Goal: Information Seeking & Learning: Learn about a topic

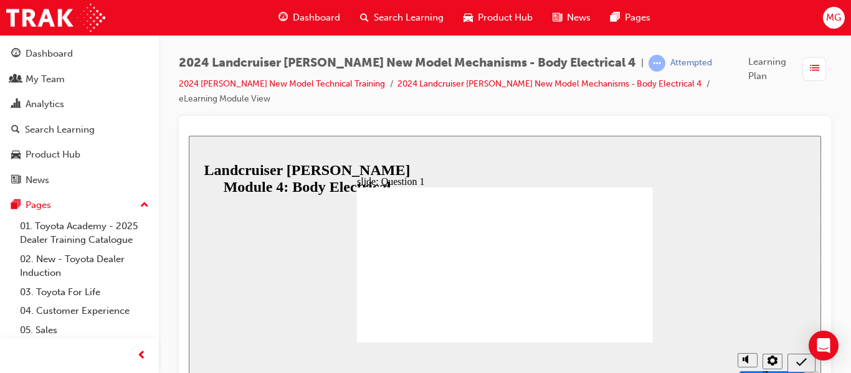
radio input "true"
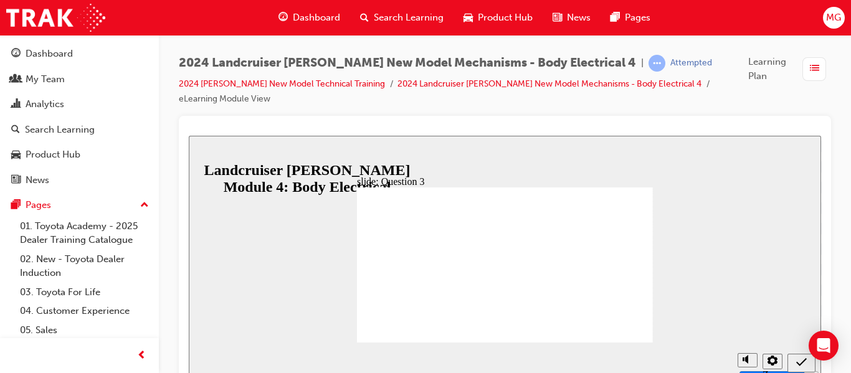
radio input "true"
radio input "false"
radio input "true"
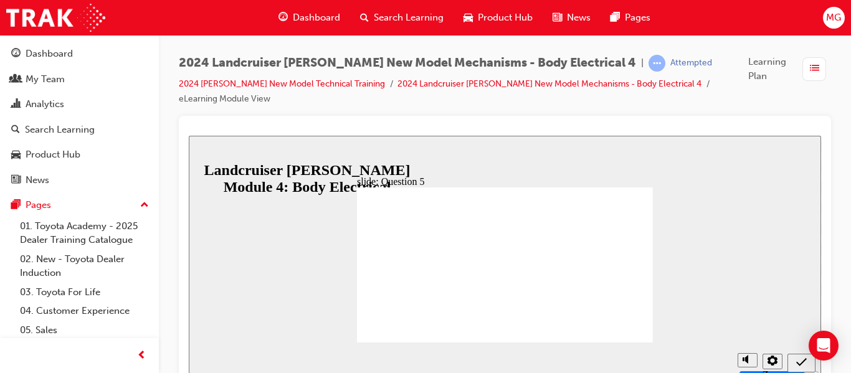
radio input "true"
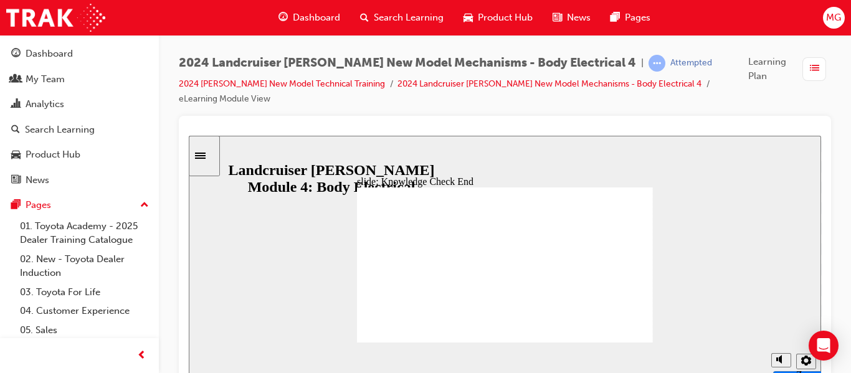
click at [207, 161] on div "Sidebar Toggle" at bounding box center [204, 155] width 21 height 9
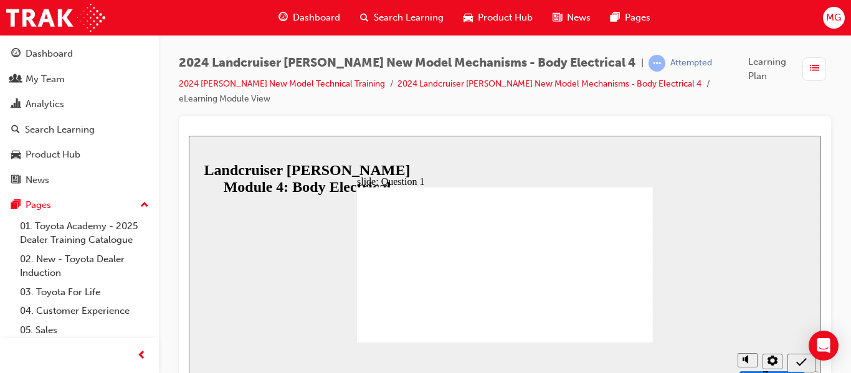
radio input "true"
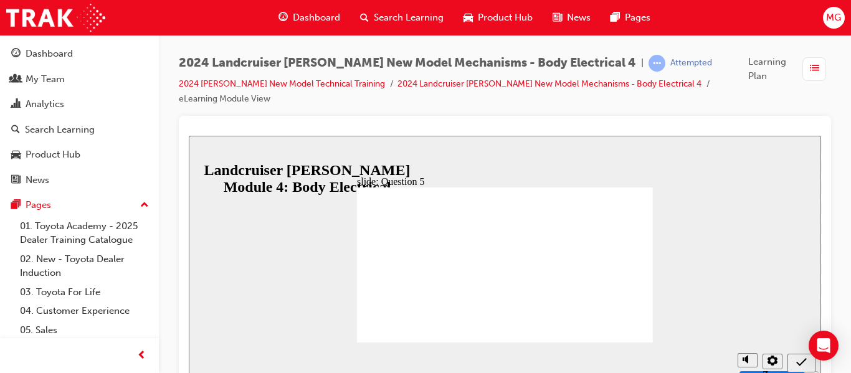
radio input "true"
radio input "false"
radio input "true"
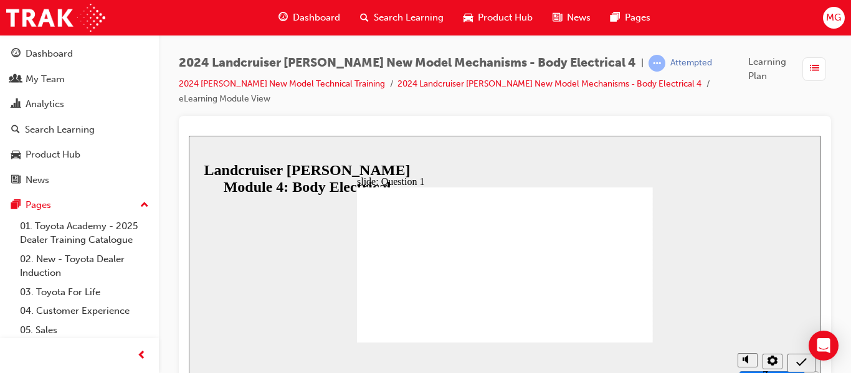
radio input "true"
radio input "false"
radio input "true"
radio input "false"
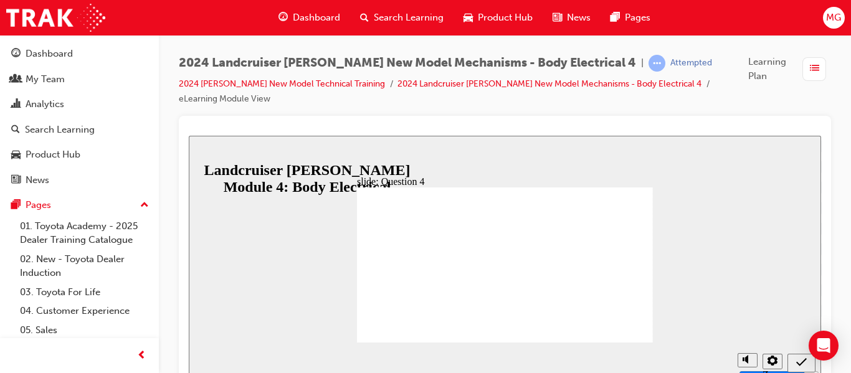
radio input "true"
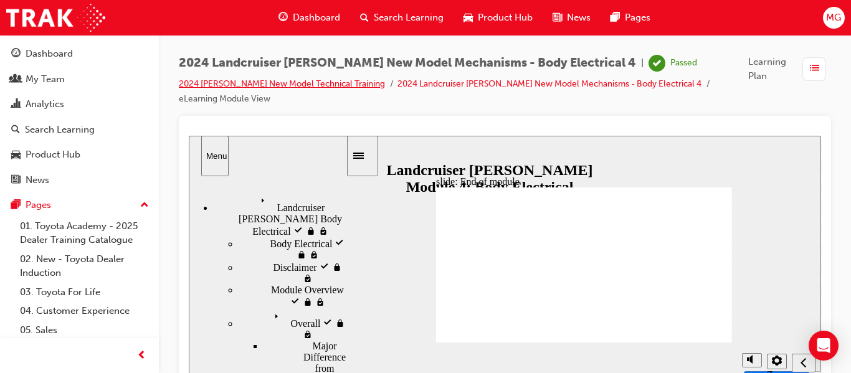
click at [312, 84] on link "2024 [PERSON_NAME] New Model Technical Training" at bounding box center [282, 84] width 206 height 11
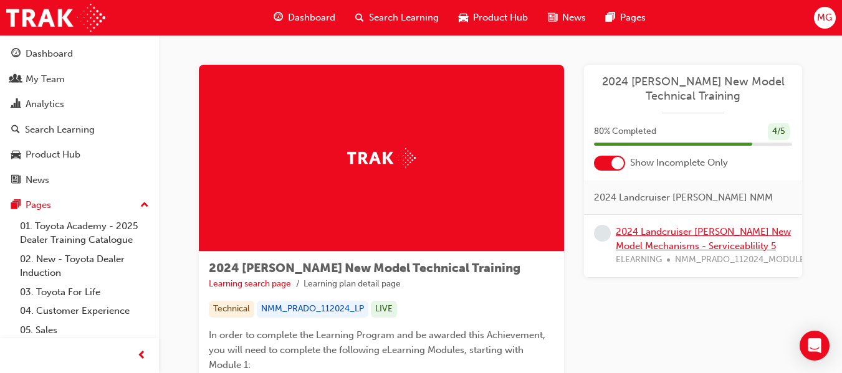
click at [695, 236] on link "2024 Landcruiser Prado New Model Mechanisms - Serviceablility 5" at bounding box center [703, 239] width 175 height 26
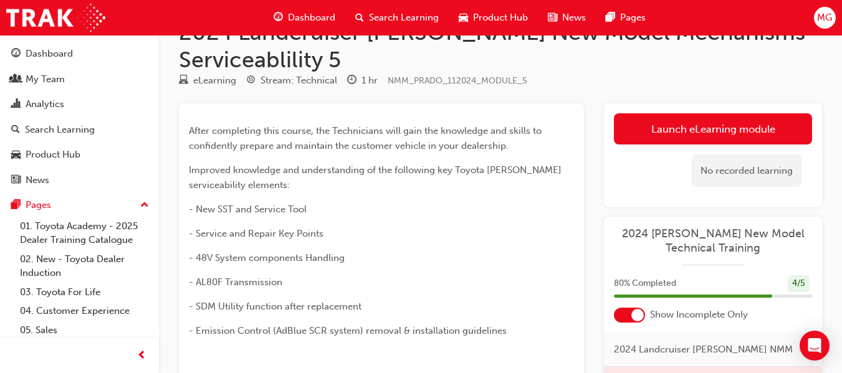
scroll to position [37, 0]
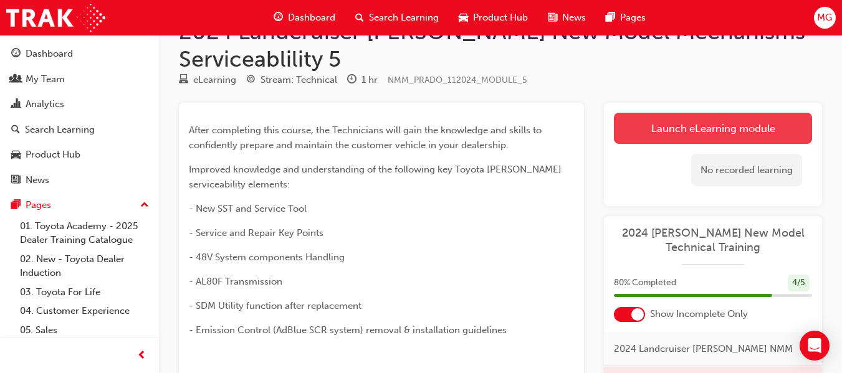
click at [683, 132] on link "Launch eLearning module" at bounding box center [713, 128] width 198 height 31
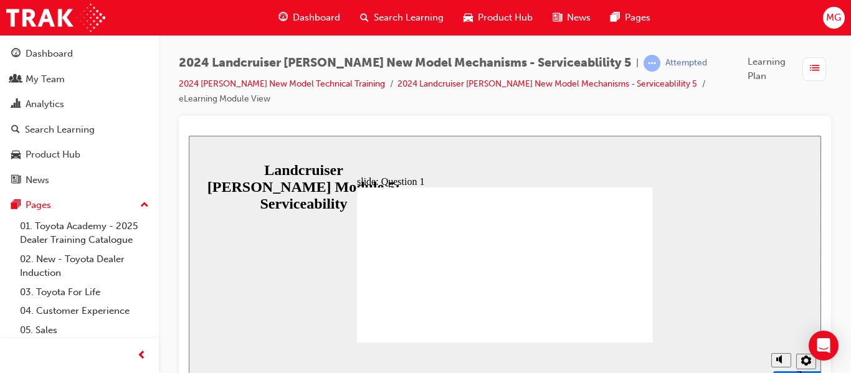
radio input "true"
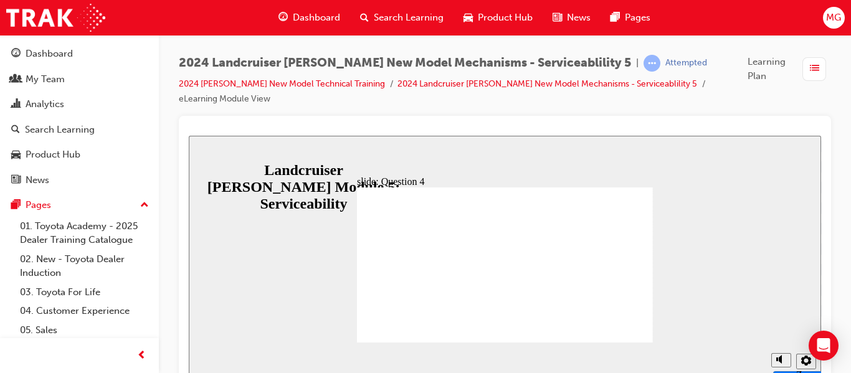
radio input "true"
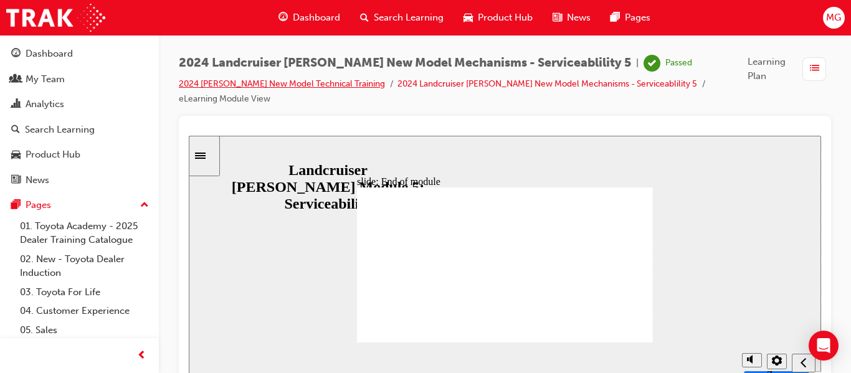
click at [249, 84] on link "2024 [PERSON_NAME] New Model Technical Training" at bounding box center [282, 84] width 206 height 11
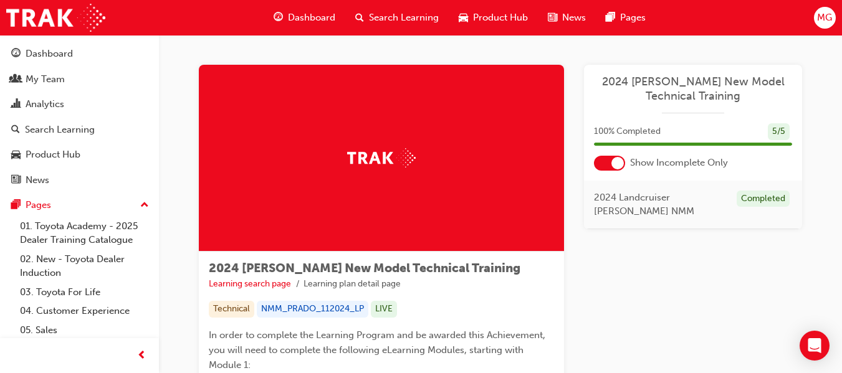
click at [307, 12] on span "Dashboard" at bounding box center [311, 18] width 47 height 14
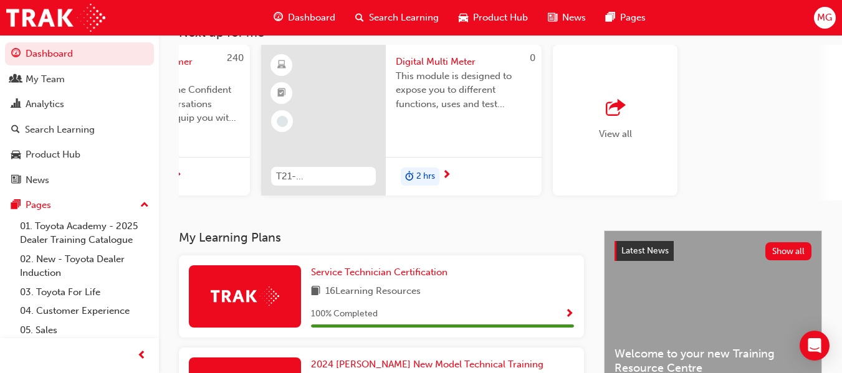
scroll to position [0, 1085]
click at [621, 117] on span "outbound-icon" at bounding box center [614, 108] width 19 height 17
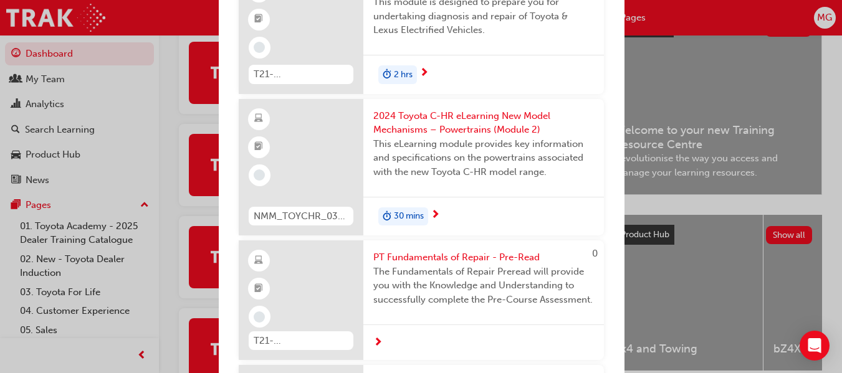
scroll to position [0, 0]
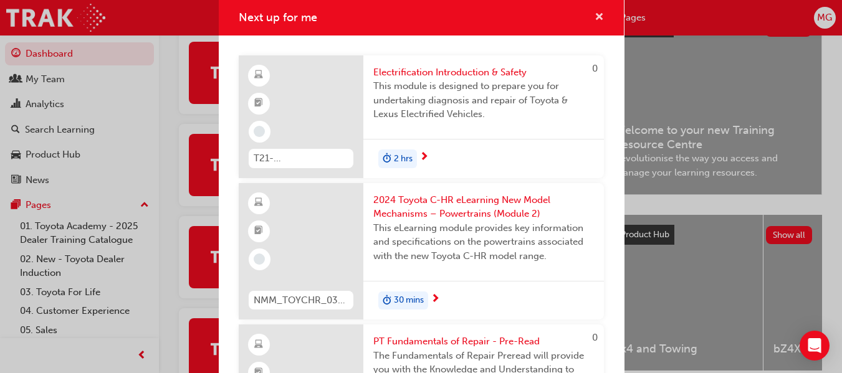
click at [595, 17] on span "cross-icon" at bounding box center [599, 17] width 9 height 11
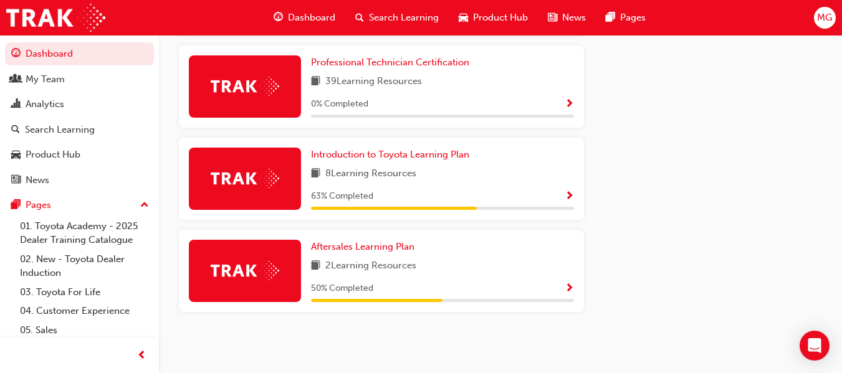
scroll to position [763, 0]
click at [571, 287] on span "Show Progress" at bounding box center [569, 289] width 9 height 11
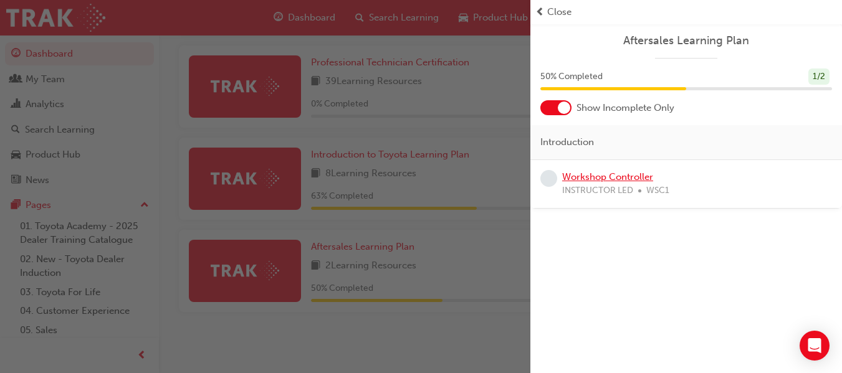
click at [633, 175] on link "Workshop Controller" at bounding box center [607, 176] width 91 height 11
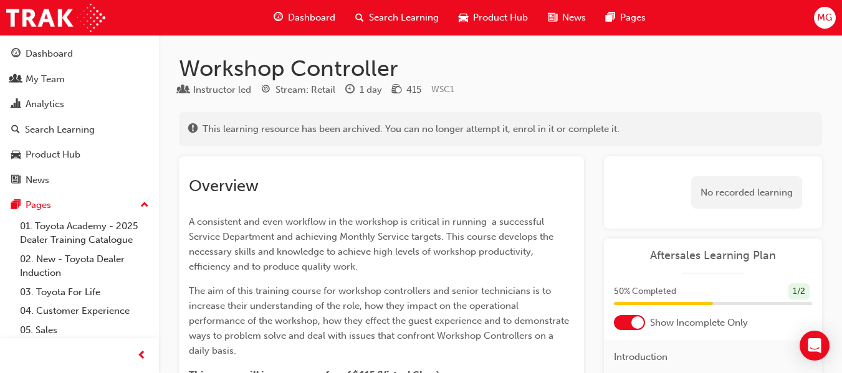
click at [317, 16] on span "Dashboard" at bounding box center [311, 18] width 47 height 14
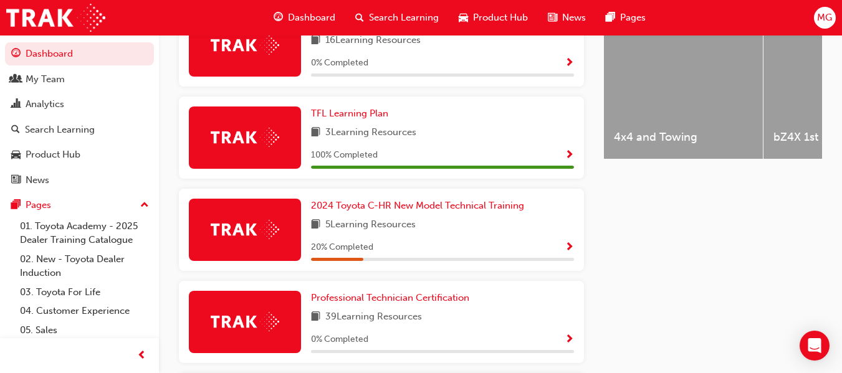
scroll to position [529, 0]
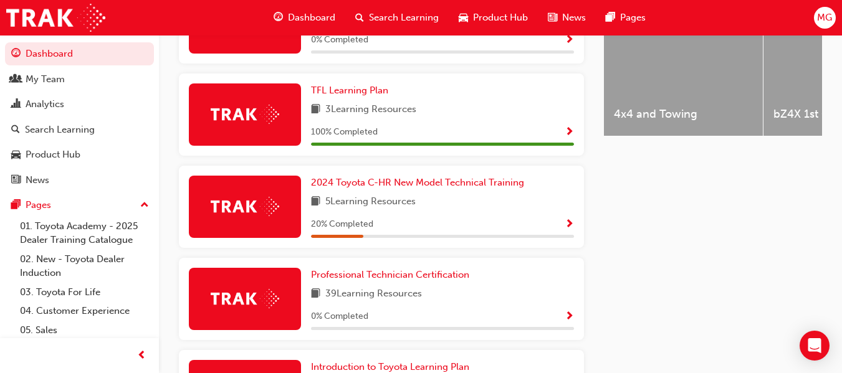
scroll to position [546, 0]
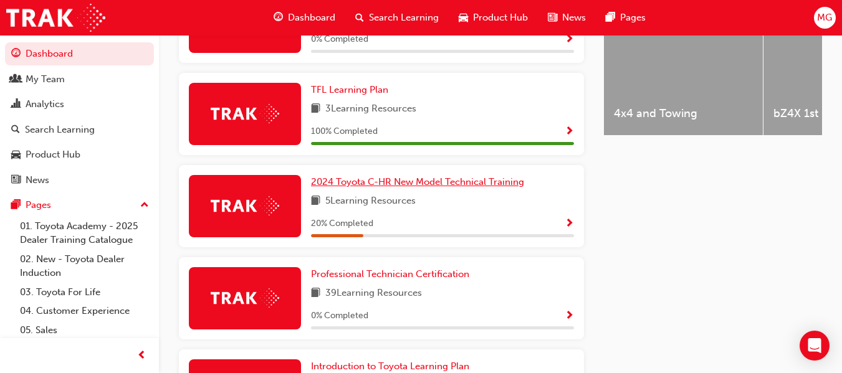
click at [454, 188] on span "2024 Toyota C-HR New Model Technical Training" at bounding box center [417, 181] width 213 height 11
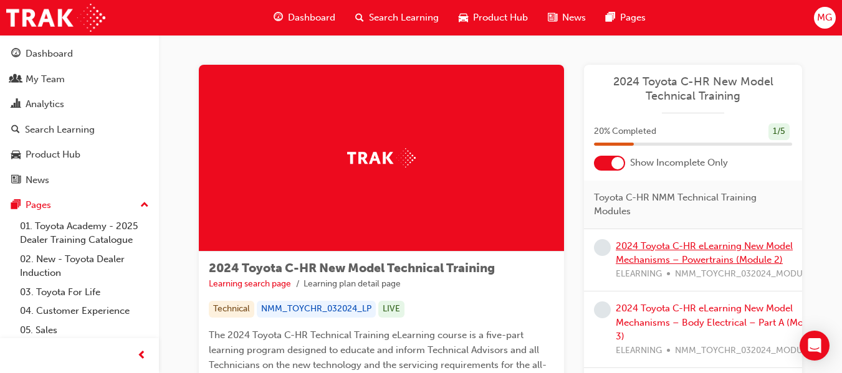
click at [694, 246] on link "2024 Toyota C-HR eLearning New Model Mechanisms – Powertrains (Module 2)" at bounding box center [704, 254] width 177 height 26
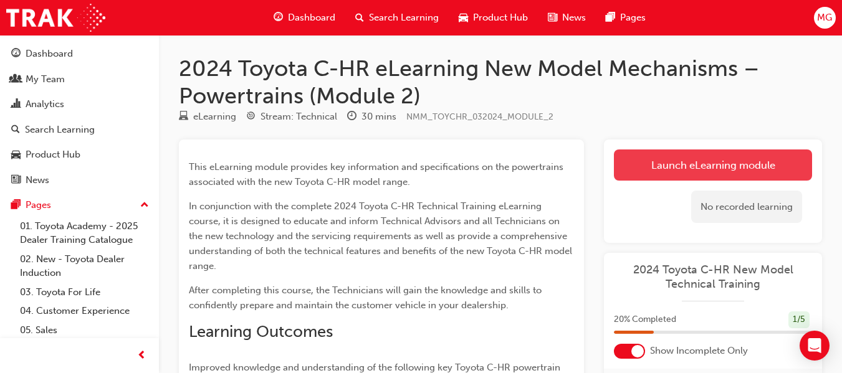
click at [734, 164] on link "Launch eLearning module" at bounding box center [713, 165] width 198 height 31
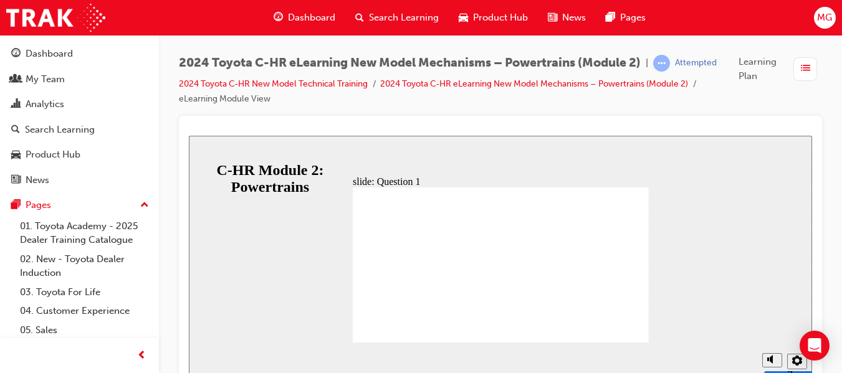
radio input "false"
radio input "true"
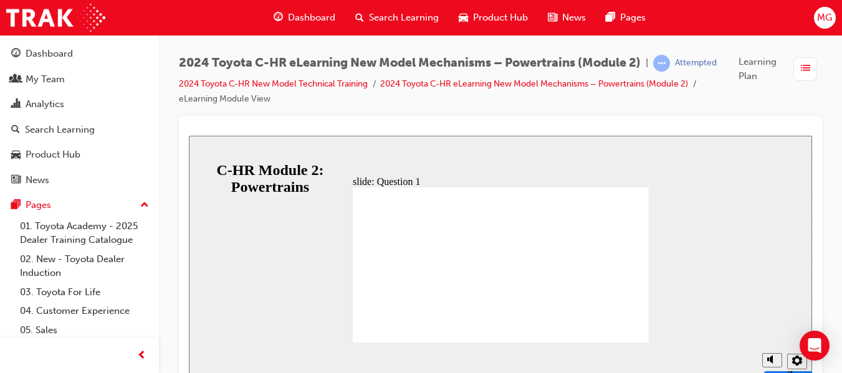
radio input "true"
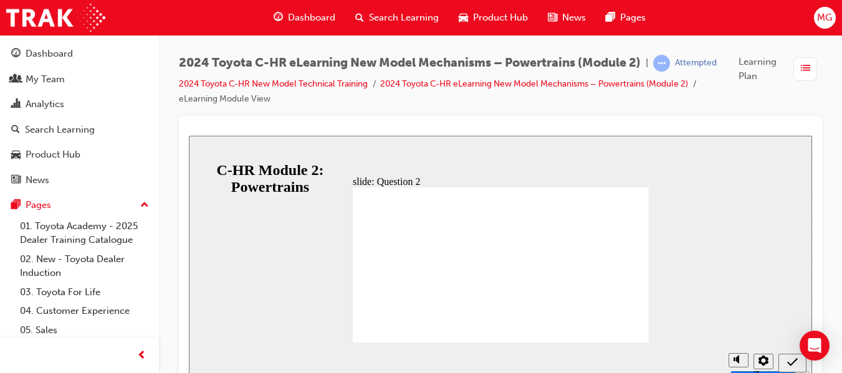
radio input "true"
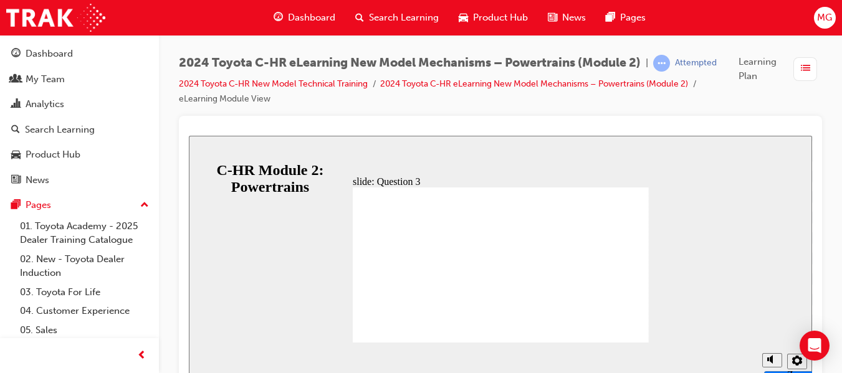
radio input "true"
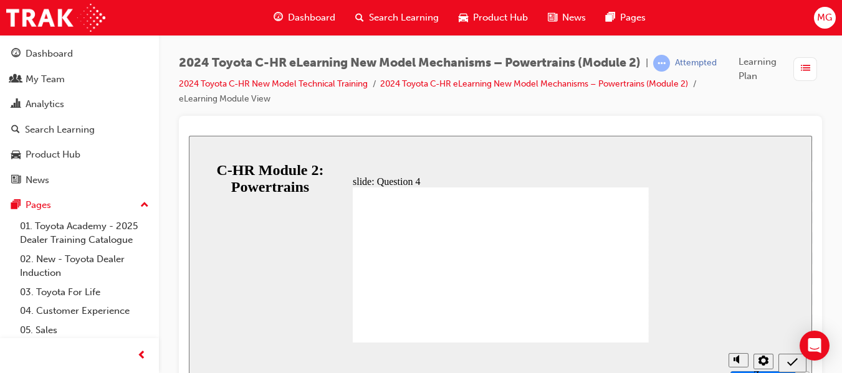
radio input "false"
radio input "true"
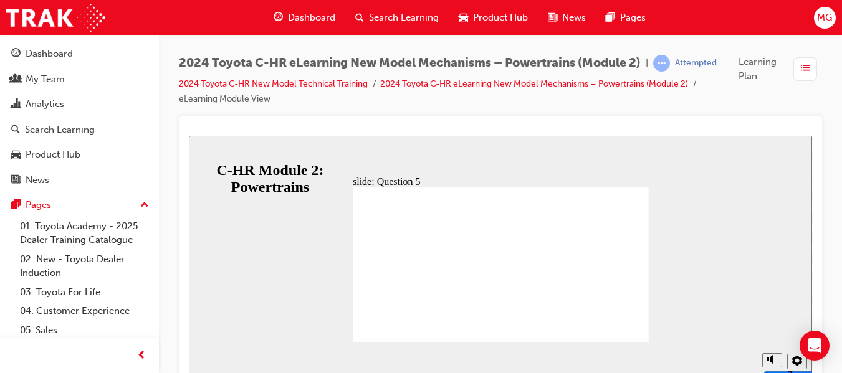
radio input "true"
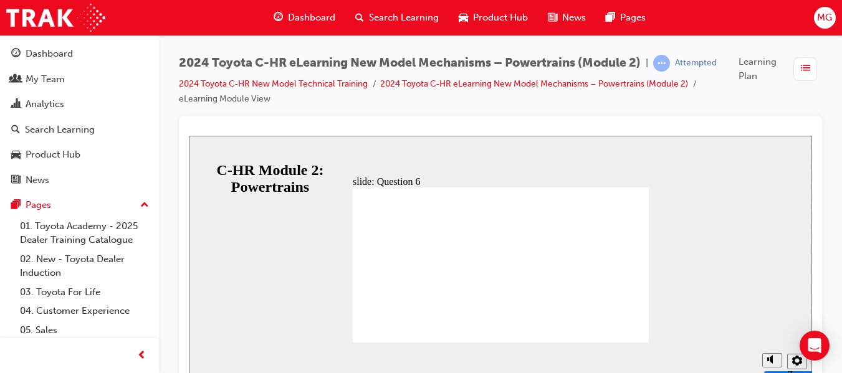
radio input "false"
radio input "true"
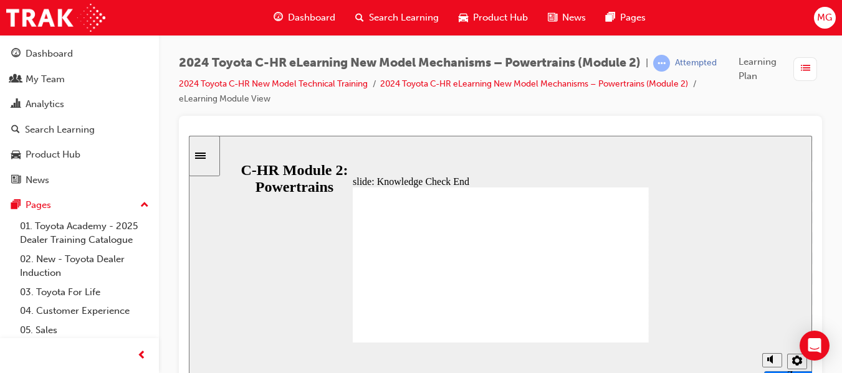
click at [206, 156] on icon "Sidebar Toggle" at bounding box center [200, 156] width 11 height 6
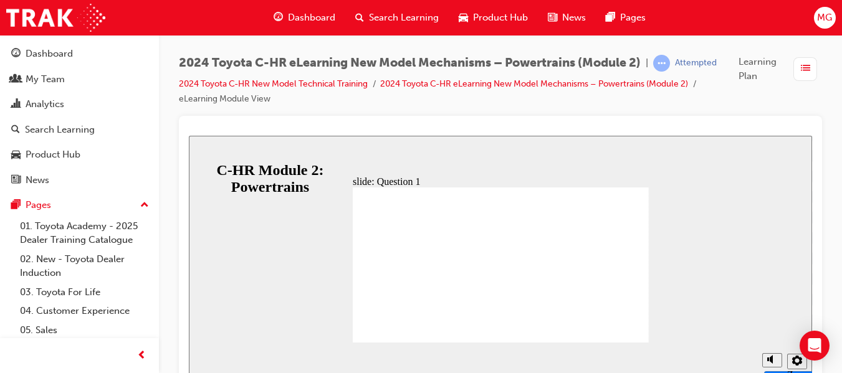
radio input "true"
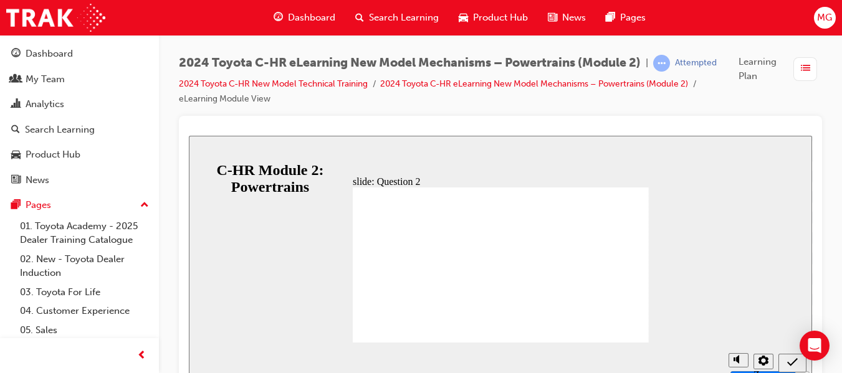
radio input "false"
radio input "true"
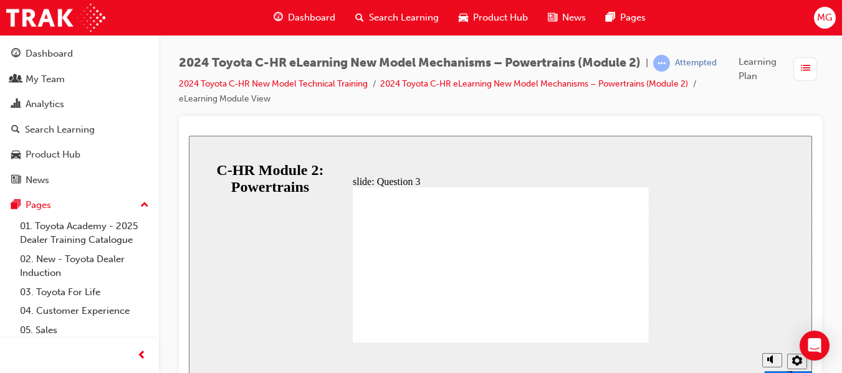
radio input "false"
radio input "true"
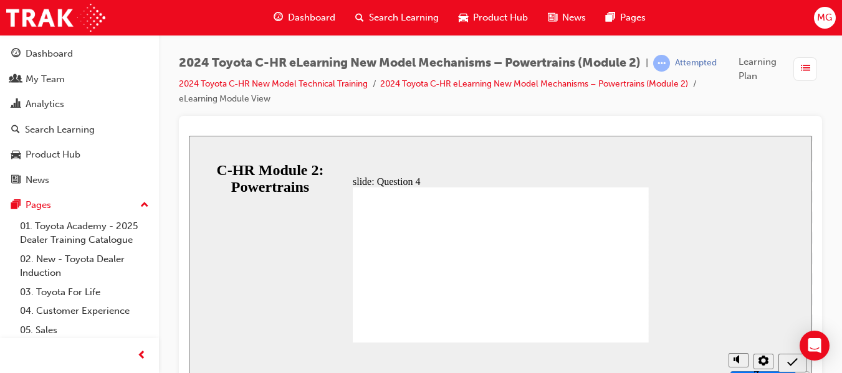
radio input "false"
radio input "true"
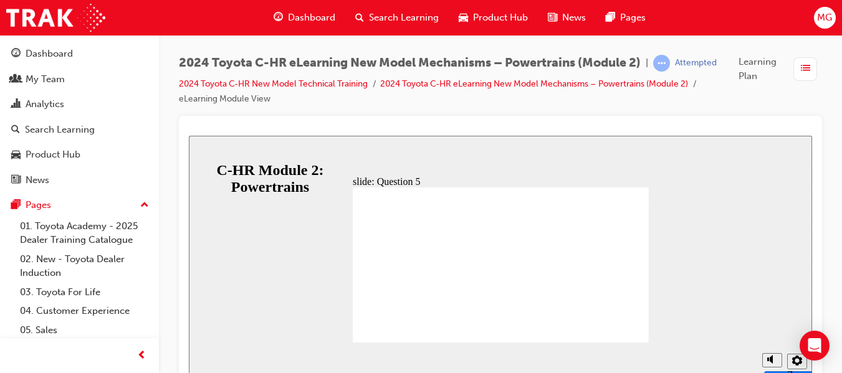
radio input "true"
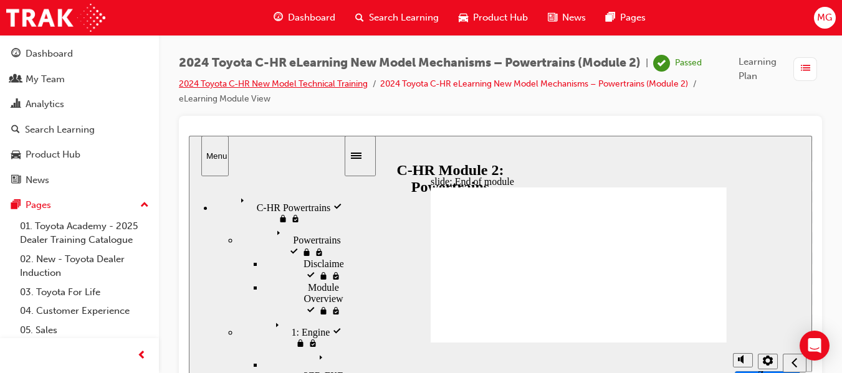
click at [265, 85] on link "2024 Toyota C-HR New Model Technical Training" at bounding box center [273, 84] width 189 height 11
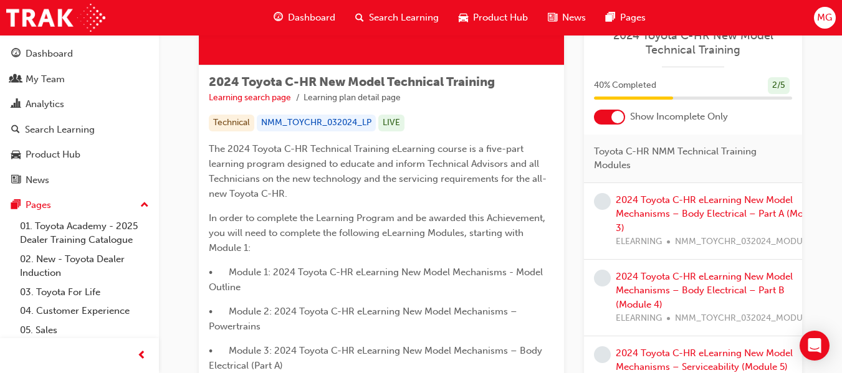
scroll to position [190, 0]
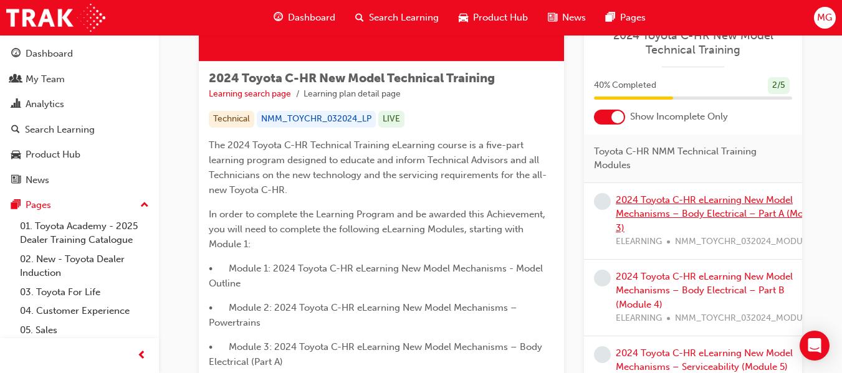
click at [711, 199] on link "2024 Toyota C-HR eLearning New Model Mechanisms – Body Electrical – Part A (Mod…" at bounding box center [719, 213] width 206 height 39
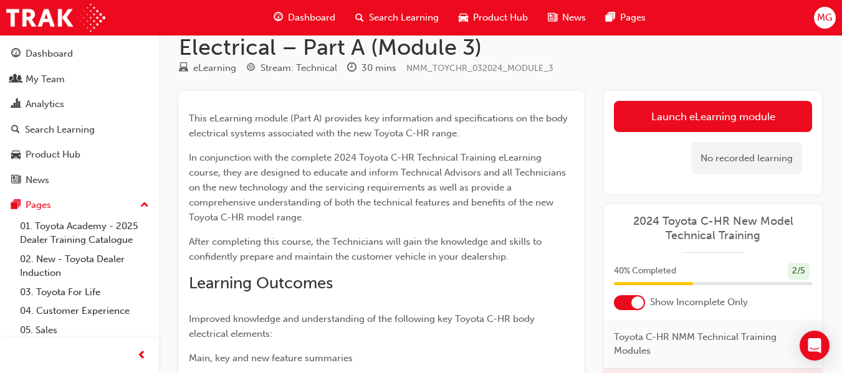
scroll to position [40, 0]
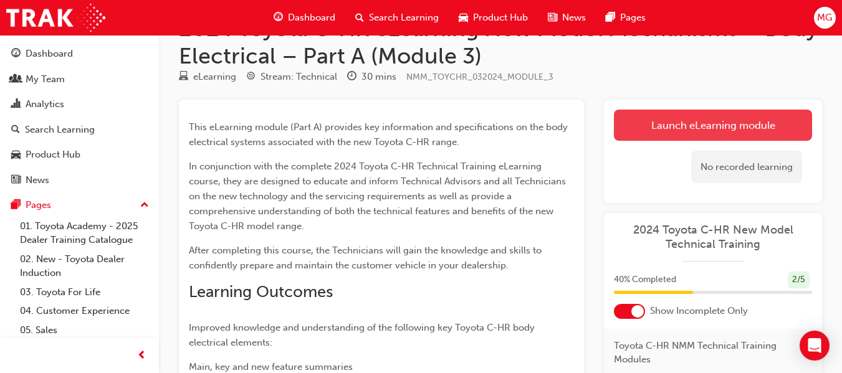
click at [710, 122] on link "Launch eLearning module" at bounding box center [713, 125] width 198 height 31
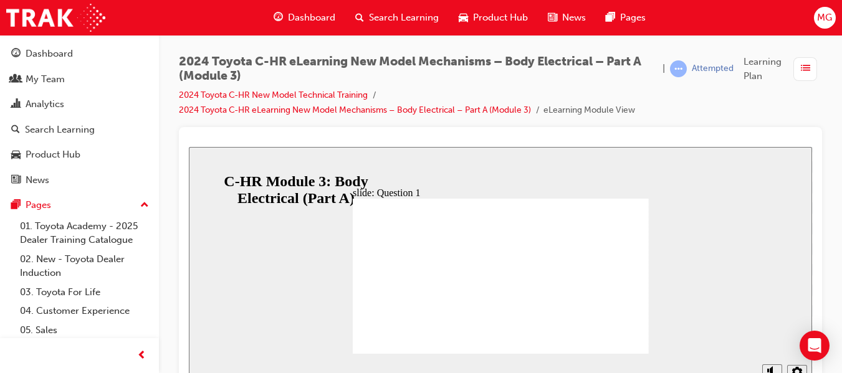
radio input "false"
radio input "true"
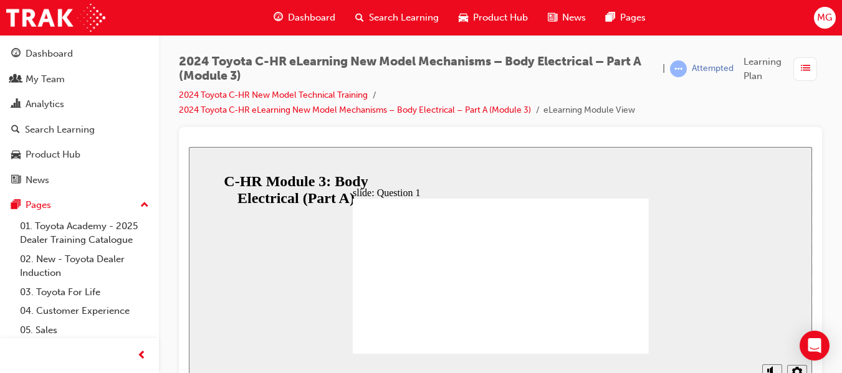
radio input "true"
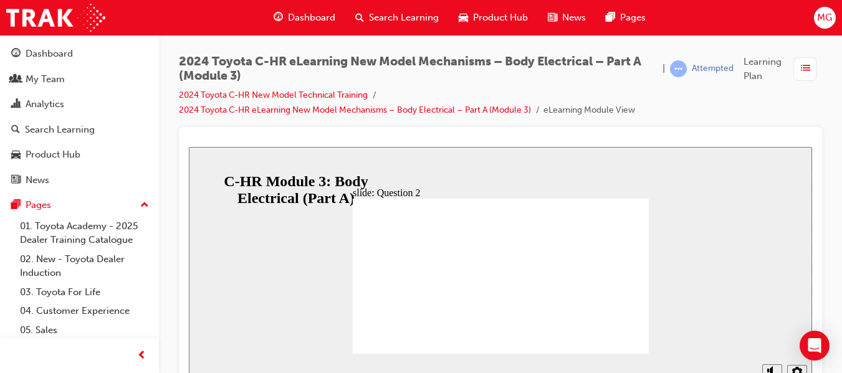
radio input "true"
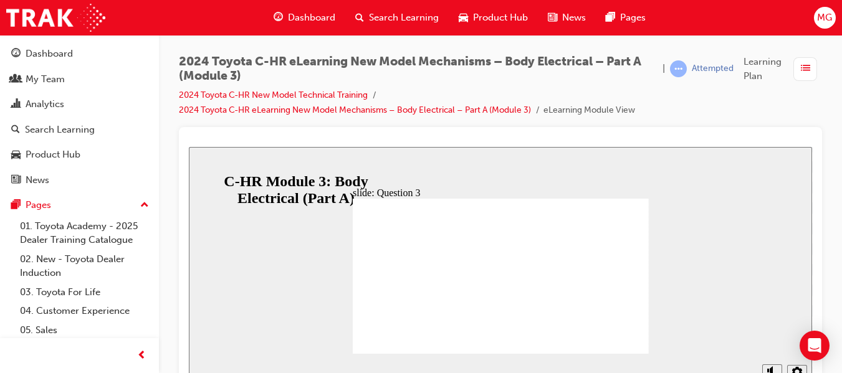
radio input "false"
radio input "true"
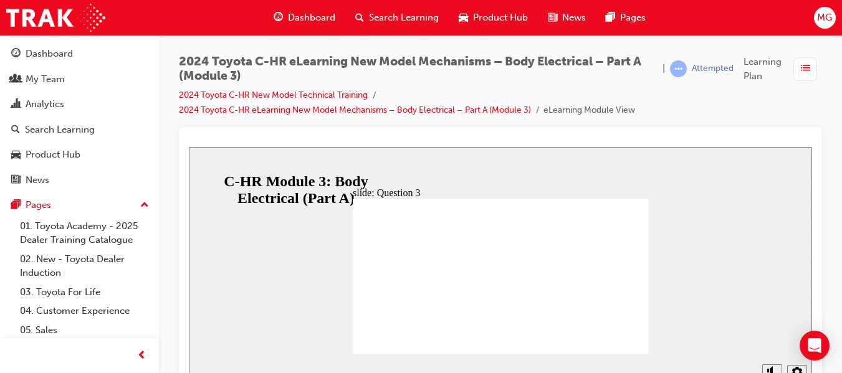
radio input "false"
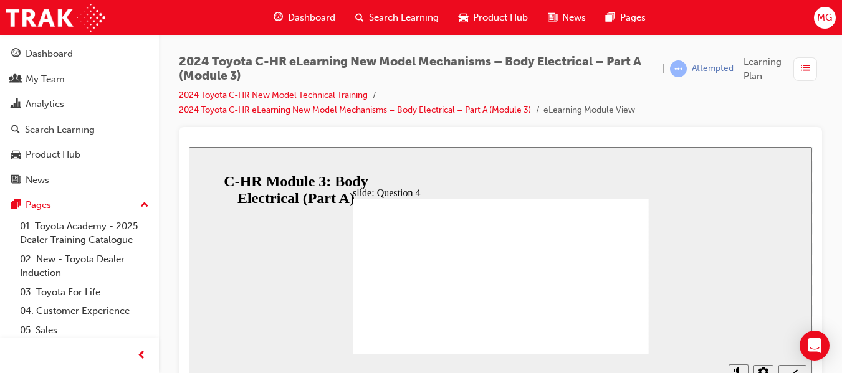
radio input "true"
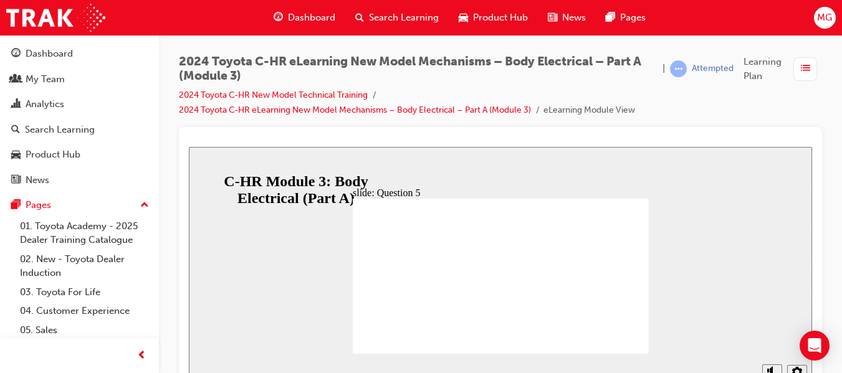
radio input "true"
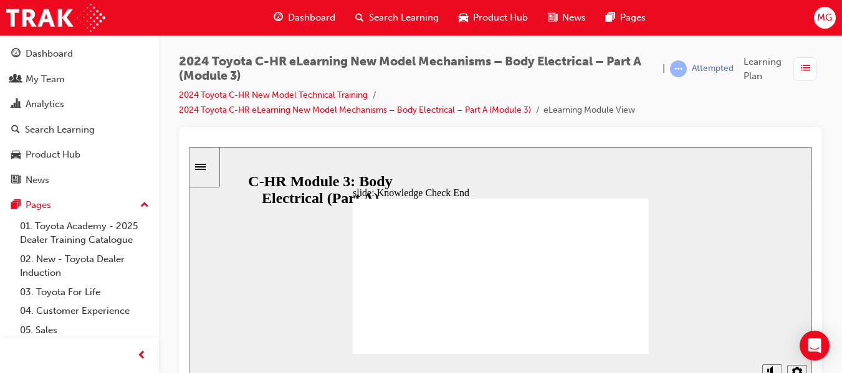
click at [206, 168] on icon "Sidebar Toggle" at bounding box center [200, 167] width 11 height 6
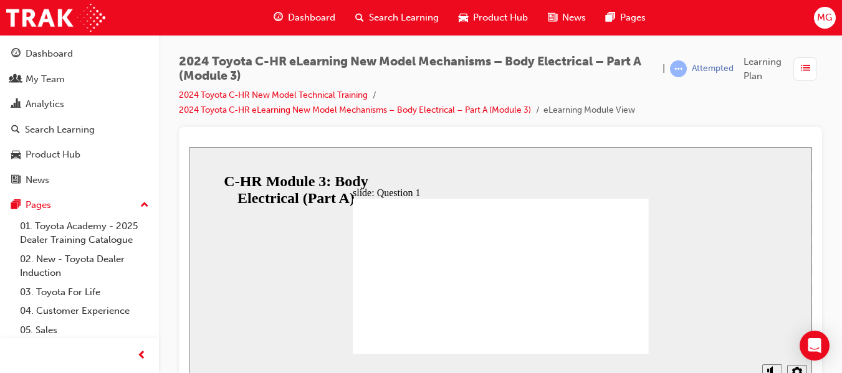
radio input "false"
radio input "true"
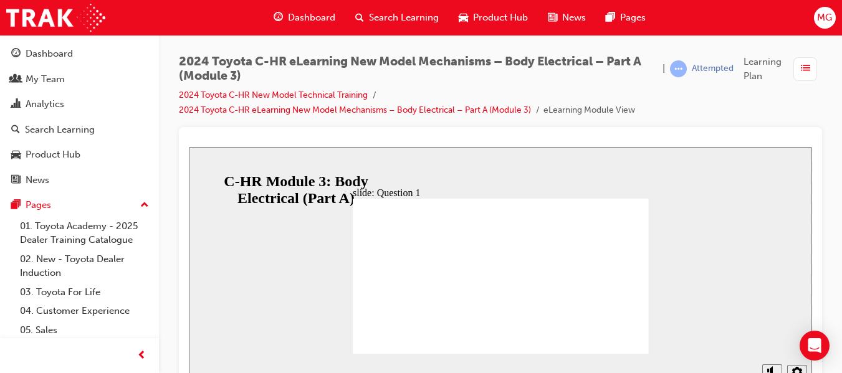
radio input "true"
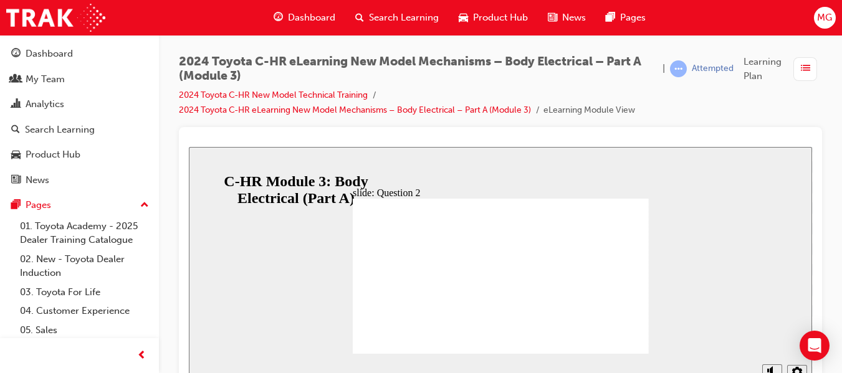
radio input "true"
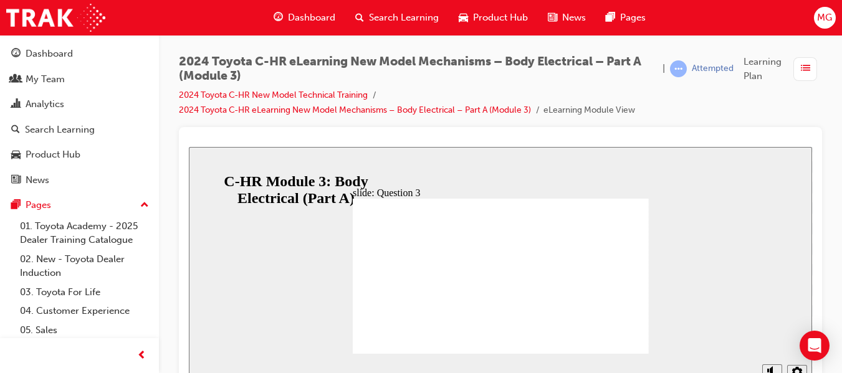
radio input "true"
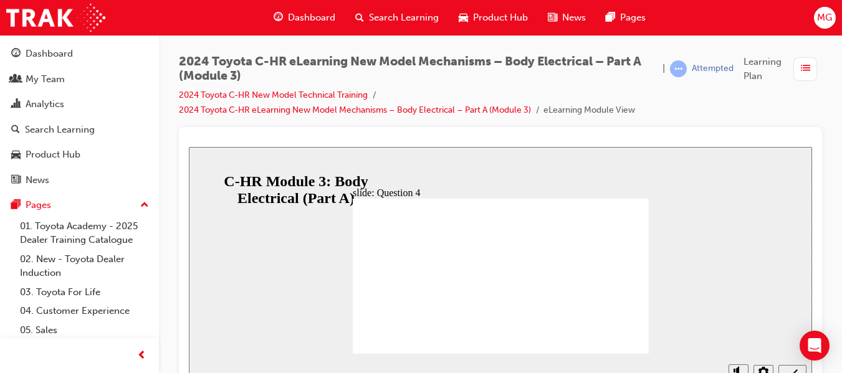
radio input "true"
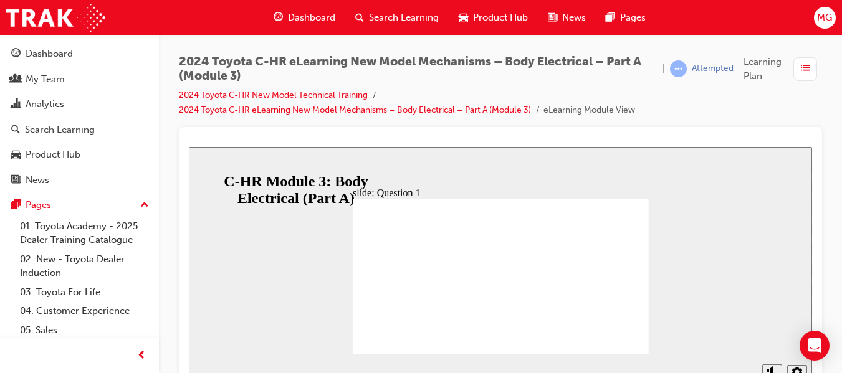
radio input "true"
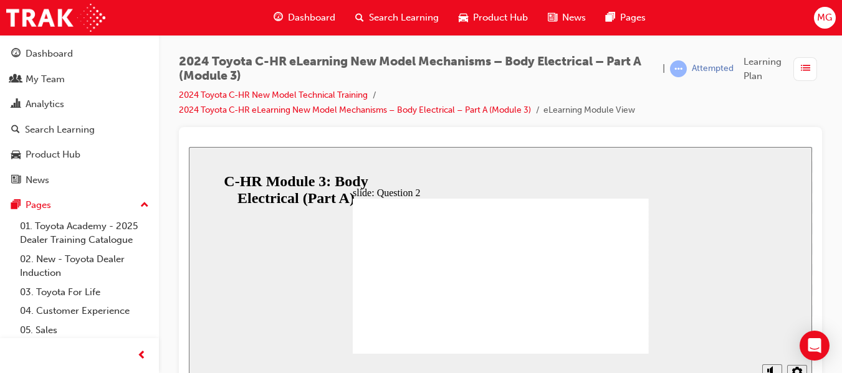
radio input "true"
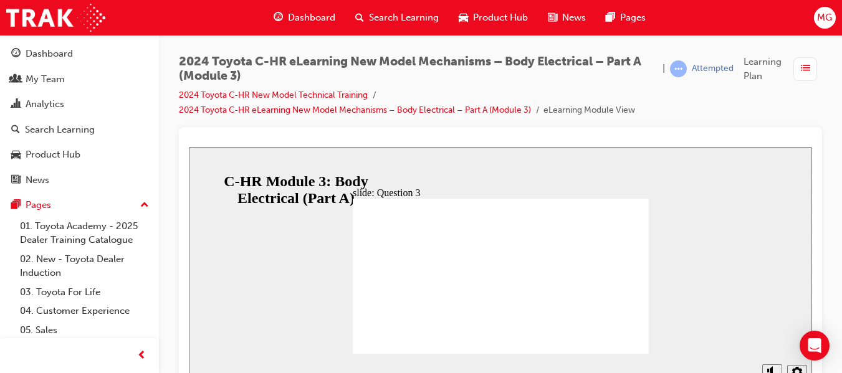
radio input "true"
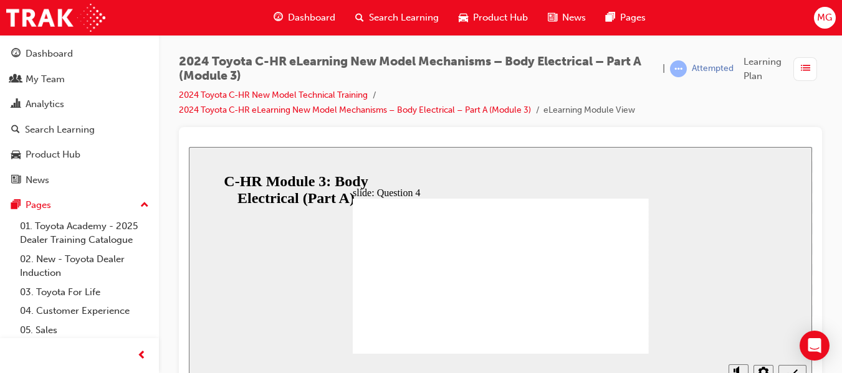
radio input "true"
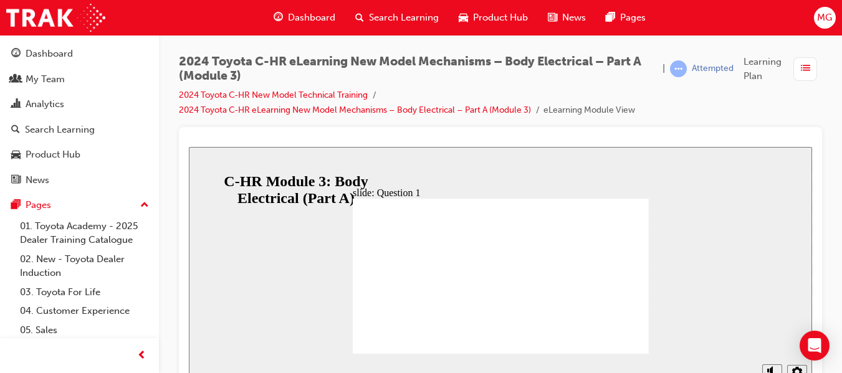
radio input "true"
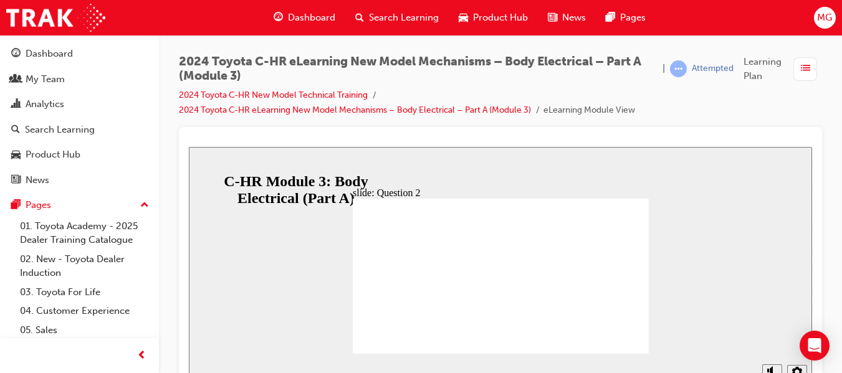
radio input "true"
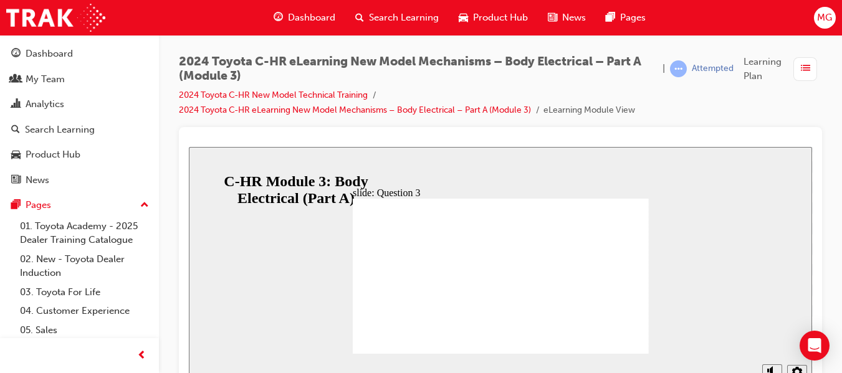
radio input "true"
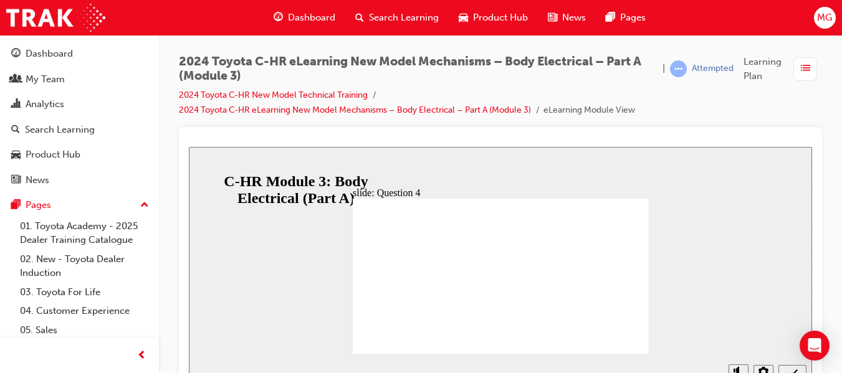
radio input "true"
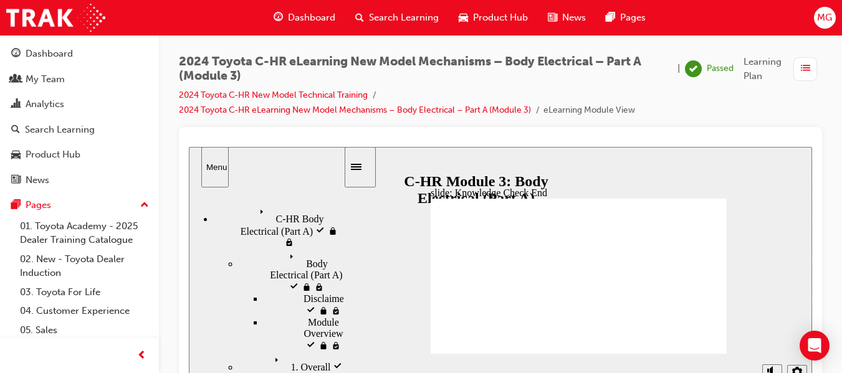
click at [269, 96] on link "2024 Toyota C-HR New Model Technical Training" at bounding box center [273, 95] width 189 height 11
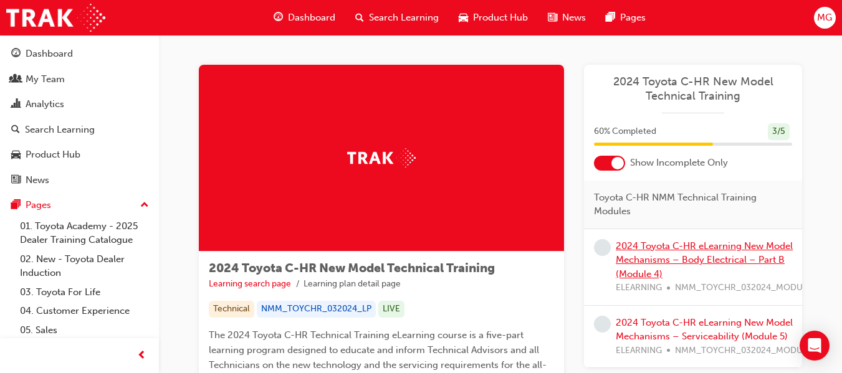
click at [692, 257] on link "2024 Toyota C-HR eLearning New Model Mechanisms – Body Electrical – Part B (Mod…" at bounding box center [704, 260] width 177 height 39
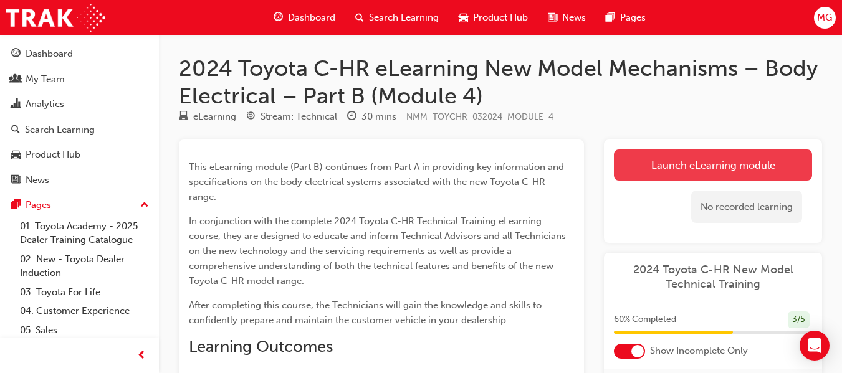
click at [689, 170] on link "Launch eLearning module" at bounding box center [713, 165] width 198 height 31
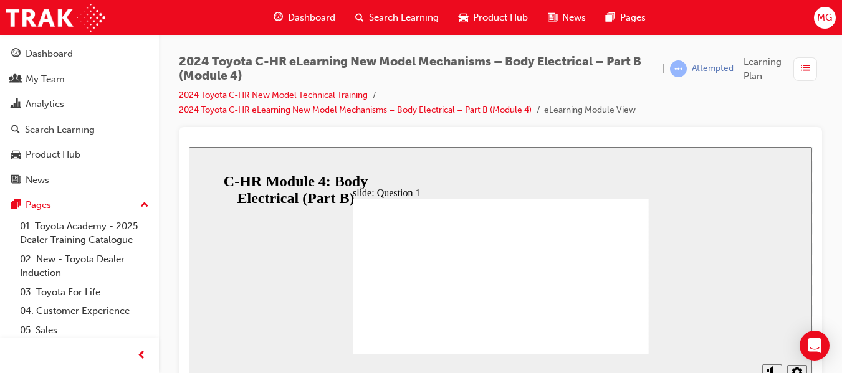
radio input "true"
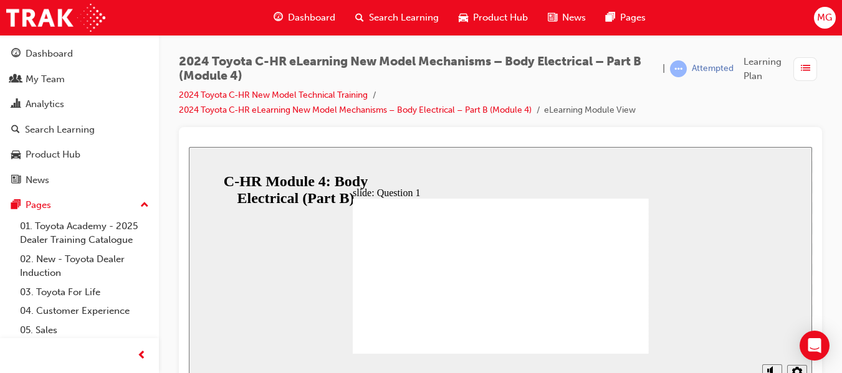
radio input "true"
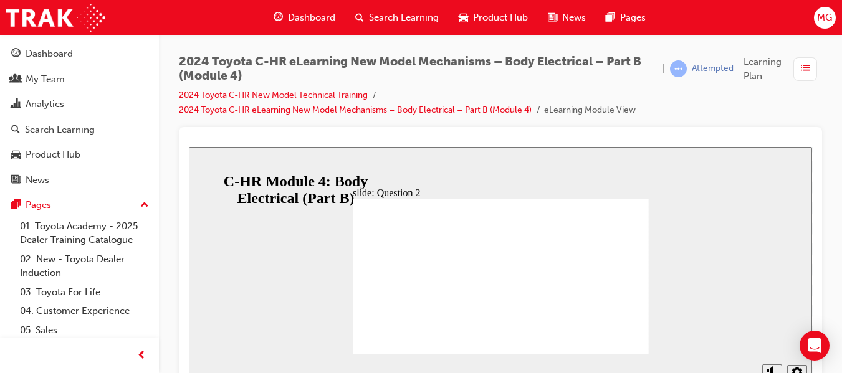
radio input "false"
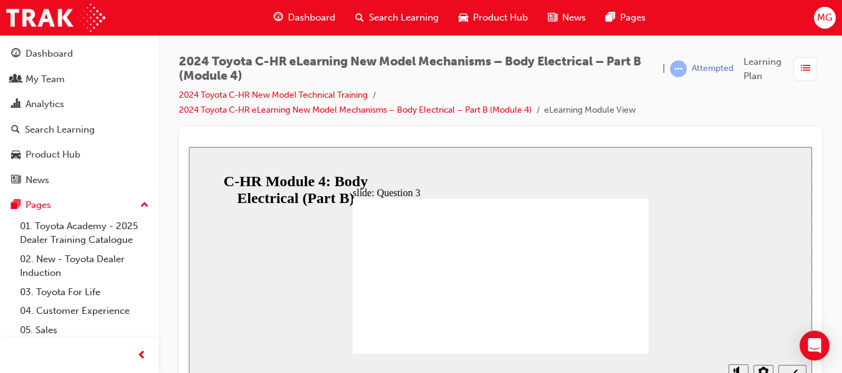
radio input "true"
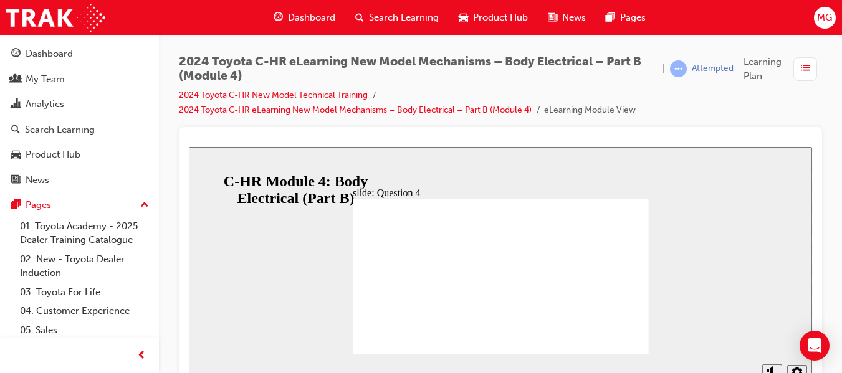
radio input "true"
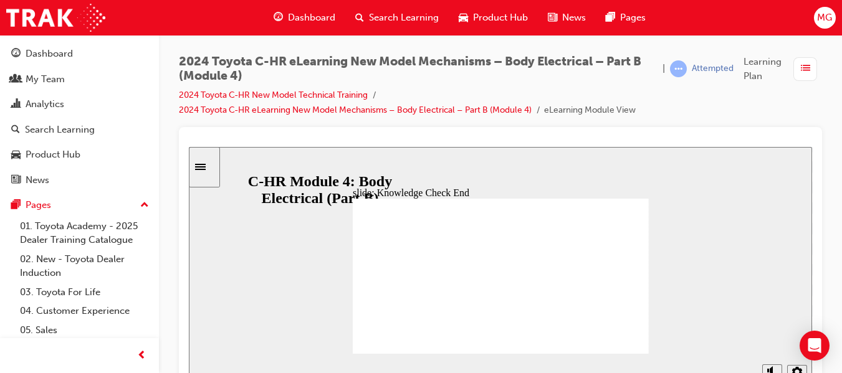
click at [206, 168] on icon "Sidebar Toggle" at bounding box center [200, 167] width 11 height 6
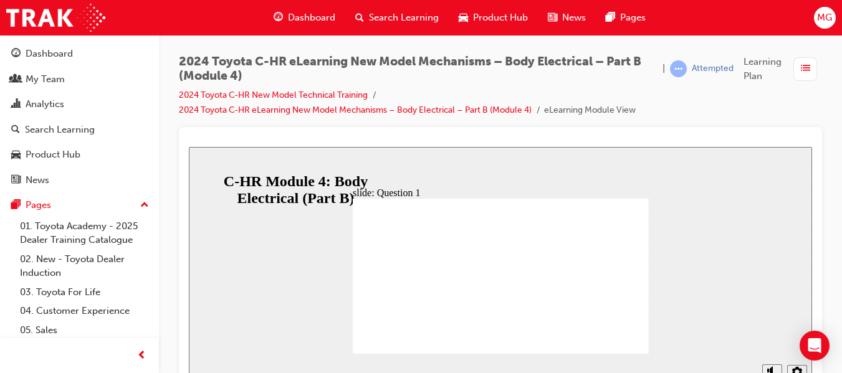
radio input "false"
radio input "true"
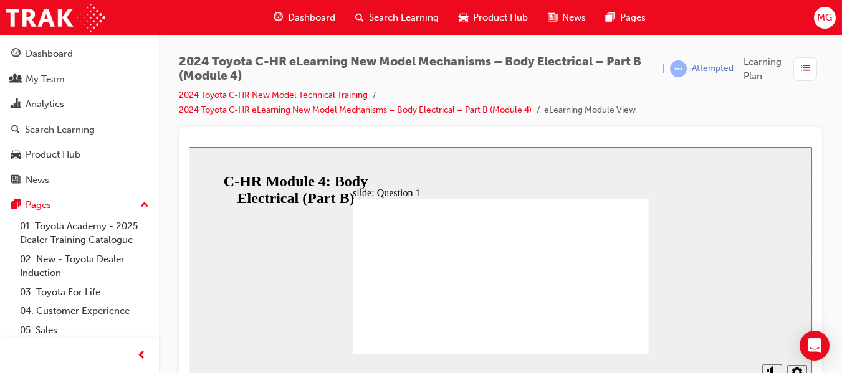
radio input "true"
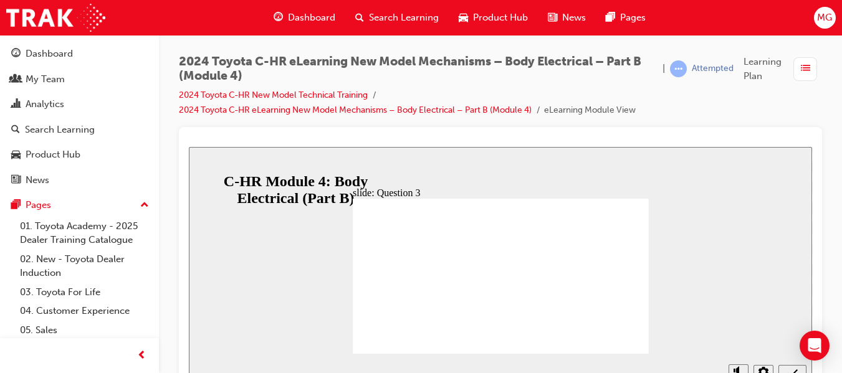
radio input "true"
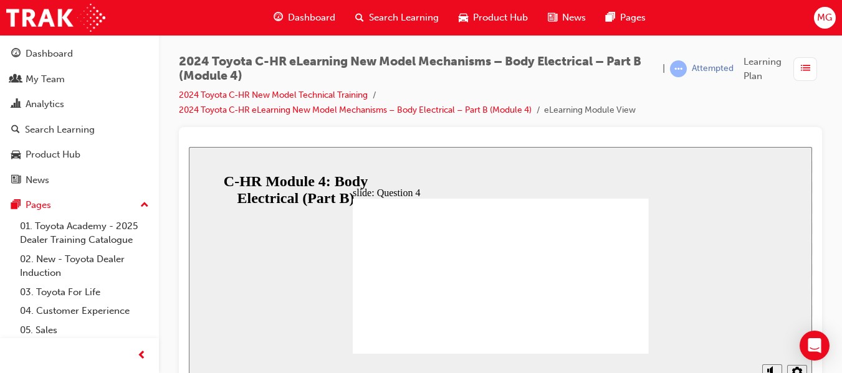
radio input "true"
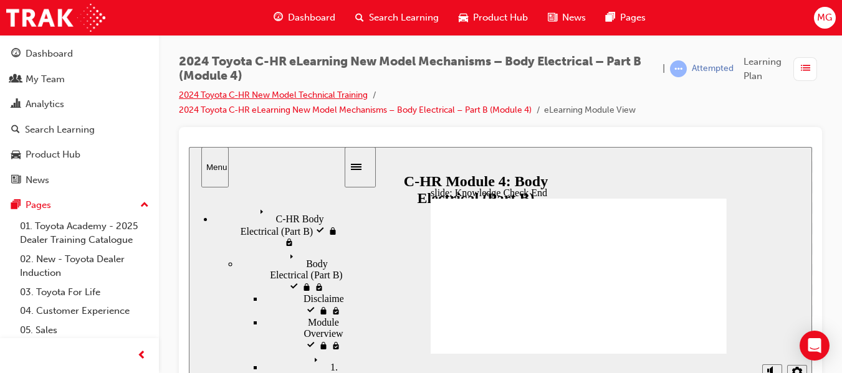
click at [250, 96] on link "2024 Toyota C-HR New Model Technical Training" at bounding box center [273, 95] width 189 height 11
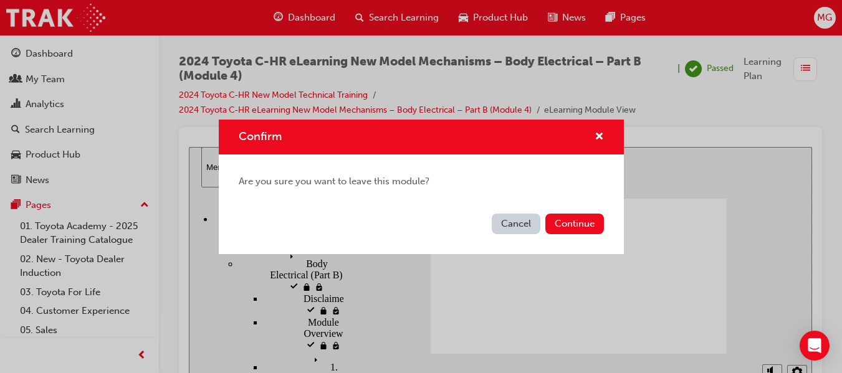
click at [515, 230] on button "Cancel" at bounding box center [516, 224] width 49 height 21
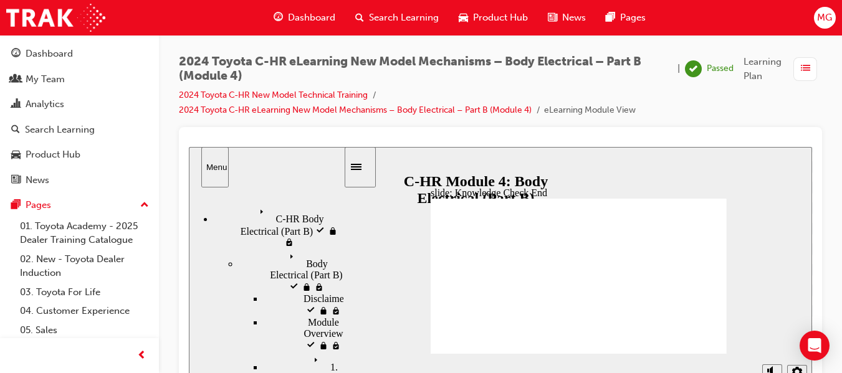
click at [234, 92] on link "2024 Toyota C-HR New Model Technical Training" at bounding box center [273, 95] width 189 height 11
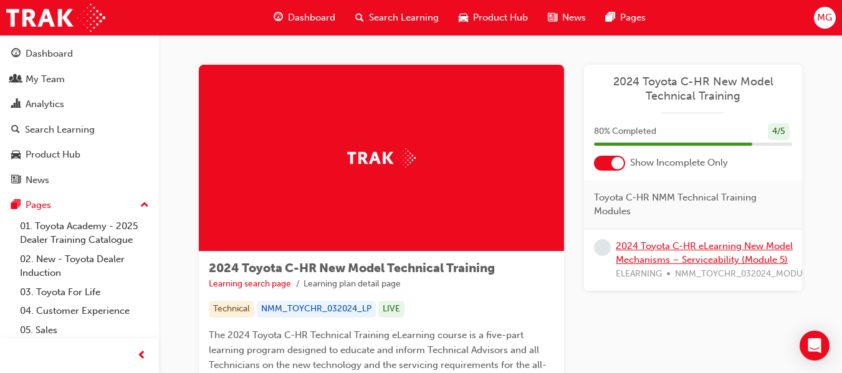
click at [672, 244] on link "2024 Toyota C-HR eLearning New Model Mechanisms – Serviceability (Module 5)" at bounding box center [704, 254] width 177 height 26
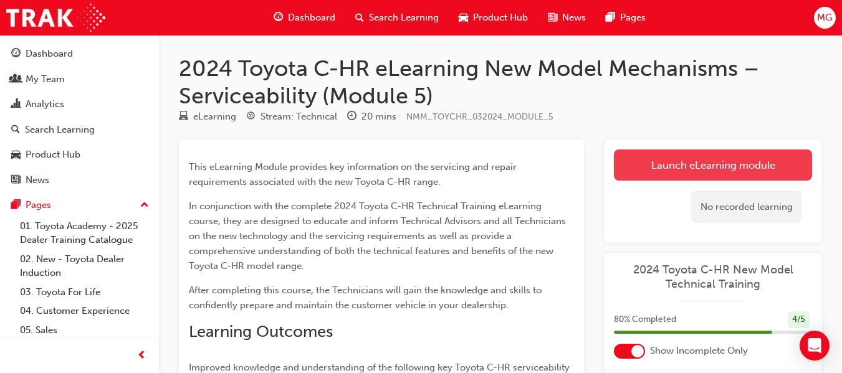
click at [710, 160] on link "Launch eLearning module" at bounding box center [713, 165] width 198 height 31
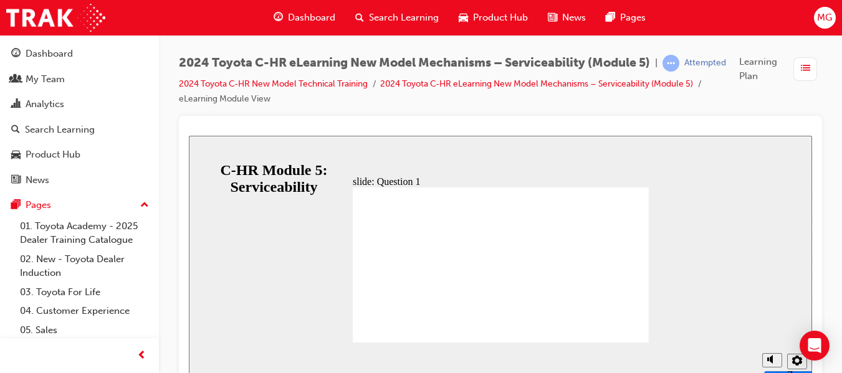
radio input "true"
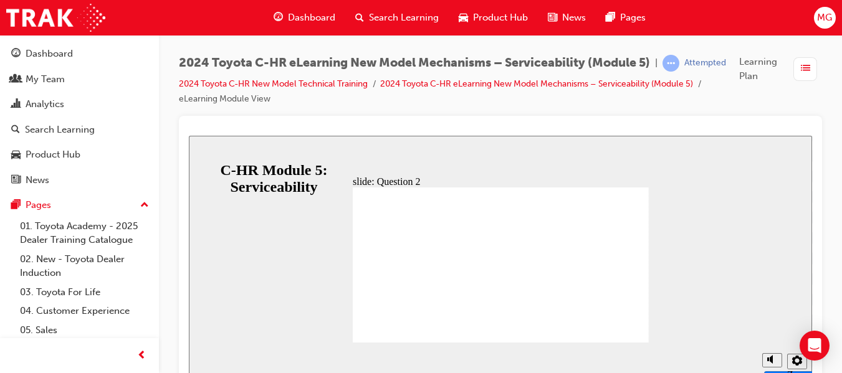
radio input "false"
radio input "true"
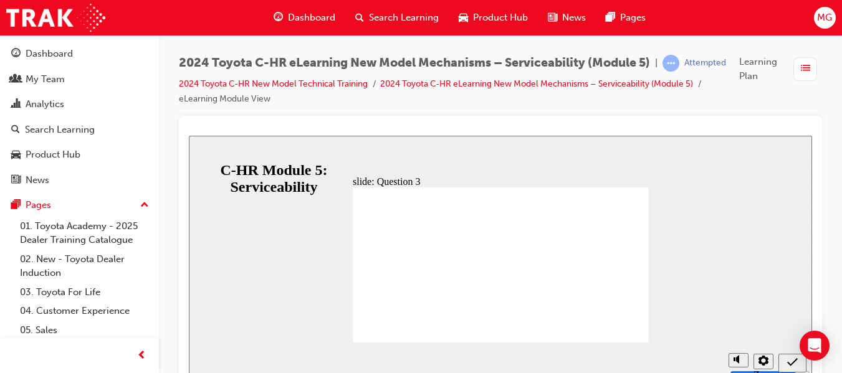
radio input "false"
radio input "true"
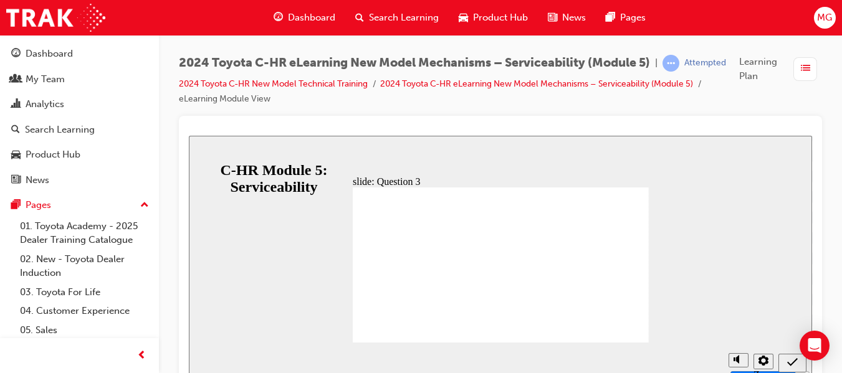
radio input "true"
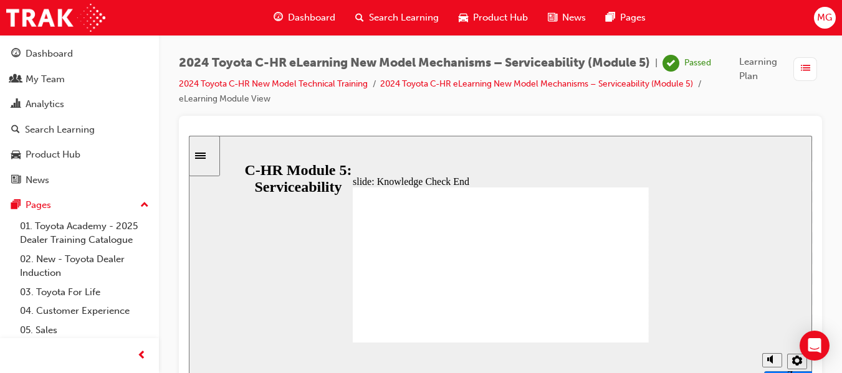
click at [297, 84] on link "2024 Toyota C-HR New Model Technical Training" at bounding box center [273, 84] width 189 height 11
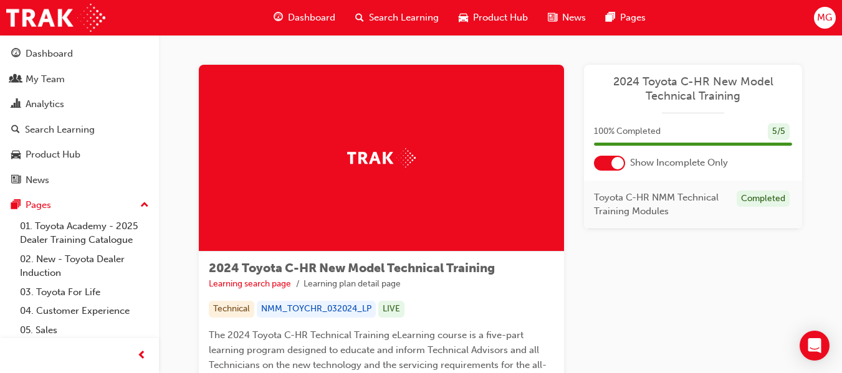
click at [306, 16] on span "Dashboard" at bounding box center [311, 18] width 47 height 14
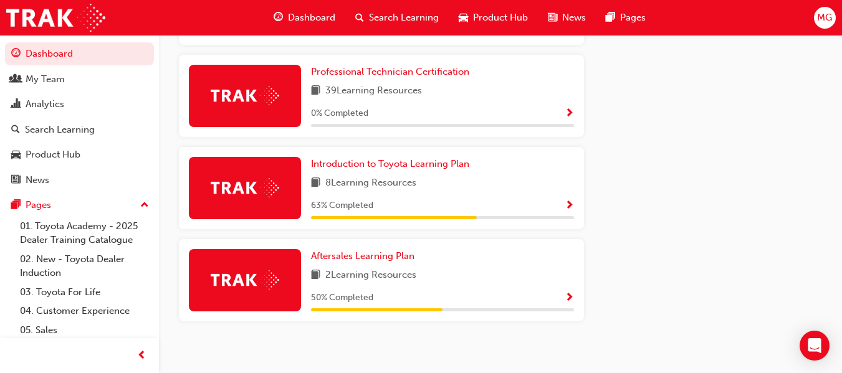
scroll to position [760, 0]
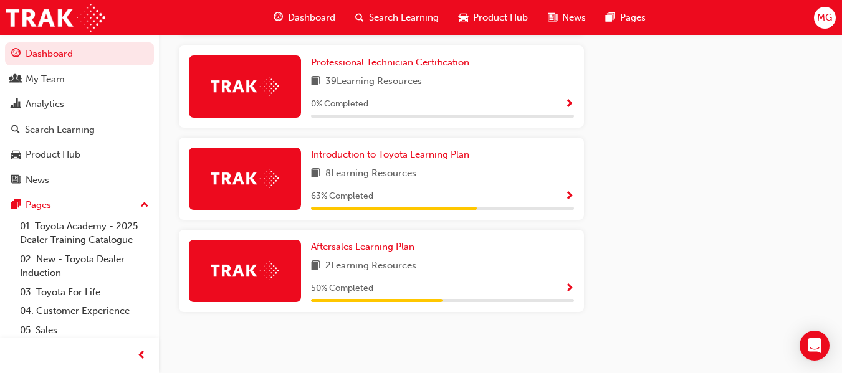
click at [567, 194] on span "Show Progress" at bounding box center [569, 196] width 9 height 11
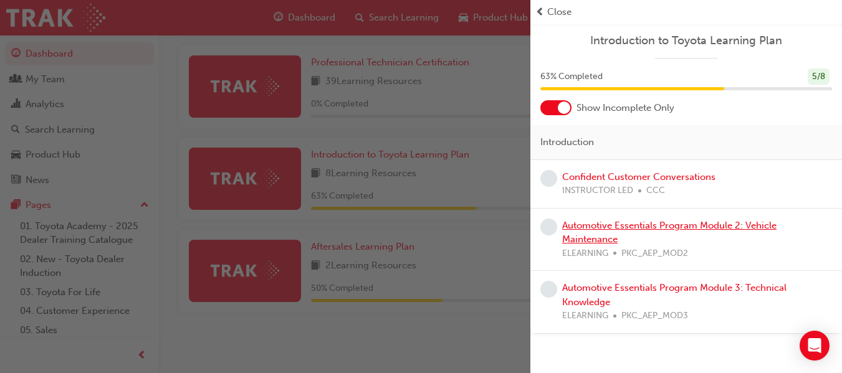
click at [681, 226] on link "Automotive Essentials Program Module 2: Vehicle Maintenance" at bounding box center [669, 233] width 214 height 26
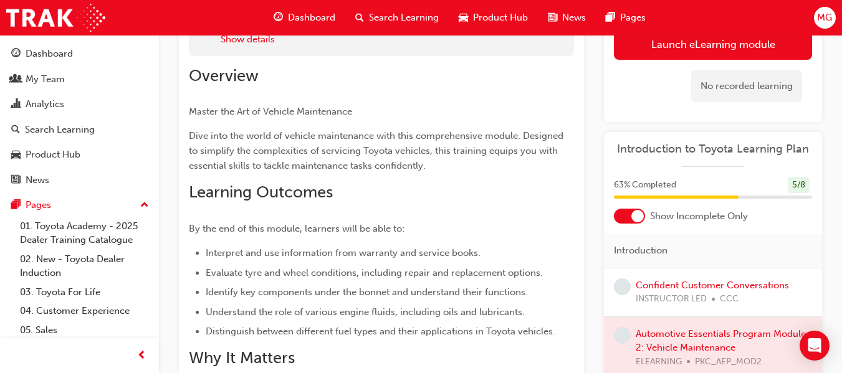
scroll to position [138, 0]
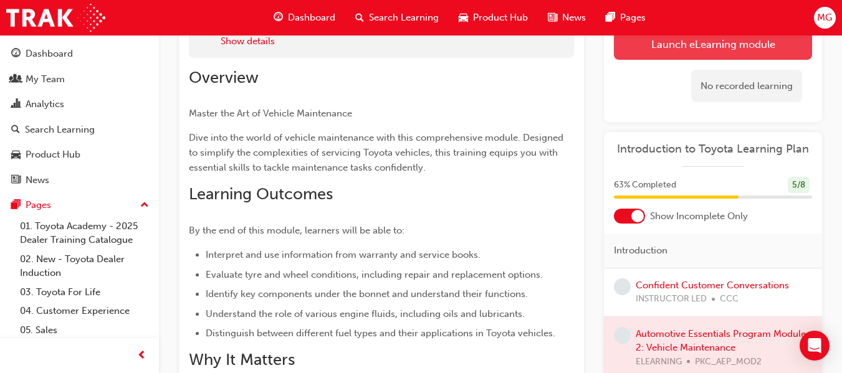
click at [750, 50] on link "Launch eLearning module" at bounding box center [713, 44] width 198 height 31
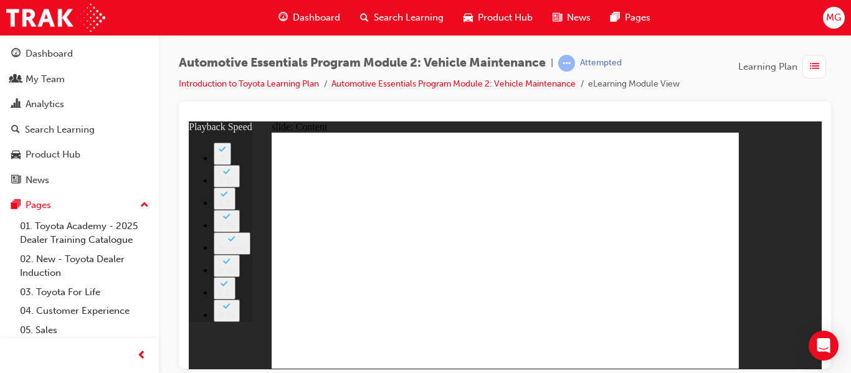
type input "33"
type input "35"
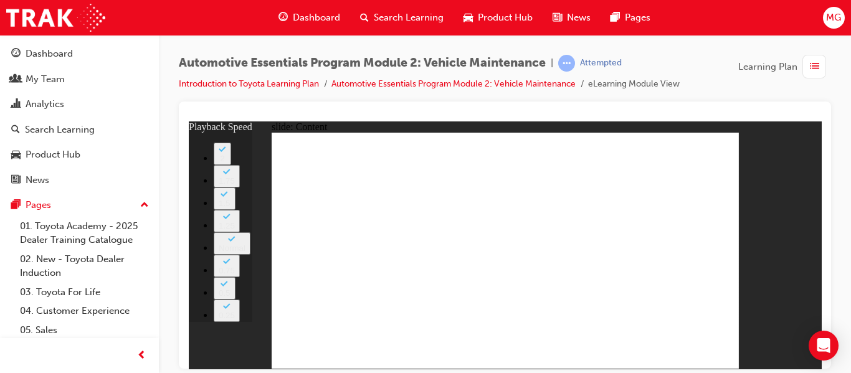
type input "8"
type input "0"
type input "8"
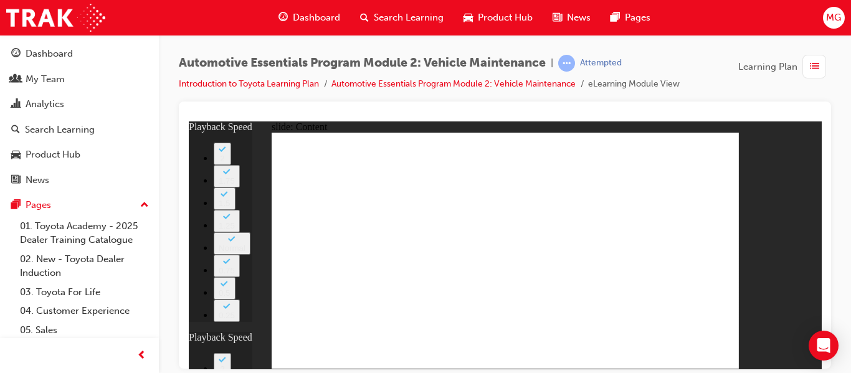
type input "27"
type input "8"
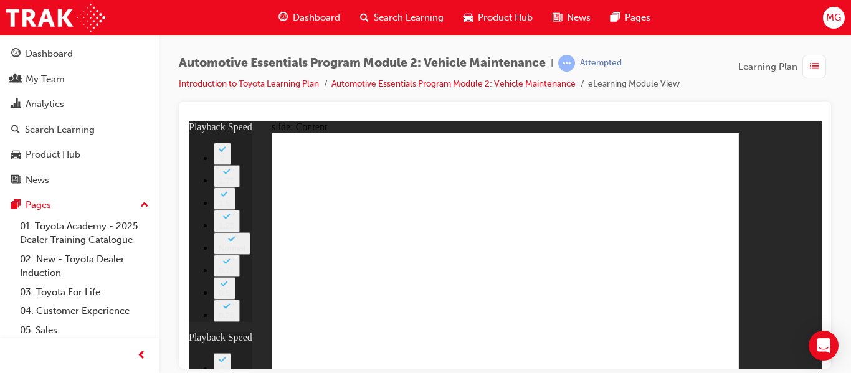
type input "27"
type input "12"
type input "8"
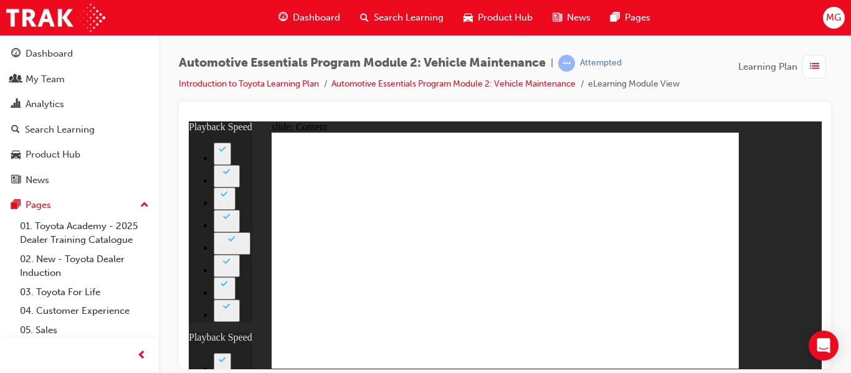
type input "27"
type input "12"
type input "45"
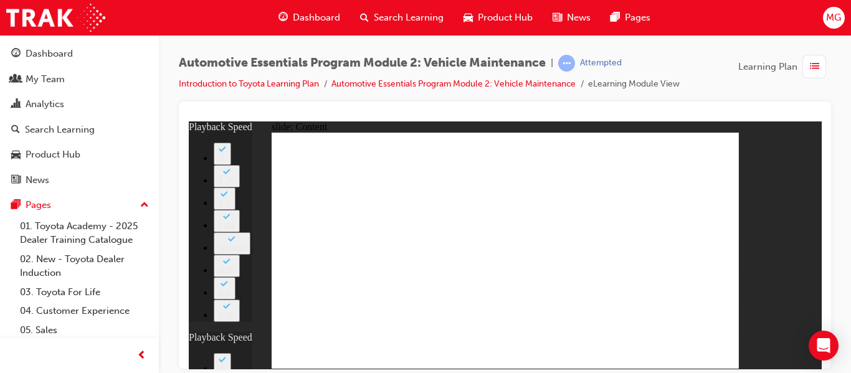
type input "56"
type input "12"
type input "27"
type input "8"
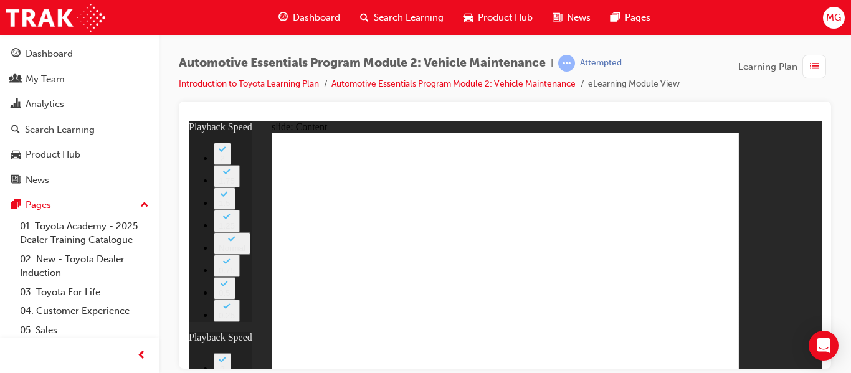
type input "56"
type input "12"
type input "27"
type input "8"
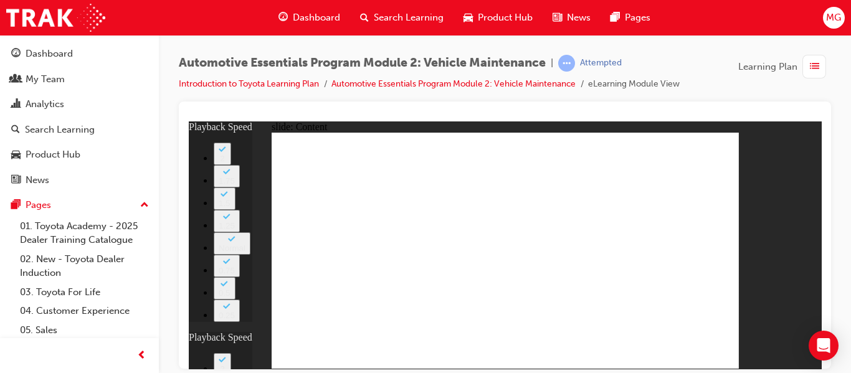
type input "12"
type input "27"
type input "8"
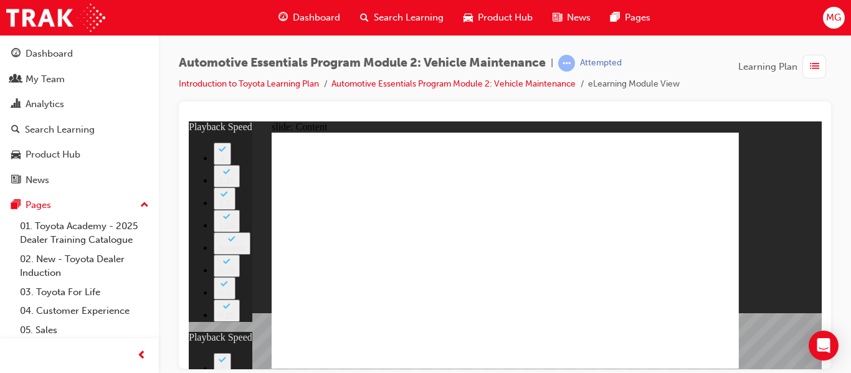
type input "13"
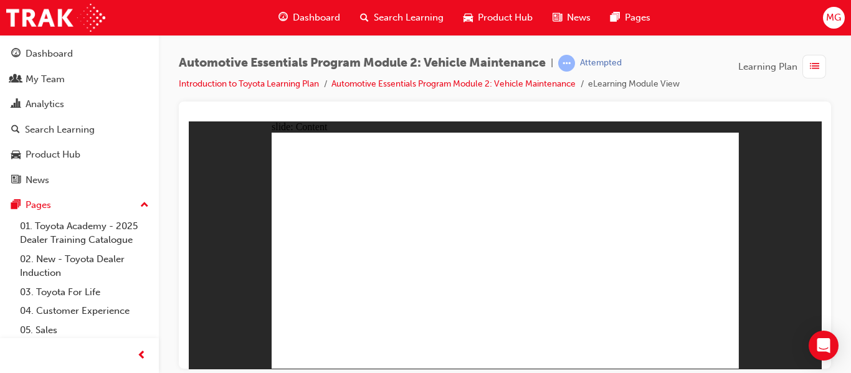
radio input "true"
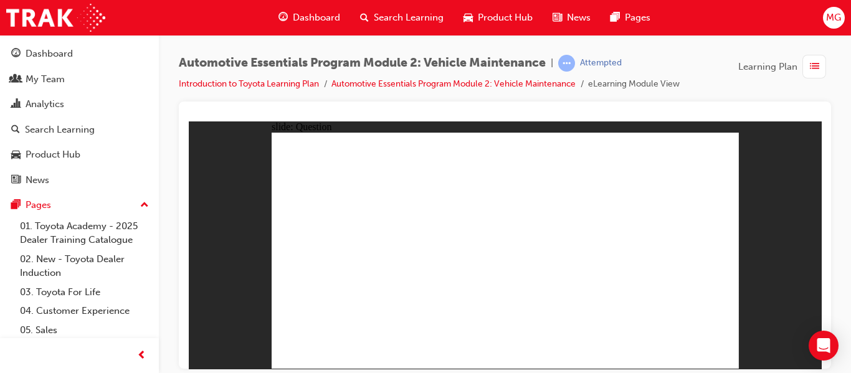
radio input "true"
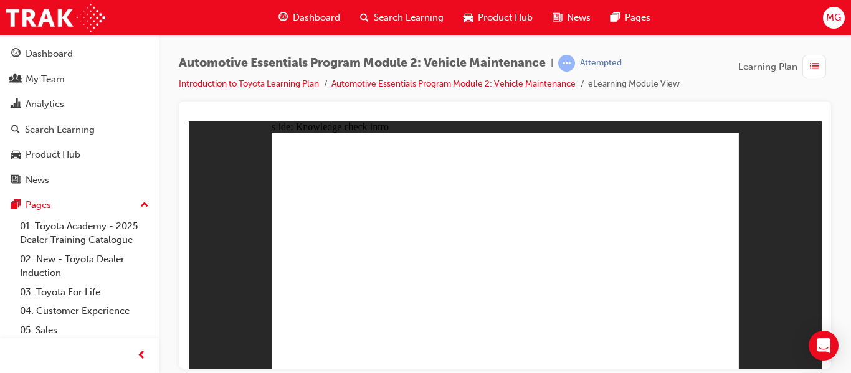
radio input "true"
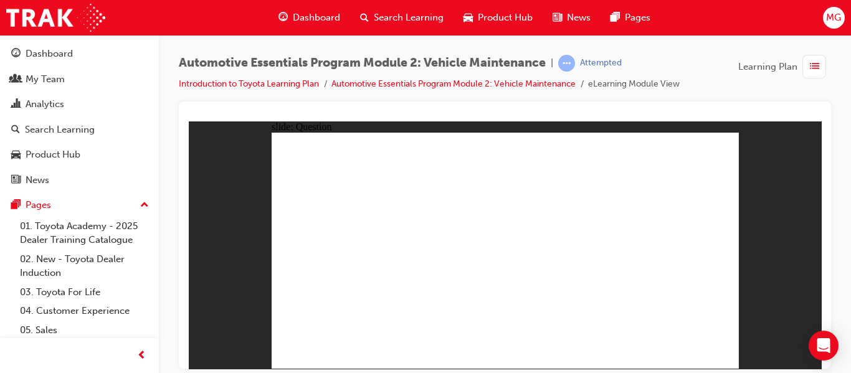
radio input "true"
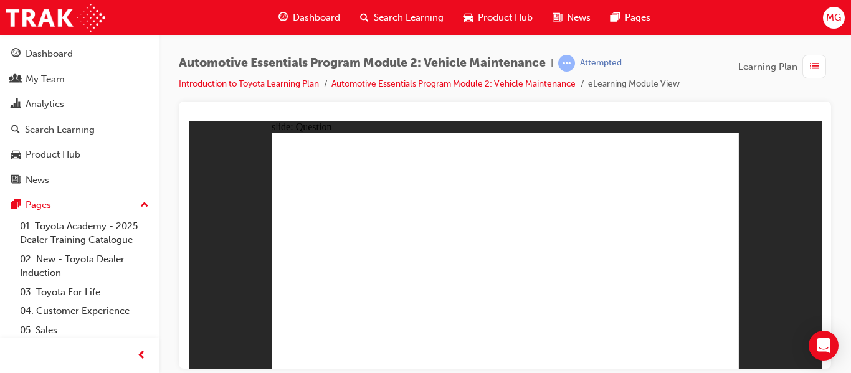
radio input "true"
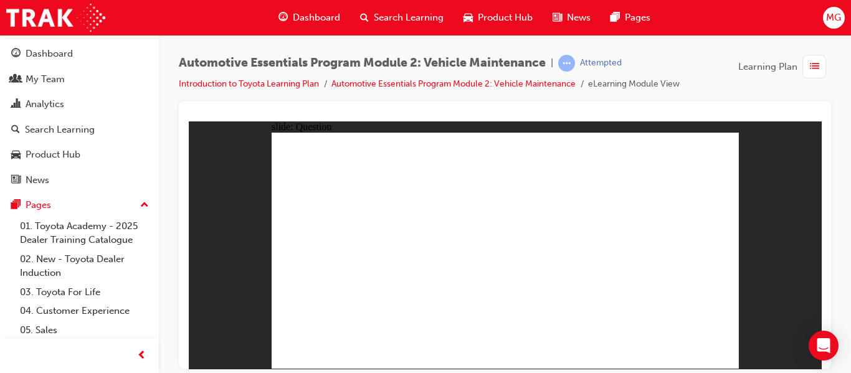
radio input "true"
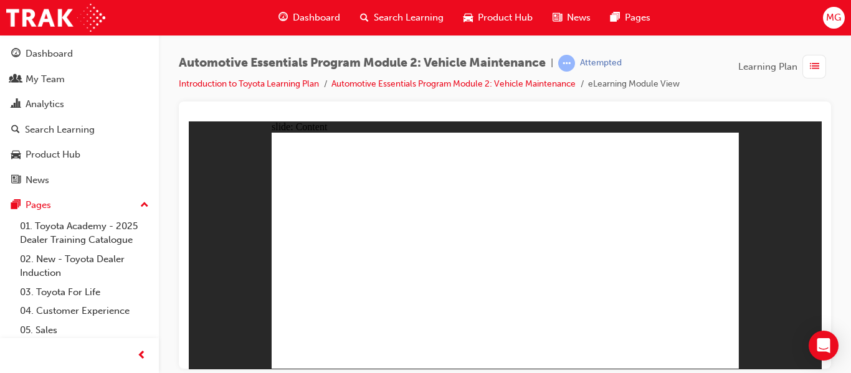
radio input "true"
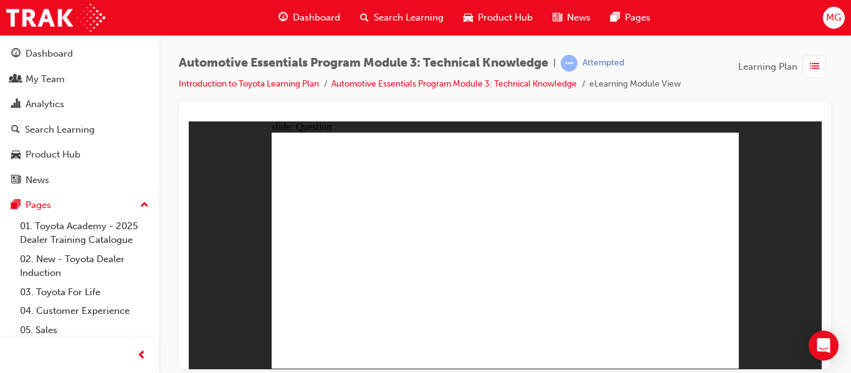
radio input "true"
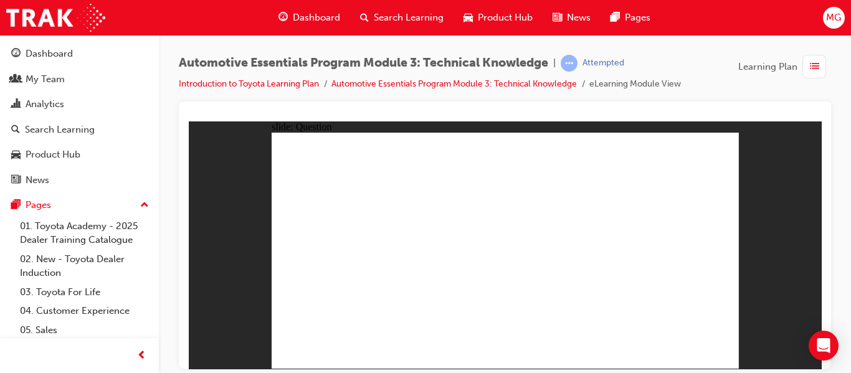
radio input "true"
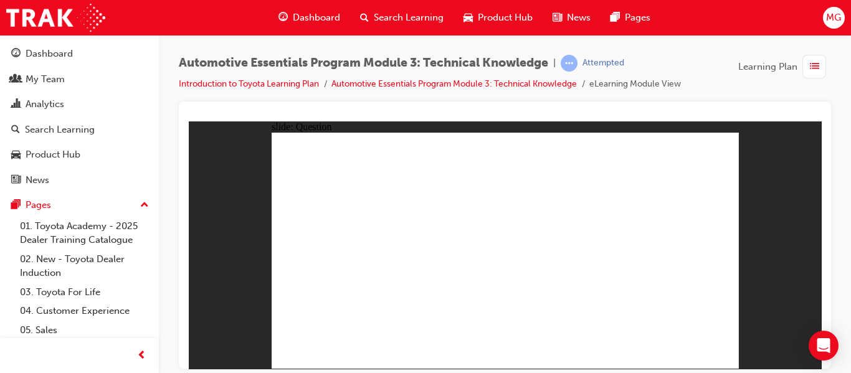
radio input "true"
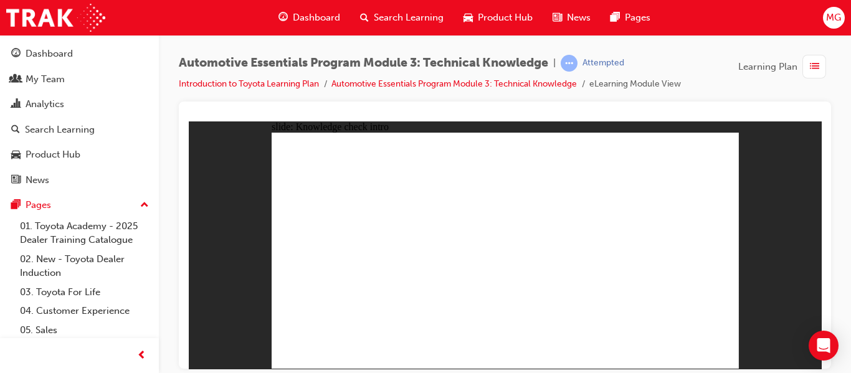
radio input "true"
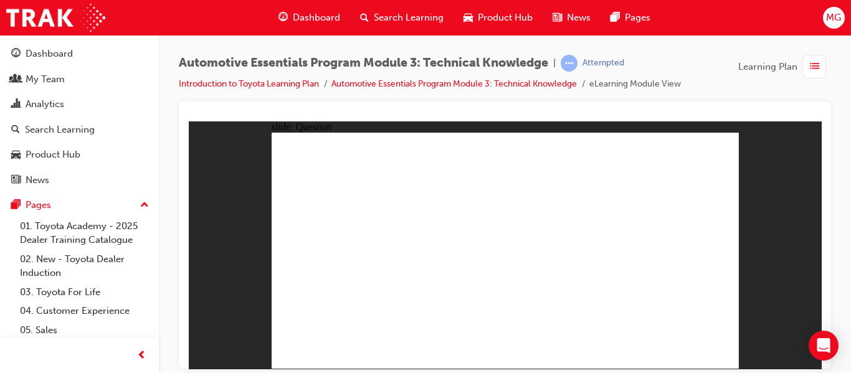
radio input "true"
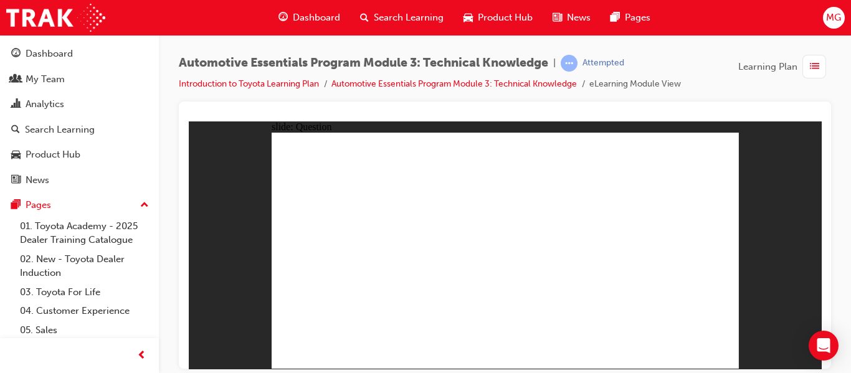
radio input "true"
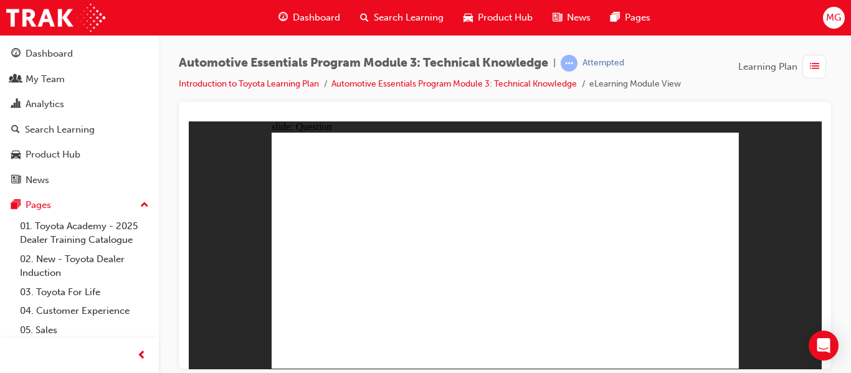
radio input "true"
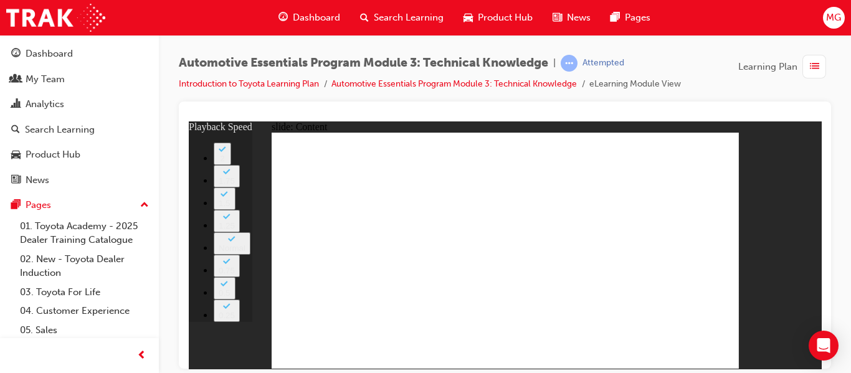
type input "8"
type input "135"
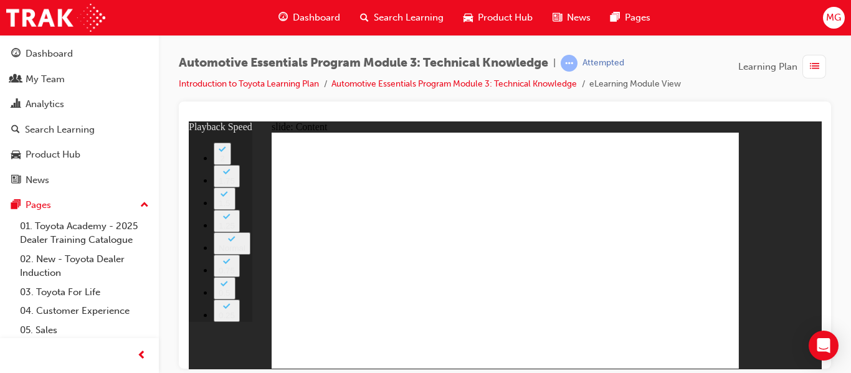
type input "7"
type input "105"
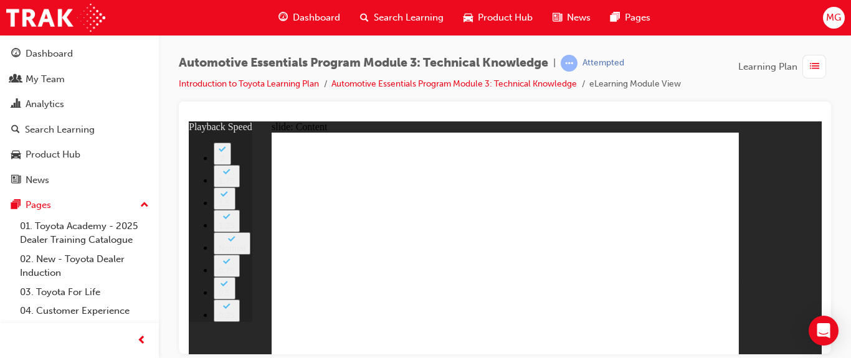
type input "7"
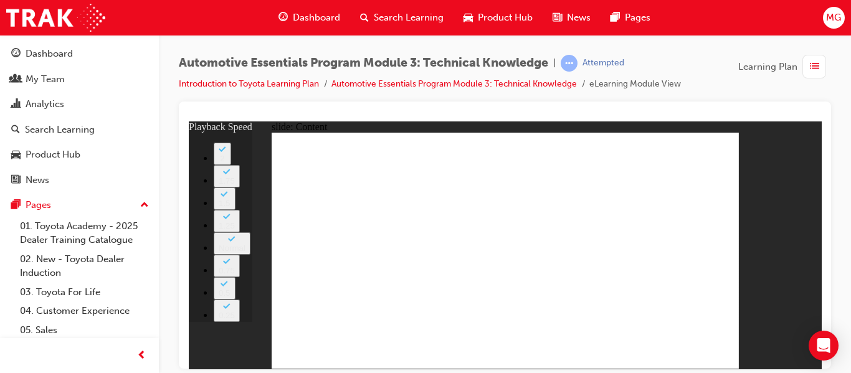
type input "7"
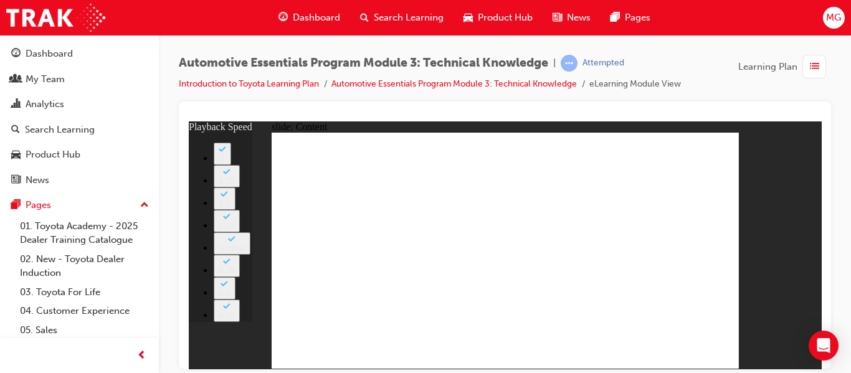
type input "74"
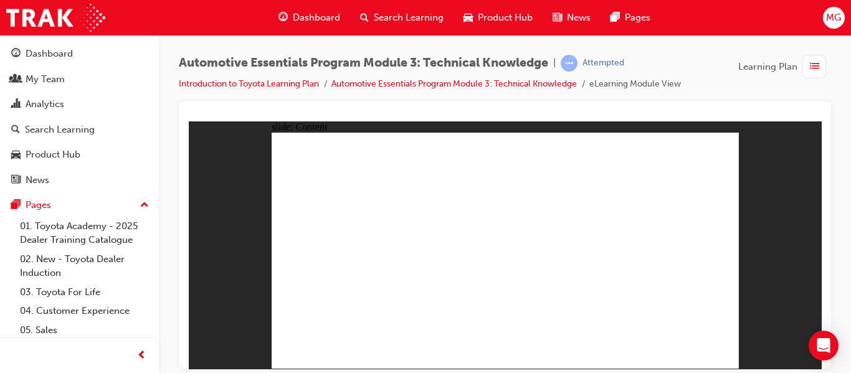
radio input "true"
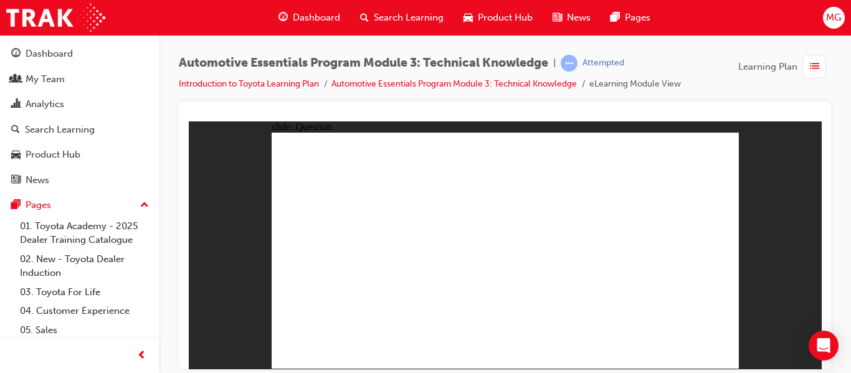
radio input "true"
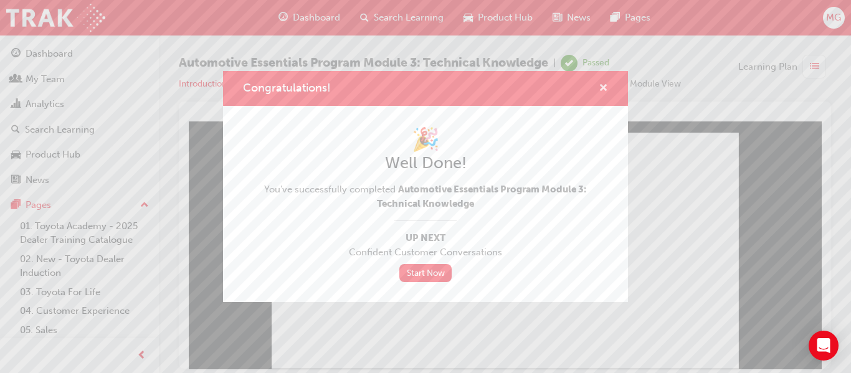
click at [604, 90] on span "cross-icon" at bounding box center [603, 89] width 9 height 11
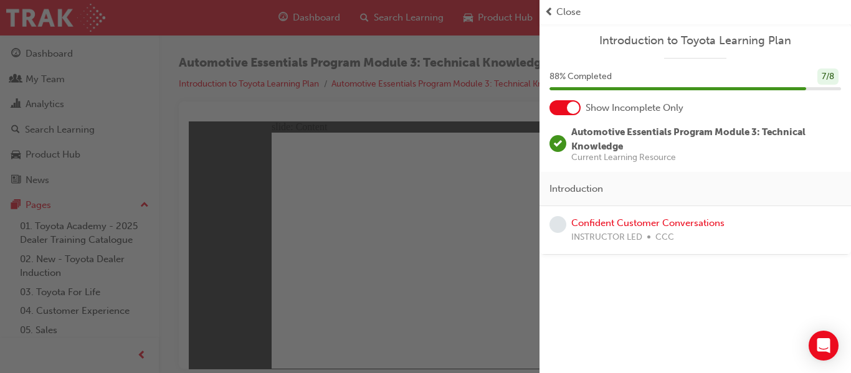
click at [563, 13] on span "Close" at bounding box center [568, 12] width 24 height 14
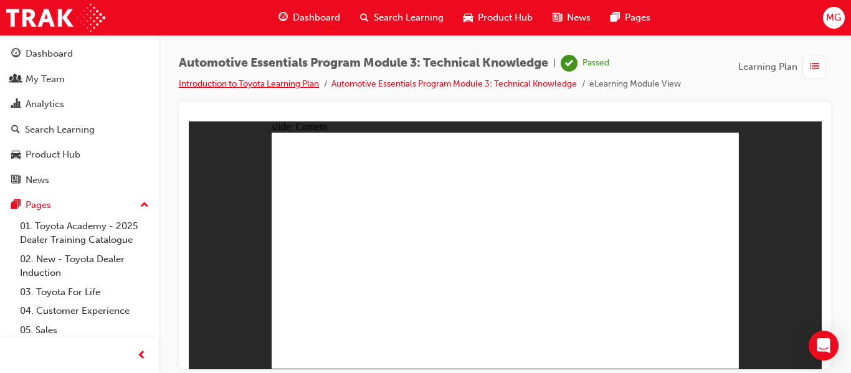
click at [264, 85] on link "Introduction to Toyota Learning Plan" at bounding box center [249, 84] width 140 height 11
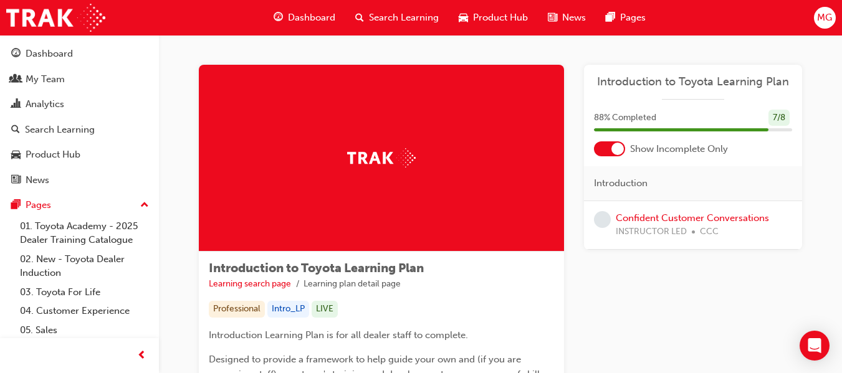
click at [304, 16] on span "Dashboard" at bounding box center [311, 18] width 47 height 14
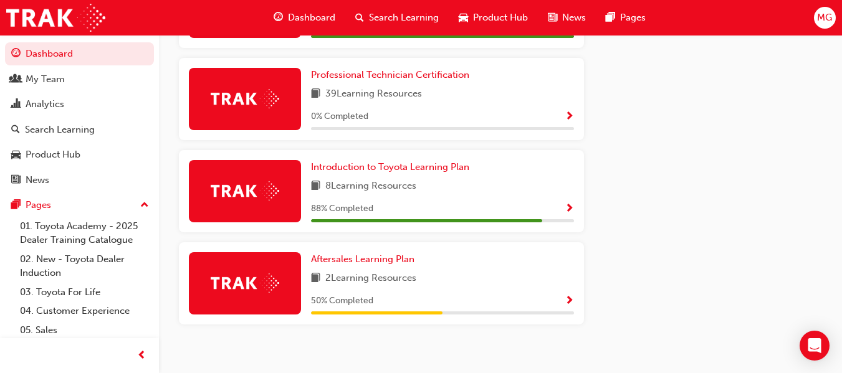
scroll to position [743, 0]
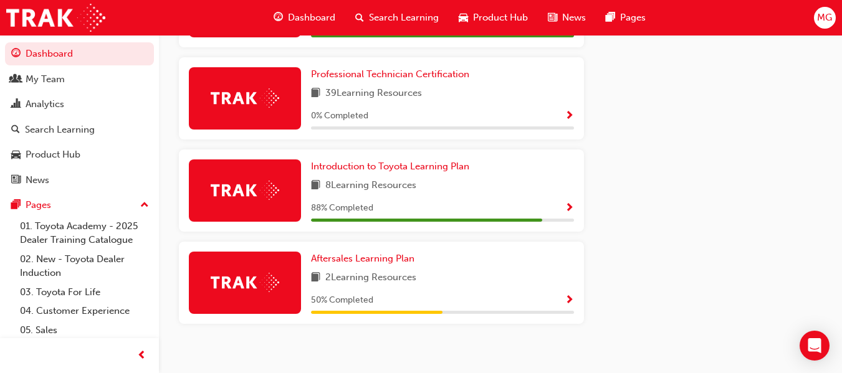
click at [570, 304] on span "Show Progress" at bounding box center [569, 300] width 9 height 11
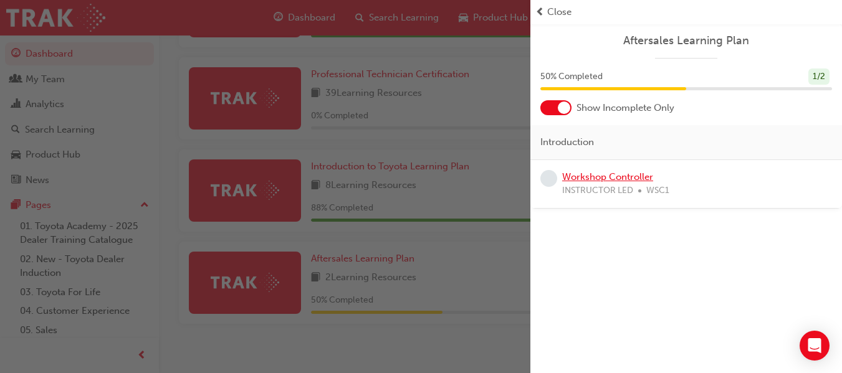
click at [619, 176] on link "Workshop Controller" at bounding box center [607, 176] width 91 height 11
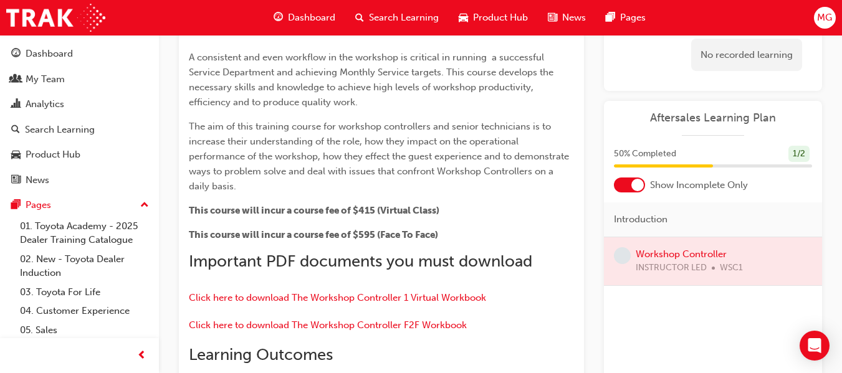
scroll to position [164, 0]
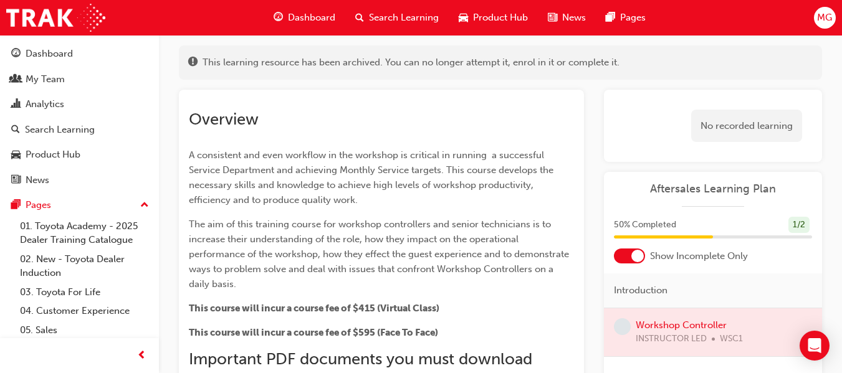
scroll to position [0, 0]
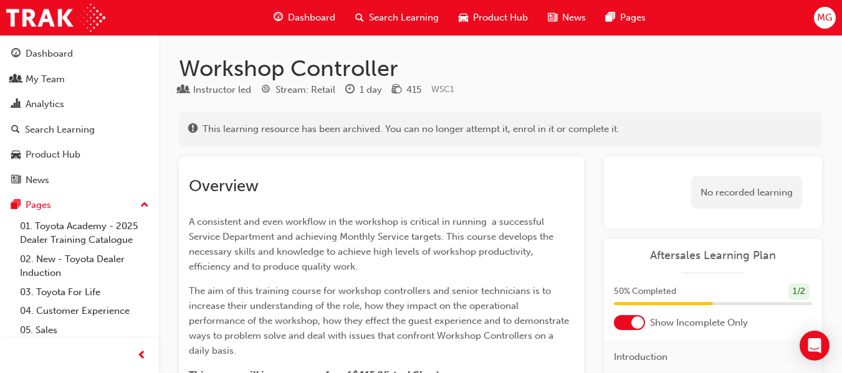
click at [322, 17] on span "Dashboard" at bounding box center [311, 18] width 47 height 14
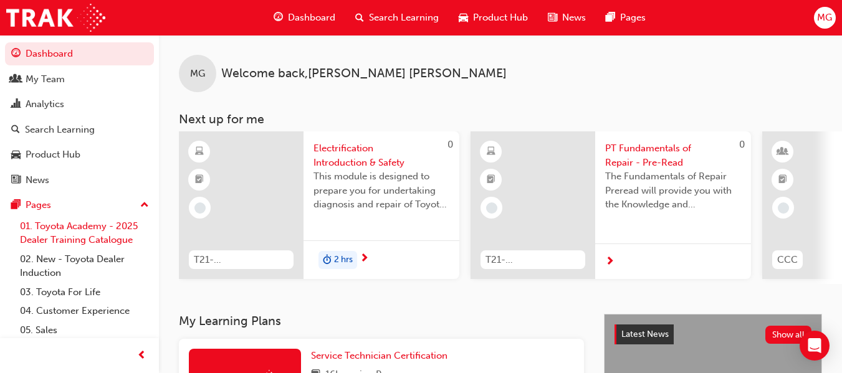
click at [78, 227] on link "01. Toyota Academy - 2025 Dealer Training Catalogue" at bounding box center [84, 233] width 139 height 33
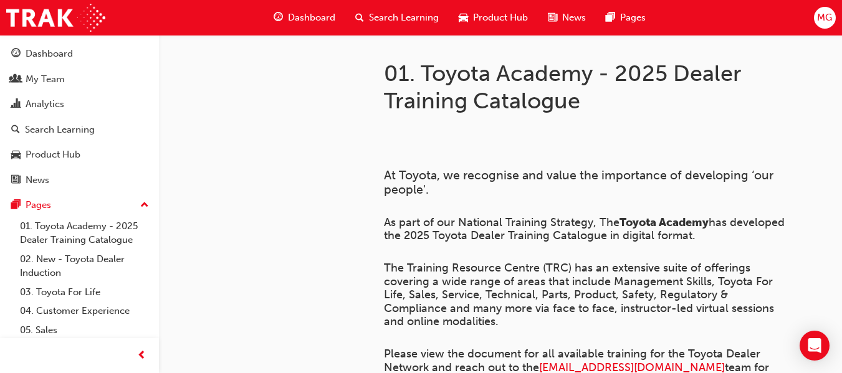
click at [308, 13] on span "Dashboard" at bounding box center [311, 18] width 47 height 14
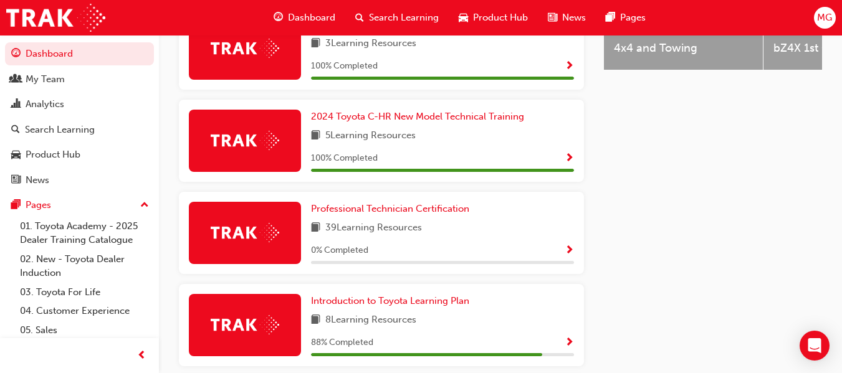
scroll to position [608, 0]
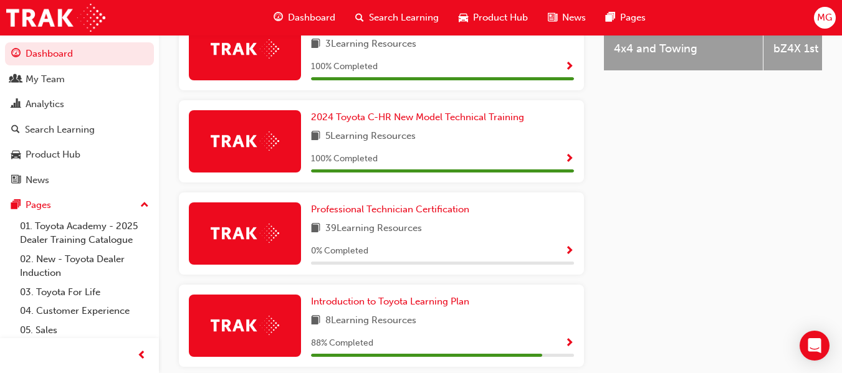
click at [569, 254] on span "Show Progress" at bounding box center [569, 251] width 9 height 11
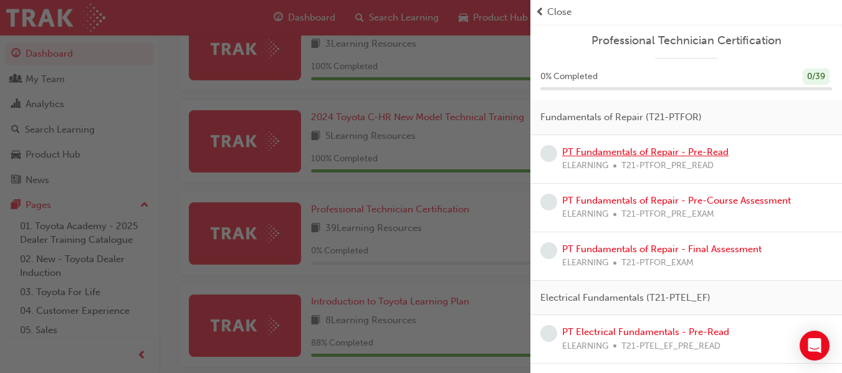
click at [690, 150] on link "PT Fundamentals of Repair - Pre-Read" at bounding box center [645, 151] width 166 height 11
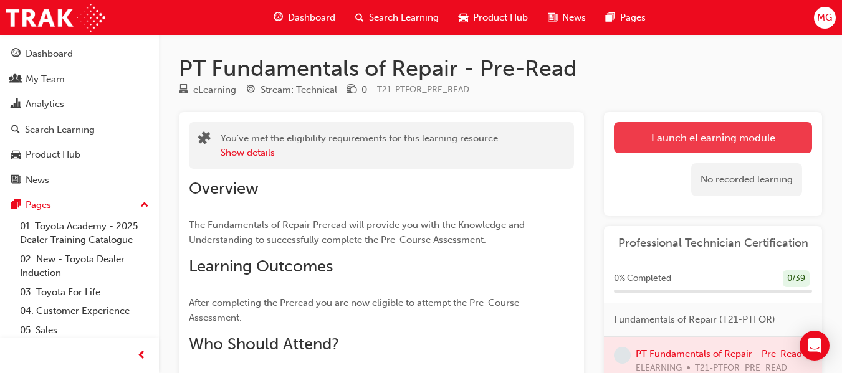
click at [676, 140] on link "Launch eLearning module" at bounding box center [713, 137] width 198 height 31
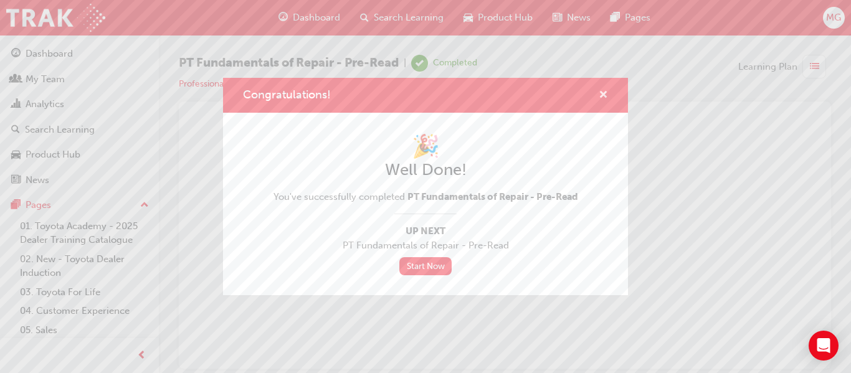
click at [607, 95] on span "cross-icon" at bounding box center [603, 95] width 9 height 11
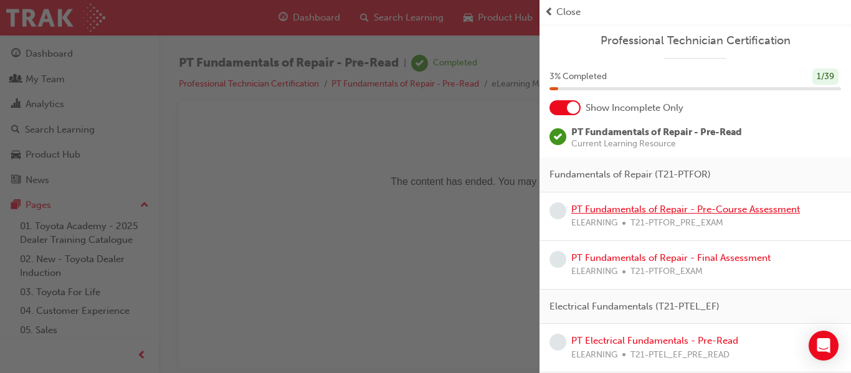
click at [700, 214] on link "PT Fundamentals of Repair - Pre-Course Assessment" at bounding box center [685, 209] width 229 height 11
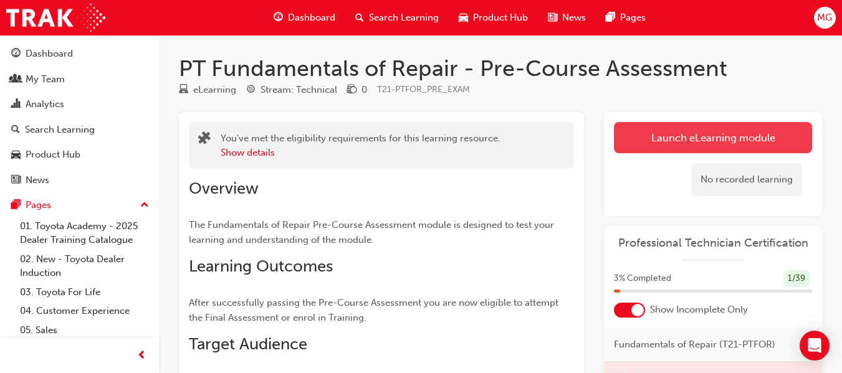
click at [712, 133] on link "Launch eLearning module" at bounding box center [713, 137] width 198 height 31
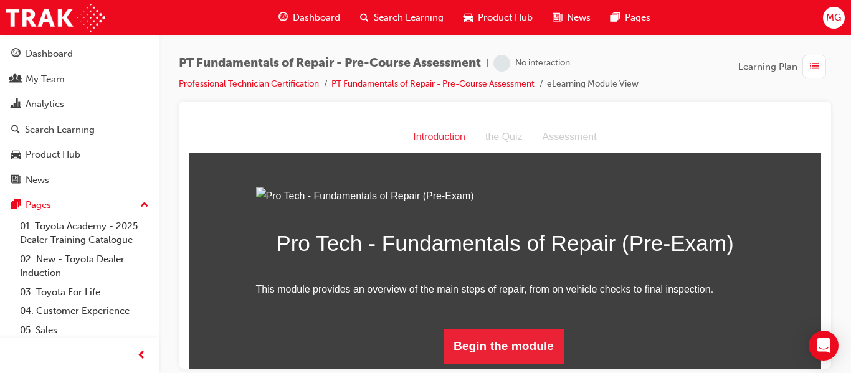
scroll to position [132, 0]
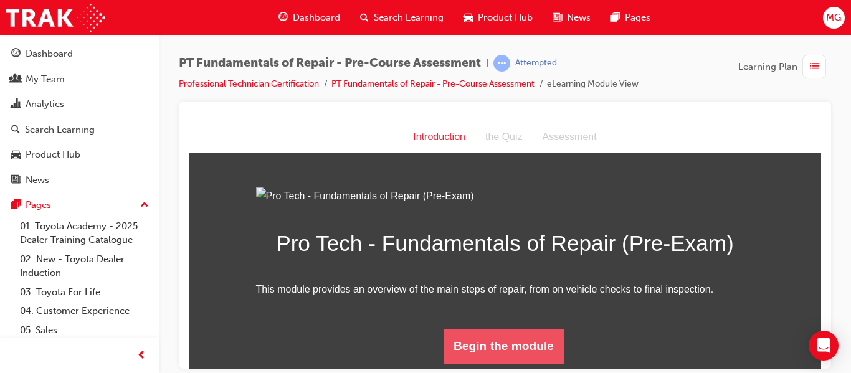
click at [520, 343] on button "Begin the module" at bounding box center [504, 345] width 120 height 35
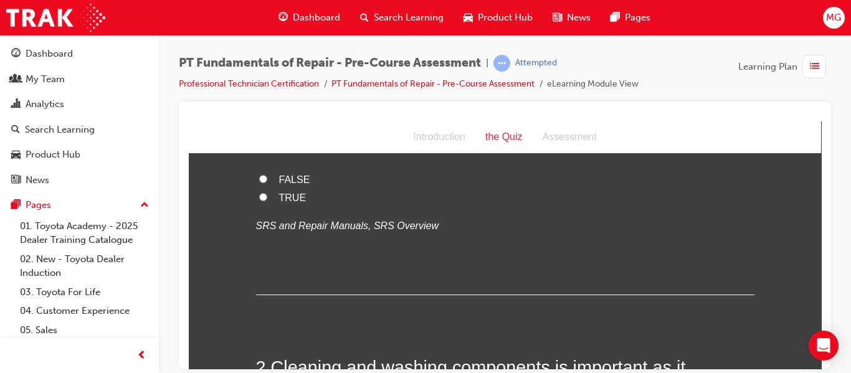
scroll to position [0, 0]
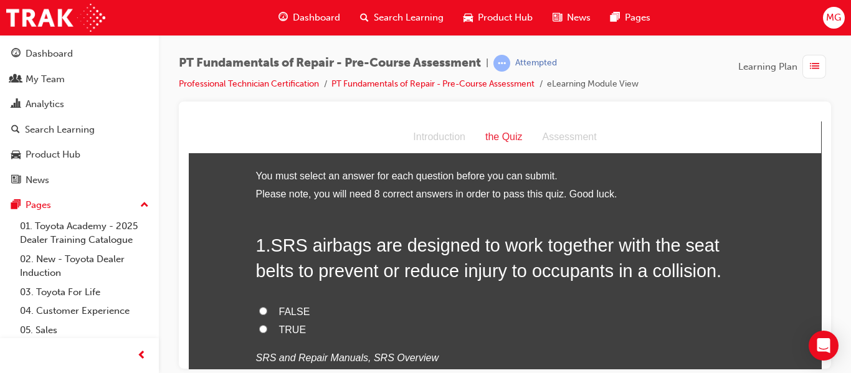
click at [259, 332] on input "TRUE" at bounding box center [263, 329] width 8 height 8
radio input "true"
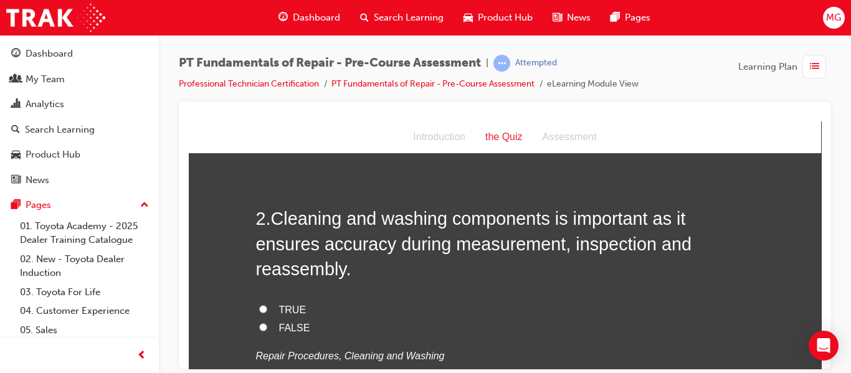
scroll to position [285, 0]
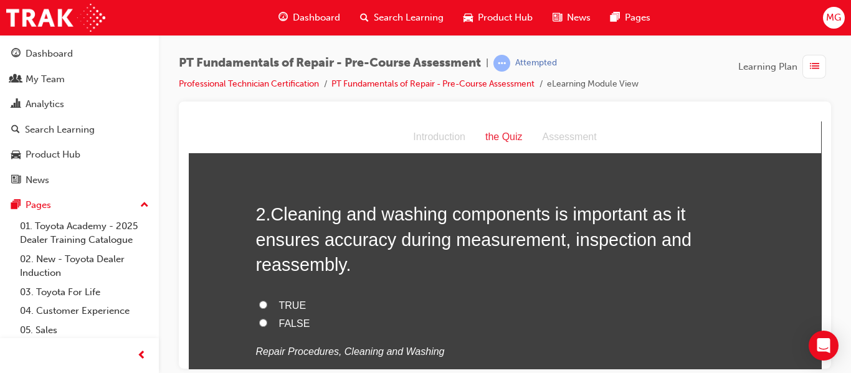
click at [259, 300] on input "TRUE" at bounding box center [263, 304] width 8 height 8
radio input "true"
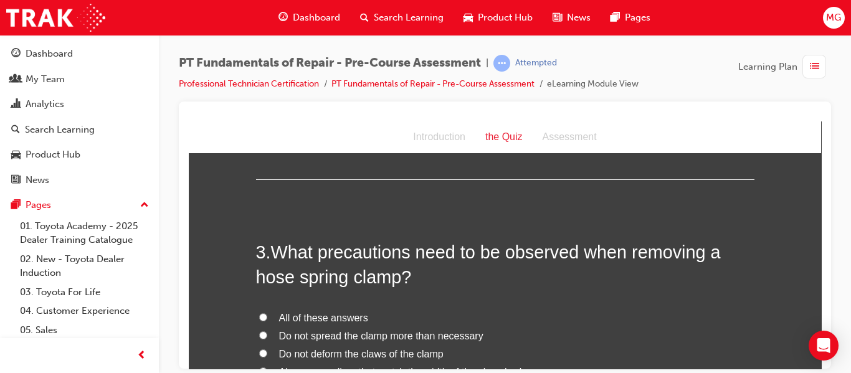
scroll to position [530, 0]
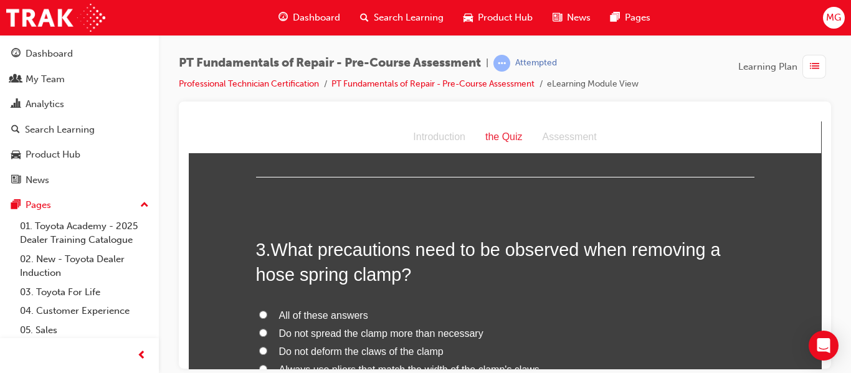
click at [259, 310] on input "All of these answers" at bounding box center [263, 314] width 8 height 8
radio input "true"
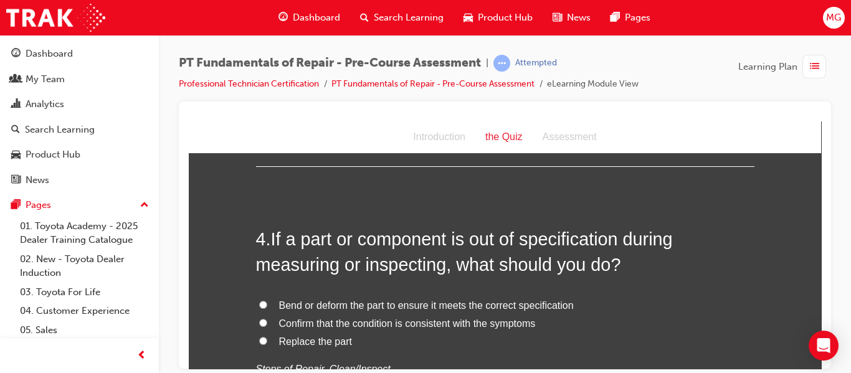
scroll to position [834, 0]
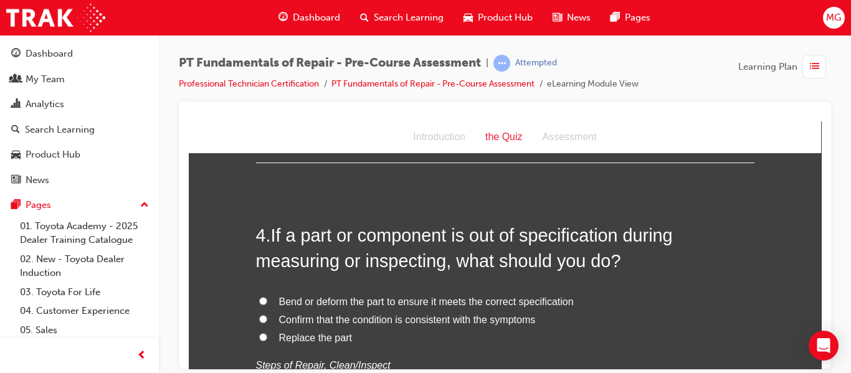
click at [260, 333] on input "Replace the part" at bounding box center [263, 337] width 8 height 8
radio input "true"
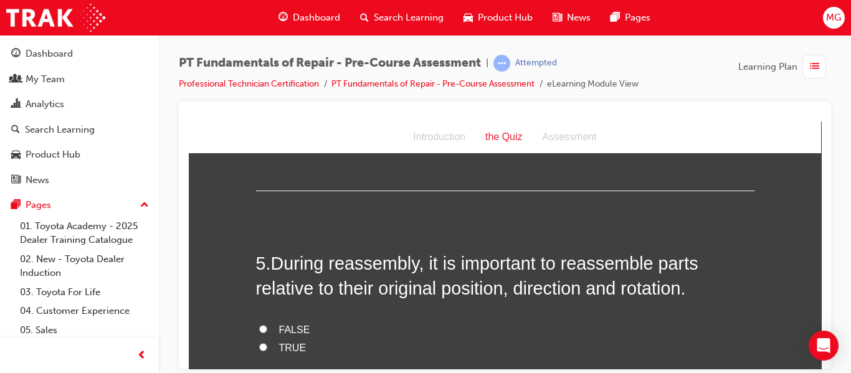
scroll to position [1079, 0]
click at [259, 342] on input "TRUE" at bounding box center [263, 346] width 8 height 8
radio input "true"
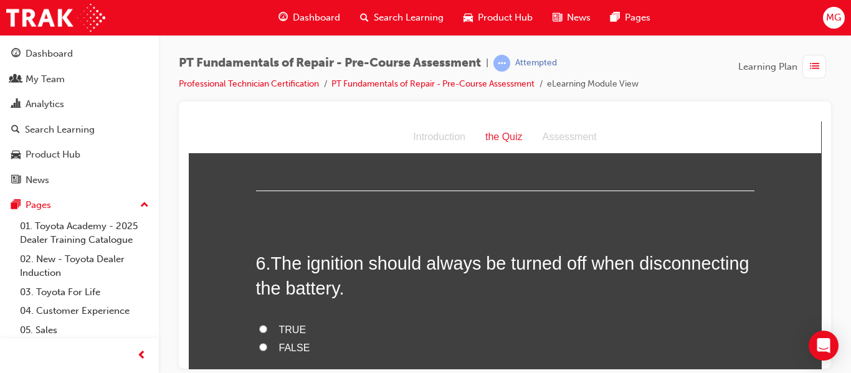
scroll to position [1345, 0]
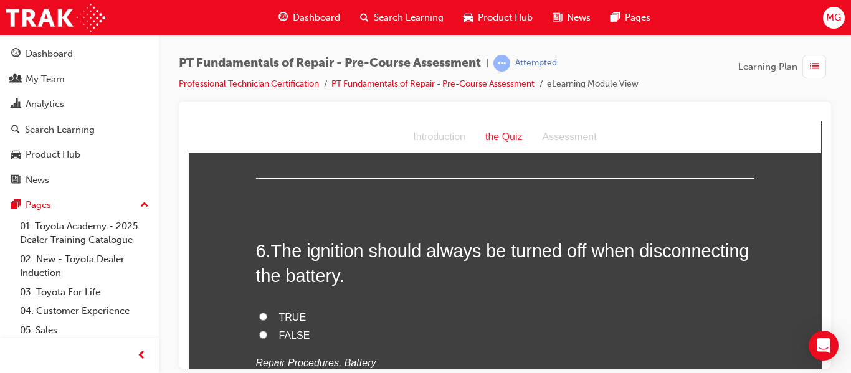
click at [259, 312] on input "TRUE" at bounding box center [263, 316] width 8 height 8
radio input "true"
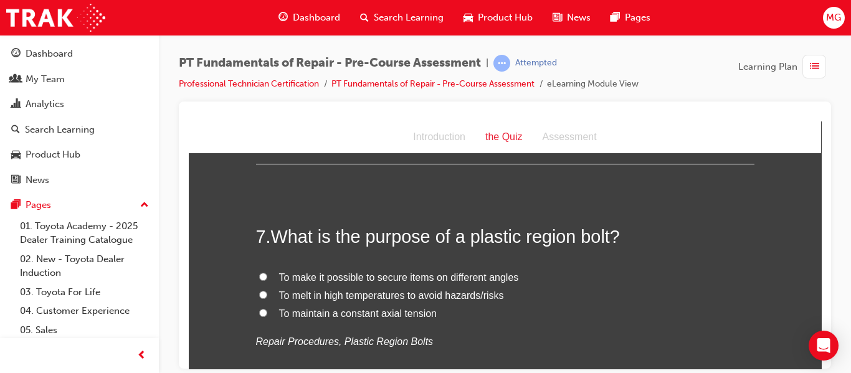
scroll to position [1615, 0]
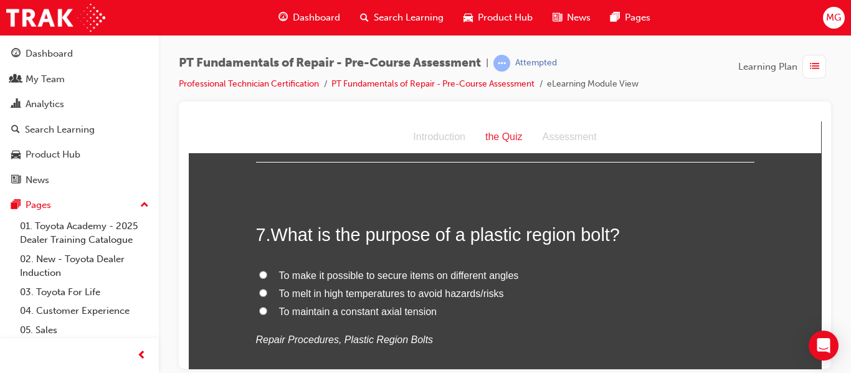
click at [259, 307] on input "To maintain a constant axial tension" at bounding box center [263, 311] width 8 height 8
radio input "true"
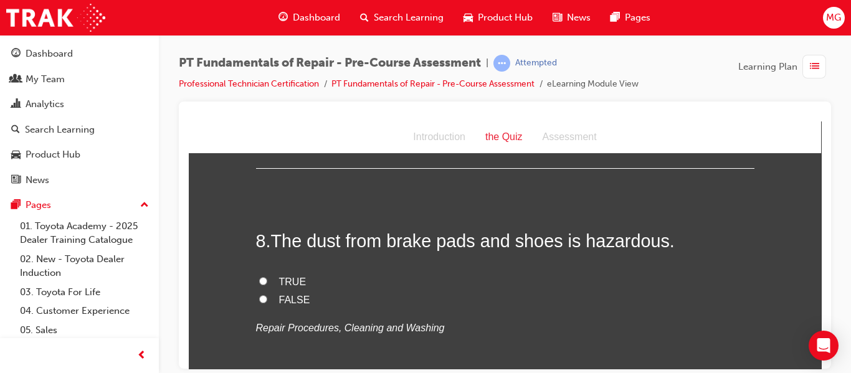
scroll to position [1861, 0]
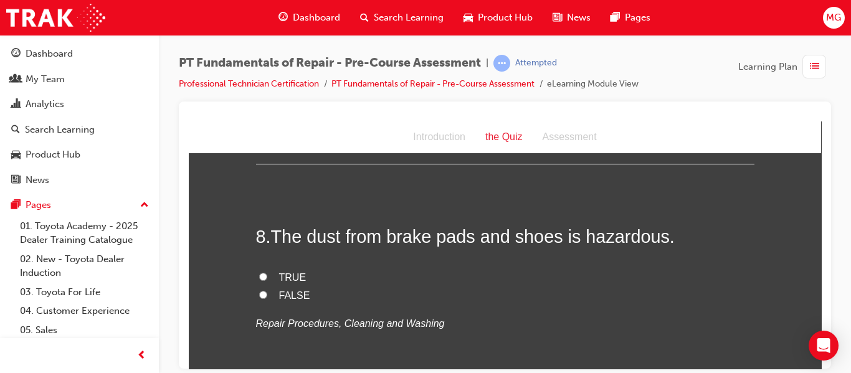
click at [259, 272] on input "TRUE" at bounding box center [263, 276] width 8 height 8
radio input "true"
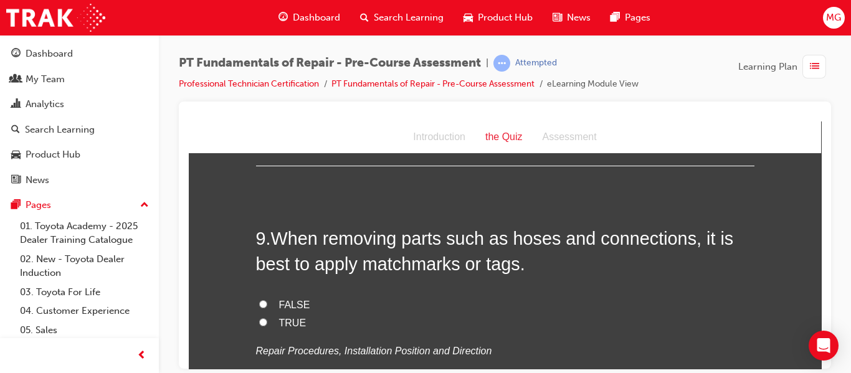
scroll to position [2089, 0]
click at [259, 317] on input "TRUE" at bounding box center [263, 321] width 8 height 8
radio input "true"
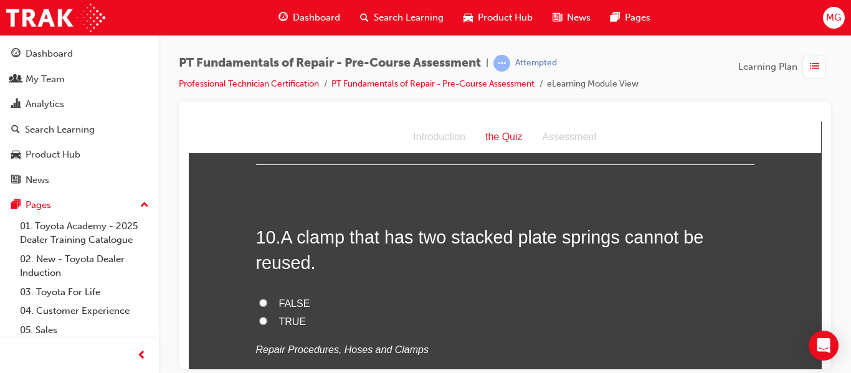
scroll to position [2344, 0]
click at [260, 316] on input "TRUE" at bounding box center [263, 320] width 8 height 8
radio input "true"
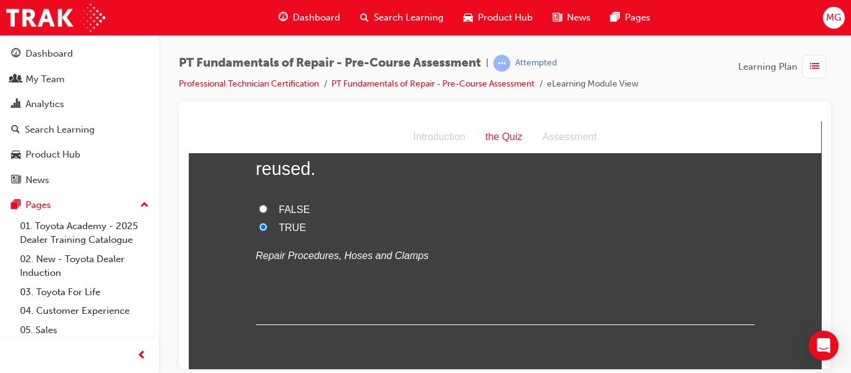
scroll to position [2463, 0]
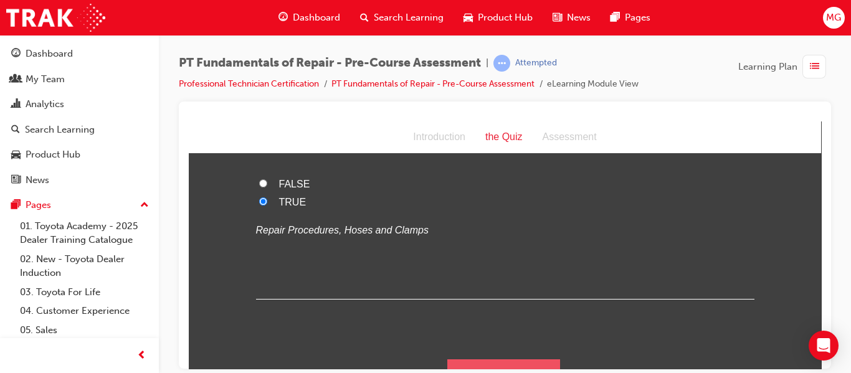
click at [500, 359] on button "Submit Answers" at bounding box center [503, 376] width 113 height 35
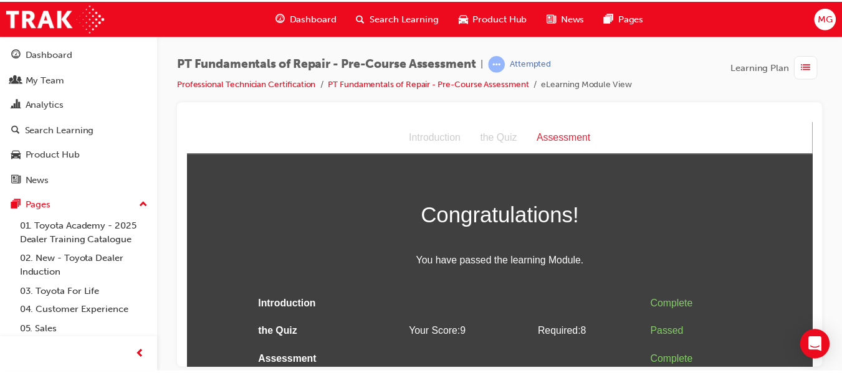
scroll to position [6, 0]
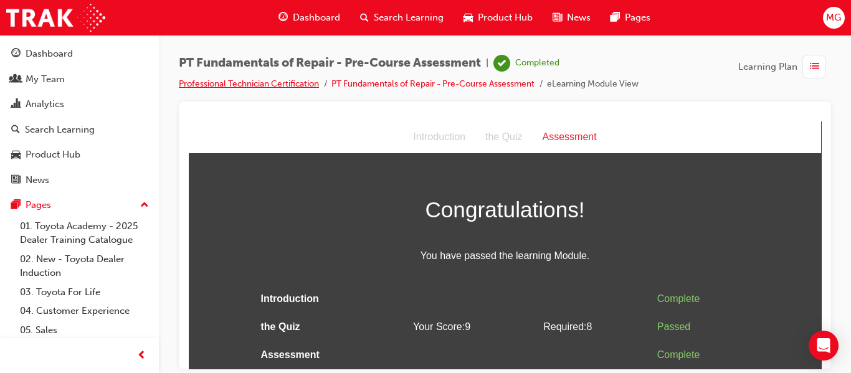
click at [272, 81] on link "Professional Technician Certification" at bounding box center [249, 84] width 140 height 11
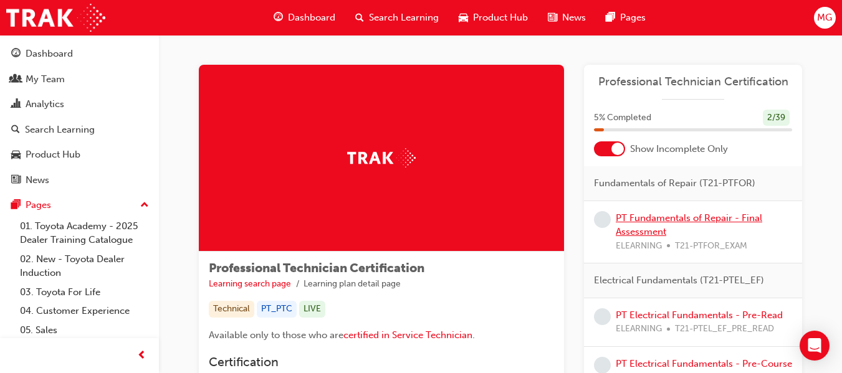
click at [710, 217] on link "PT Fundamentals of Repair - Final Assessment" at bounding box center [689, 226] width 146 height 26
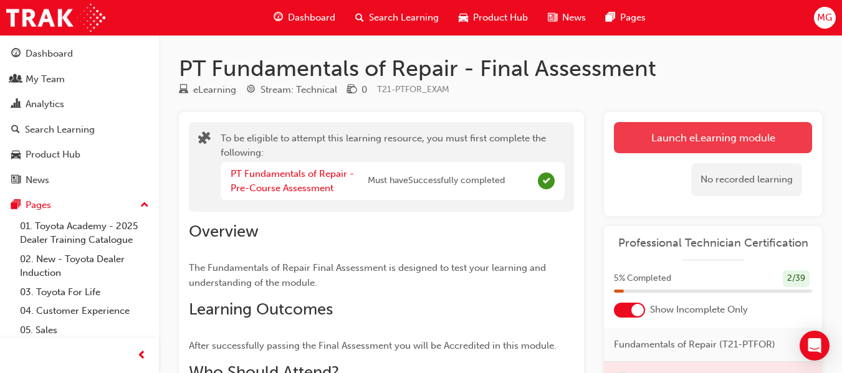
click at [690, 133] on button "Launch eLearning module" at bounding box center [713, 137] width 198 height 31
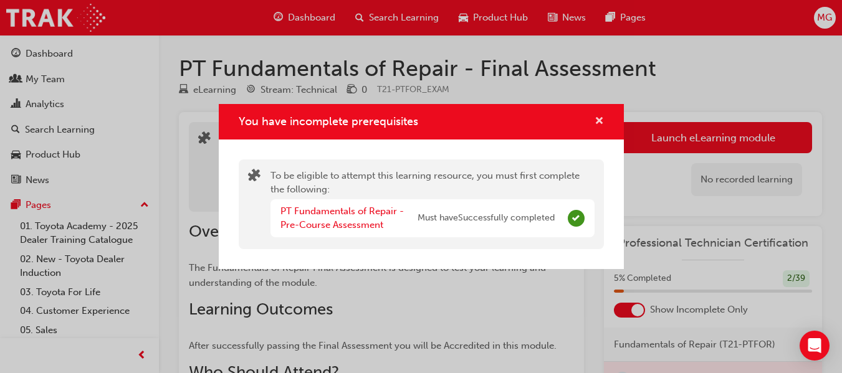
click at [598, 117] on span "cross-icon" at bounding box center [599, 122] width 9 height 11
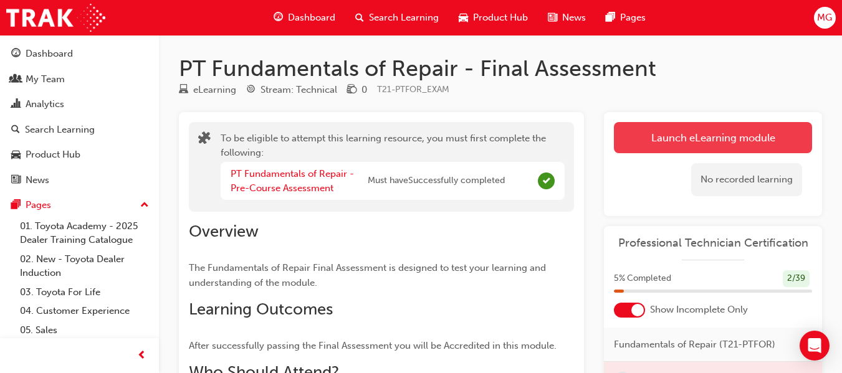
click at [714, 143] on button "Launch eLearning module" at bounding box center [713, 137] width 198 height 31
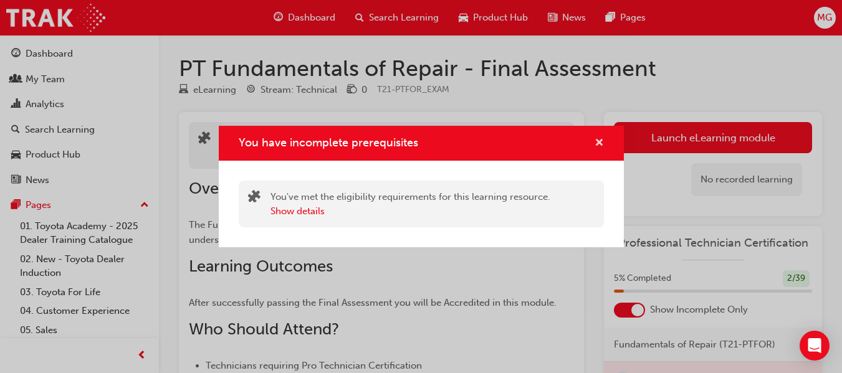
click at [601, 141] on span "cross-icon" at bounding box center [599, 143] width 9 height 11
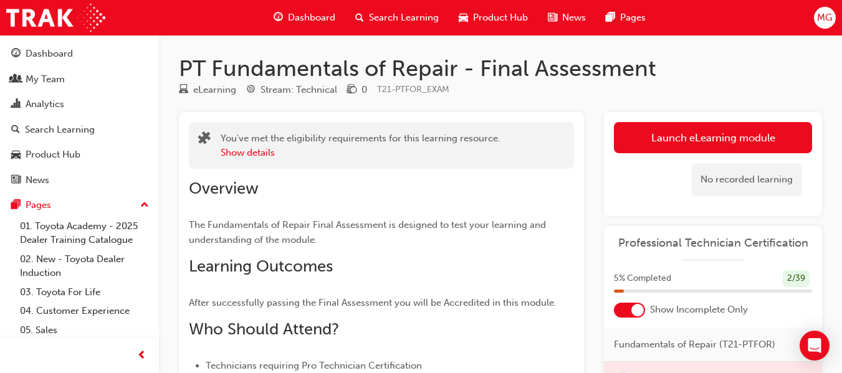
click at [689, 160] on div "No recorded learning" at bounding box center [713, 179] width 198 height 53
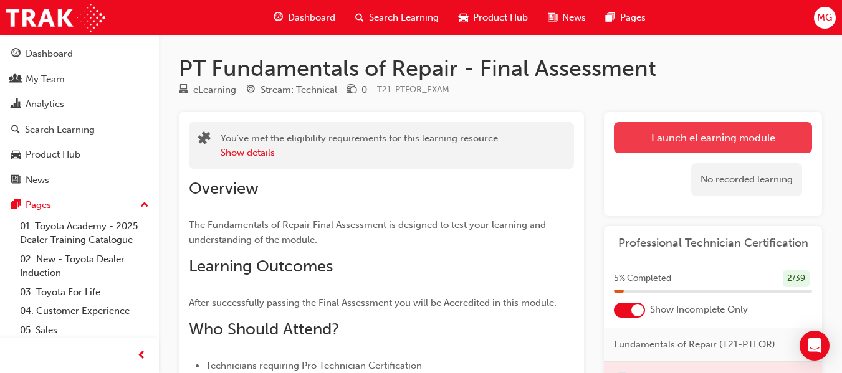
click at [717, 136] on button "Launch eLearning module" at bounding box center [713, 137] width 198 height 31
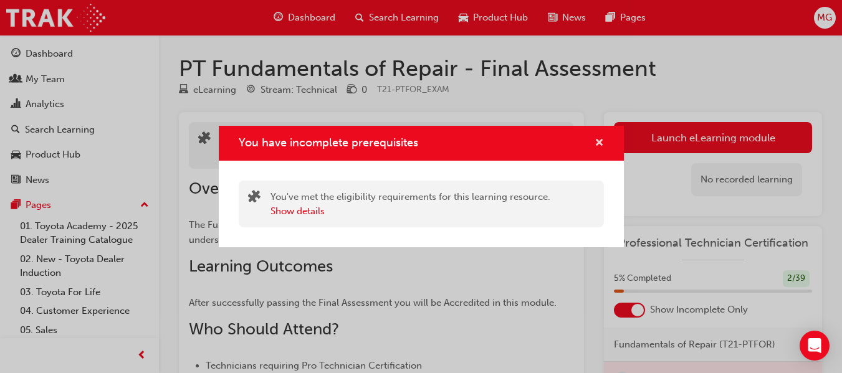
click at [602, 141] on span "cross-icon" at bounding box center [599, 143] width 9 height 11
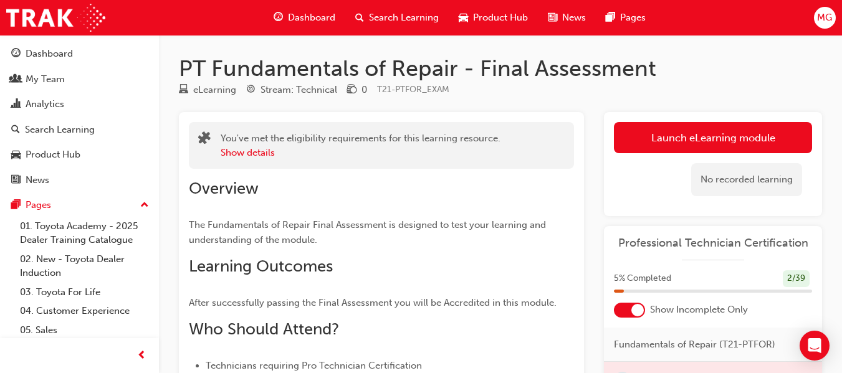
click at [320, 19] on span "Dashboard" at bounding box center [311, 18] width 47 height 14
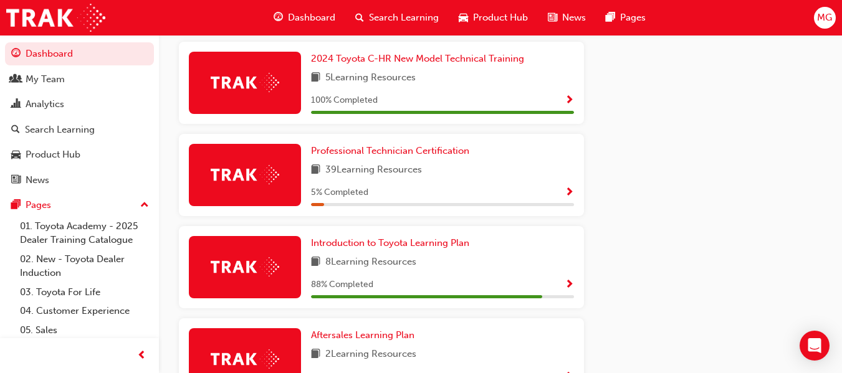
scroll to position [669, 0]
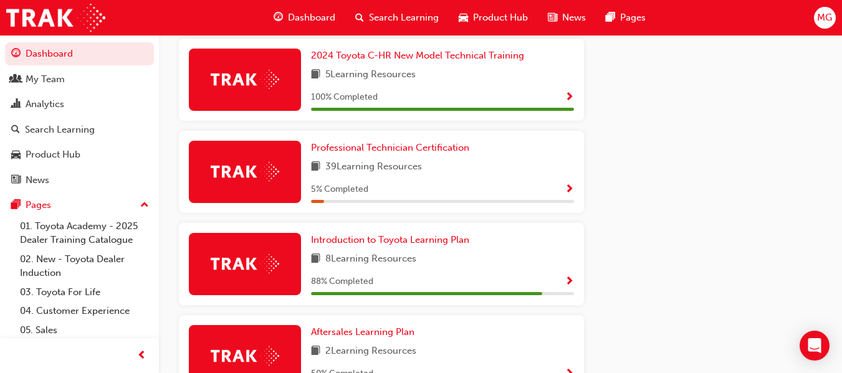
click at [568, 192] on span "Show Progress" at bounding box center [569, 189] width 9 height 11
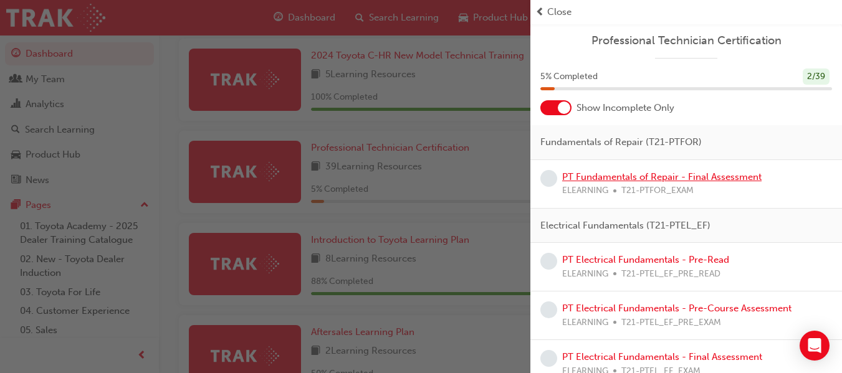
click at [654, 177] on link "PT Fundamentals of Repair - Final Assessment" at bounding box center [661, 176] width 199 height 11
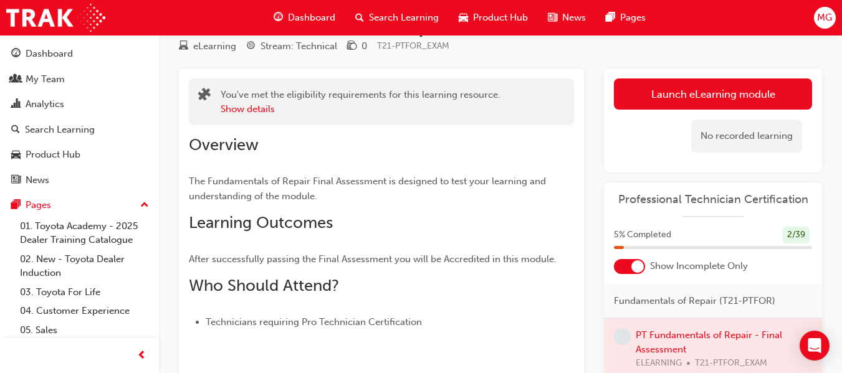
scroll to position [43, 0]
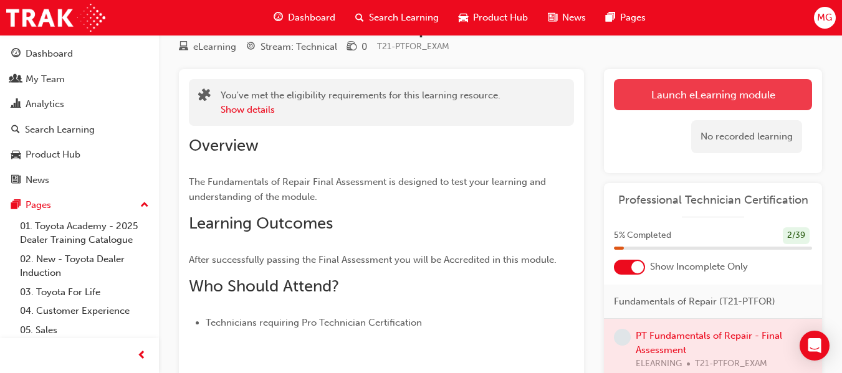
click at [699, 100] on link "Launch eLearning module" at bounding box center [713, 94] width 198 height 31
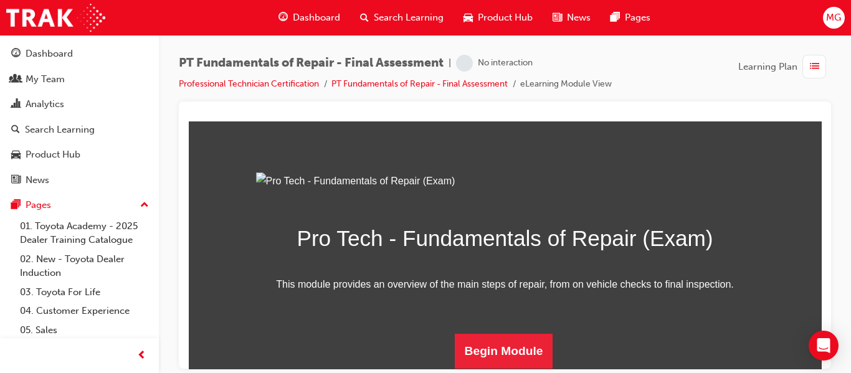
scroll to position [203, 0]
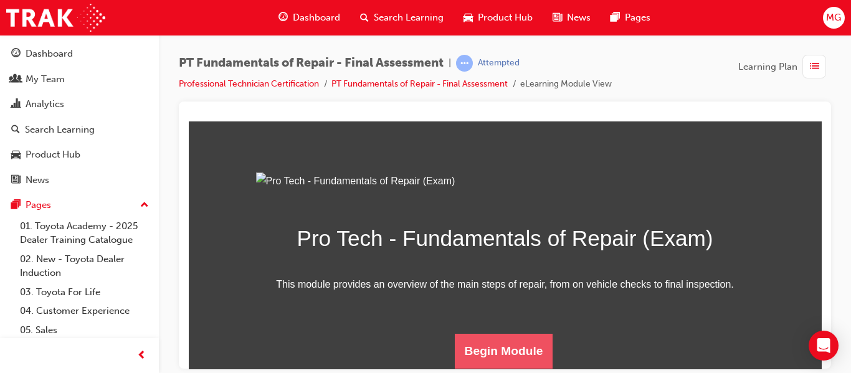
click at [494, 351] on button "Begin Module" at bounding box center [504, 350] width 98 height 35
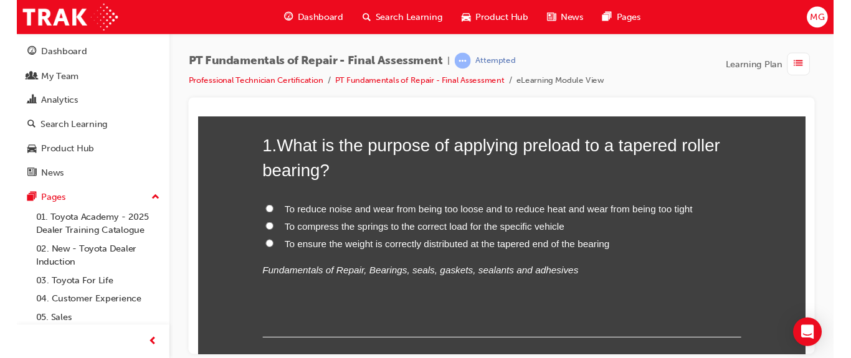
scroll to position [92, 0]
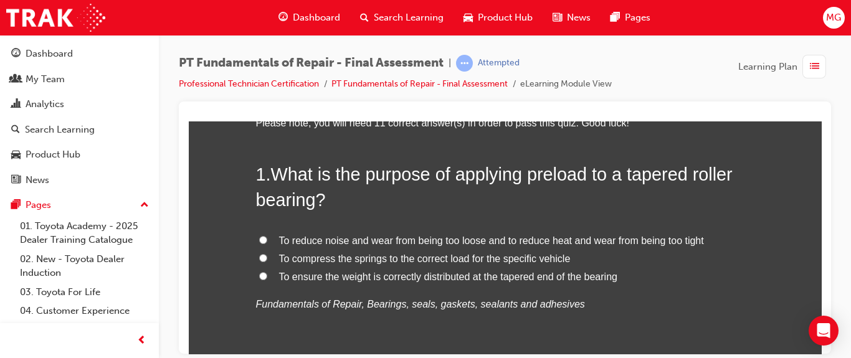
click at [451, 257] on span "To compress the springs to the correct load for the specific vehicle" at bounding box center [425, 258] width 292 height 11
click at [267, 257] on input "To compress the springs to the correct load for the specific vehicle" at bounding box center [263, 258] width 8 height 8
radio input "true"
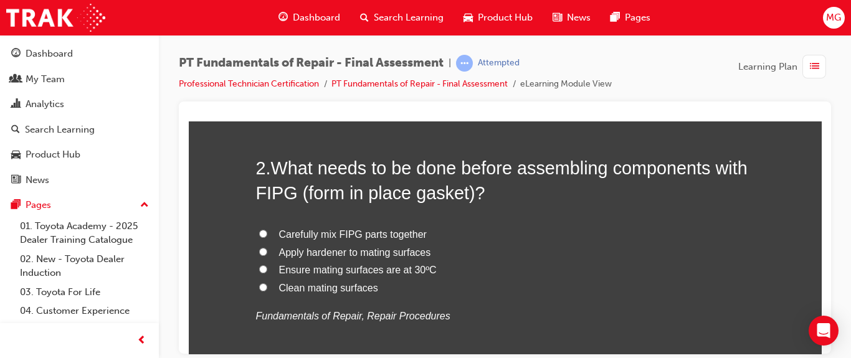
scroll to position [371, 0]
click at [340, 289] on span "Clean mating surfaces" at bounding box center [328, 287] width 99 height 11
click at [267, 289] on input "Clean mating surfaces" at bounding box center [263, 286] width 8 height 8
radio input "true"
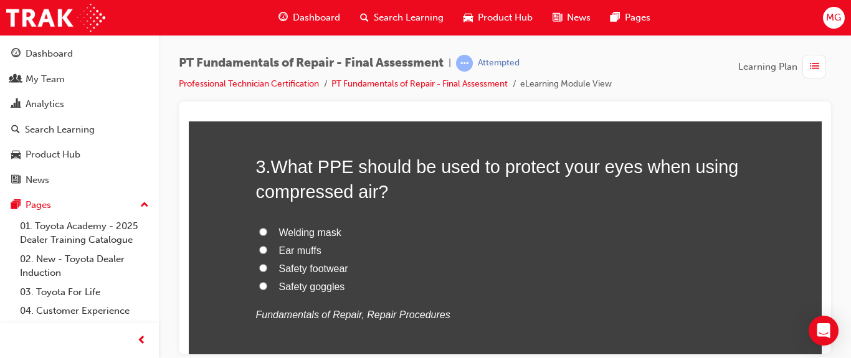
scroll to position [663, 0]
click at [315, 285] on span "Safety goggles" at bounding box center [312, 285] width 66 height 11
click at [267, 285] on input "Safety goggles" at bounding box center [263, 284] width 8 height 8
radio input "true"
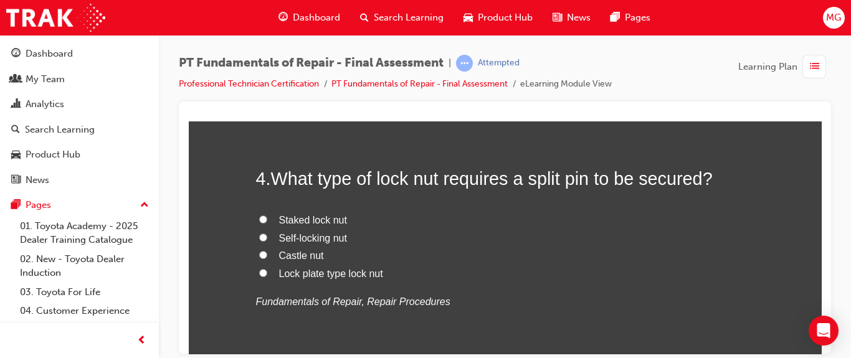
scroll to position [955, 0]
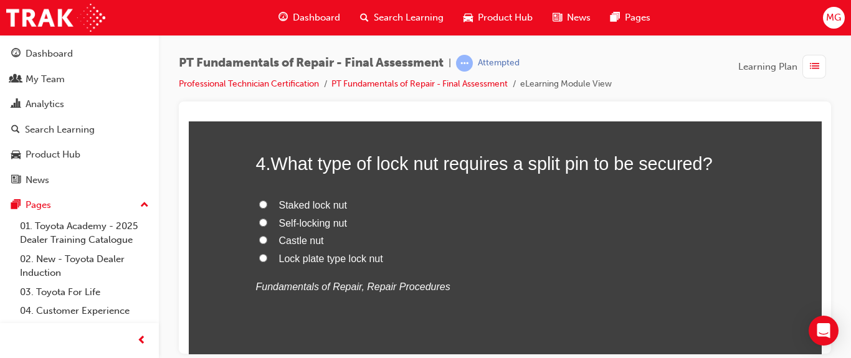
click at [293, 238] on span "Castle nut" at bounding box center [301, 240] width 45 height 11
click at [267, 238] on input "Castle nut" at bounding box center [263, 240] width 8 height 8
radio input "true"
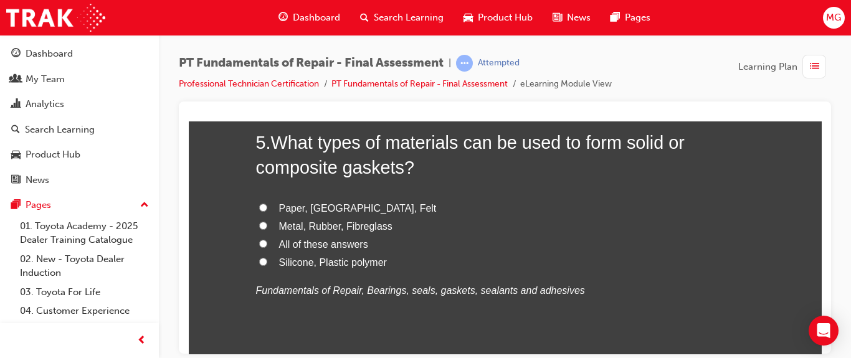
scroll to position [1242, 0]
click at [317, 206] on span "Paper, Cork, Felt" at bounding box center [358, 207] width 158 height 11
click at [267, 206] on input "Paper, Cork, Felt" at bounding box center [263, 207] width 8 height 8
radio input "true"
click at [346, 262] on span "Silicone, Plastic polymer" at bounding box center [333, 261] width 108 height 11
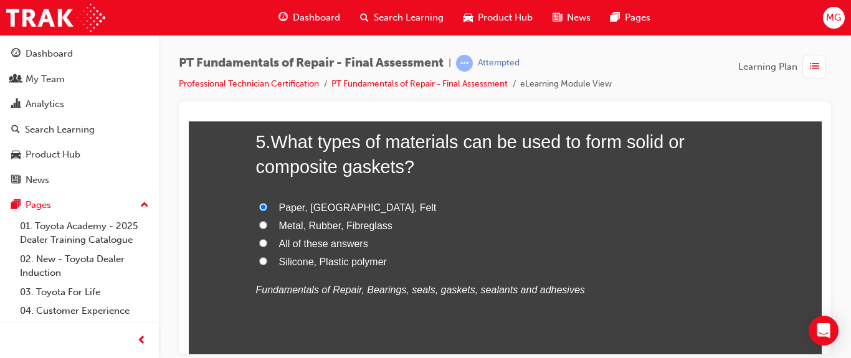
click at [267, 262] on input "Silicone, Plastic polymer" at bounding box center [263, 261] width 8 height 8
radio input "true"
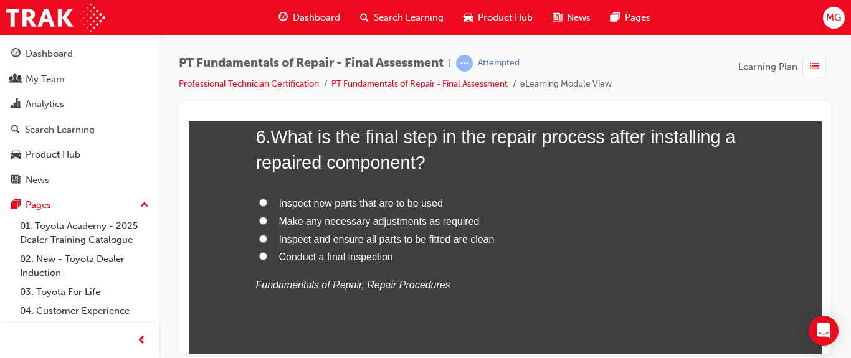
scroll to position [1537, 0]
click at [353, 258] on span "Conduct a final inspection" at bounding box center [336, 256] width 114 height 11
click at [267, 258] on input "Conduct a final inspection" at bounding box center [263, 255] width 8 height 8
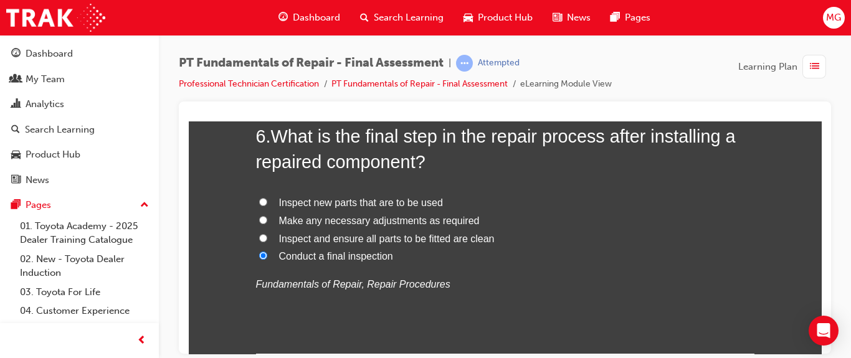
radio input "true"
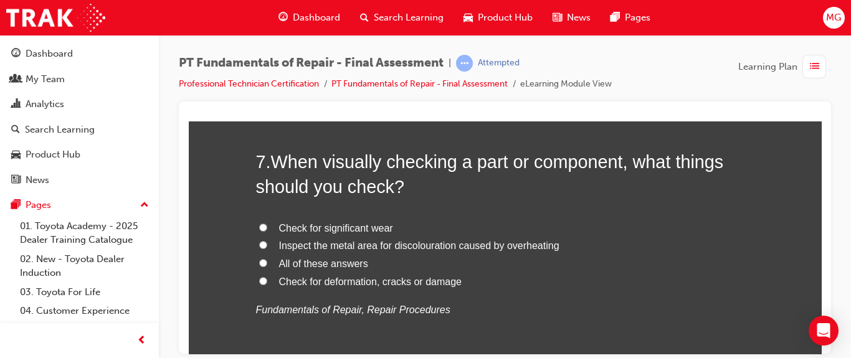
scroll to position [1818, 0]
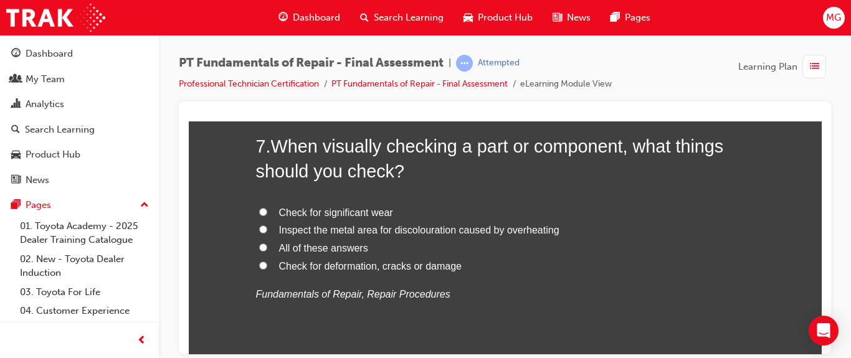
click at [350, 245] on span "All of these answers" at bounding box center [323, 247] width 89 height 11
click at [267, 245] on input "All of these answers" at bounding box center [263, 247] width 8 height 8
radio input "true"
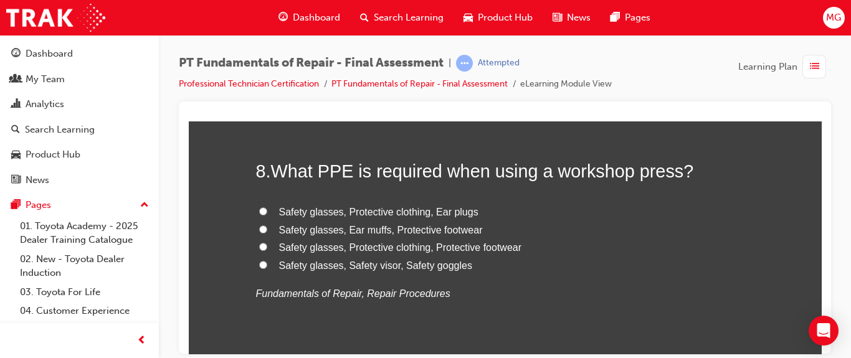
scroll to position [2085, 0]
click at [440, 244] on span "Safety glasses, Protective clothing, Protective footwear" at bounding box center [400, 245] width 243 height 11
click at [267, 244] on input "Safety glasses, Protective clothing, Protective footwear" at bounding box center [263, 245] width 8 height 8
radio input "true"
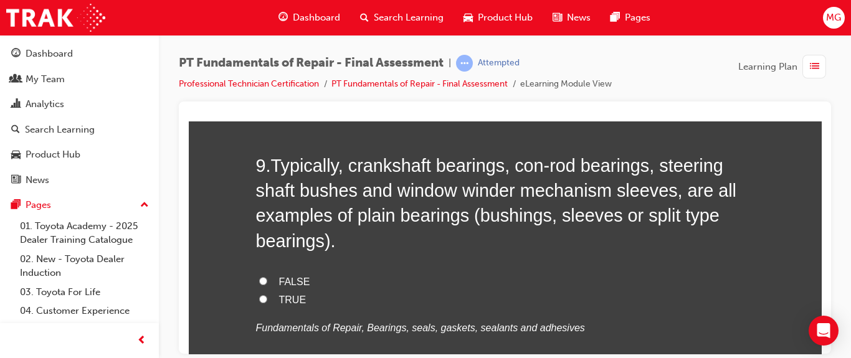
scroll to position [2354, 0]
click at [279, 297] on span "TRUE" at bounding box center [292, 299] width 27 height 11
click at [267, 297] on input "TRUE" at bounding box center [263, 298] width 8 height 8
radio input "true"
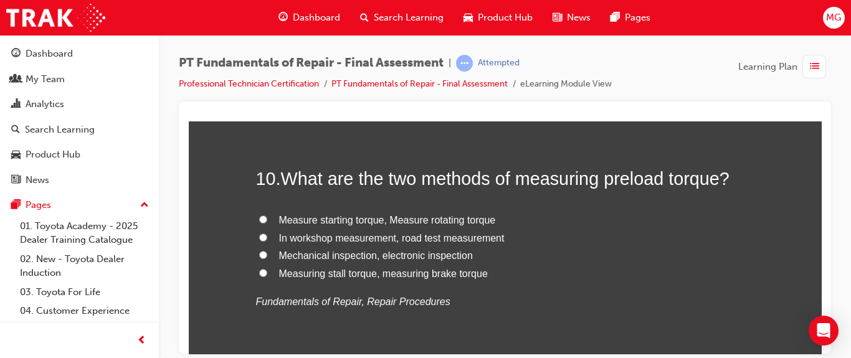
scroll to position [2646, 0]
click at [449, 216] on span "Measure starting torque, Measure rotating torque" at bounding box center [387, 218] width 217 height 11
click at [267, 216] on input "Measure starting torque, Measure rotating torque" at bounding box center [263, 218] width 8 height 8
radio input "true"
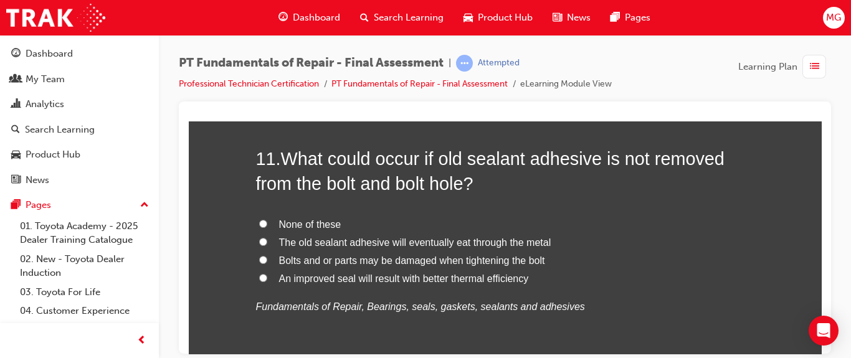
scroll to position [2939, 0]
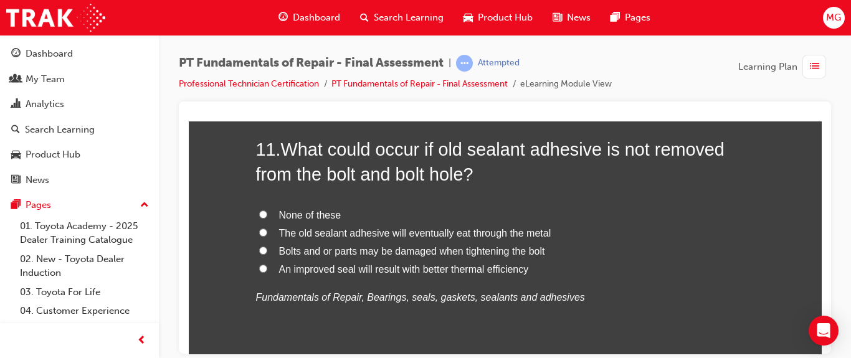
click at [321, 214] on span "None of these" at bounding box center [310, 214] width 62 height 11
click at [267, 214] on input "None of these" at bounding box center [263, 214] width 8 height 8
radio input "true"
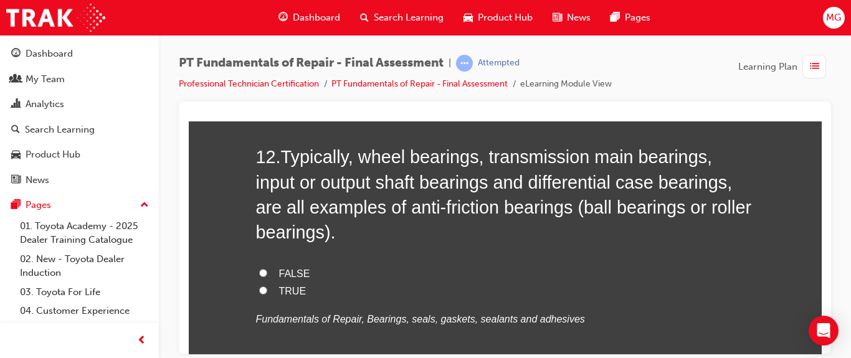
scroll to position [3222, 0]
click at [281, 291] on span "TRUE" at bounding box center [292, 290] width 27 height 11
click at [267, 291] on input "TRUE" at bounding box center [263, 289] width 8 height 8
radio input "true"
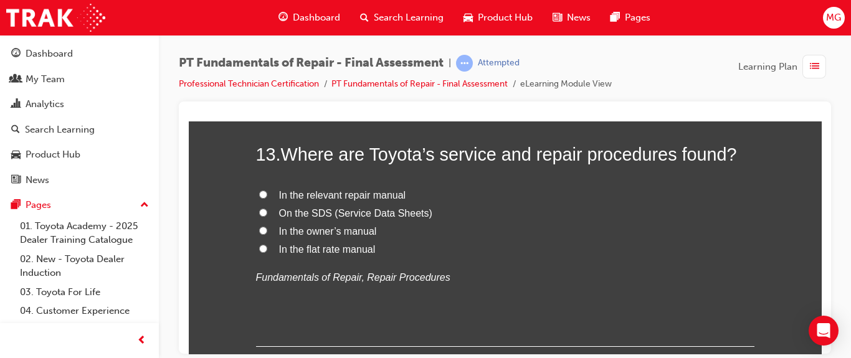
scroll to position [3530, 0]
click at [327, 196] on span "In the relevant repair manual" at bounding box center [342, 194] width 127 height 11
click at [267, 196] on input "In the relevant repair manual" at bounding box center [263, 193] width 8 height 8
radio input "true"
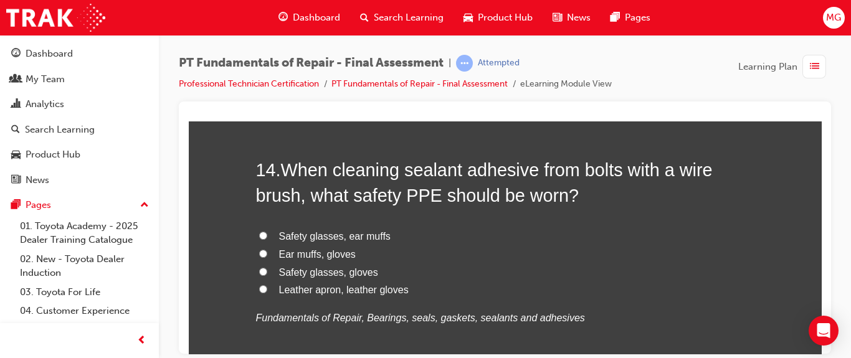
scroll to position [3798, 0]
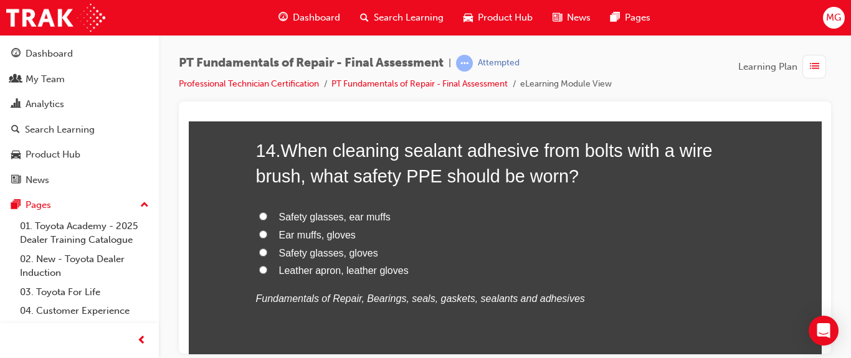
click at [351, 251] on span "Safety glasses, gloves" at bounding box center [328, 252] width 99 height 11
click at [267, 251] on input "Safety glasses, gloves" at bounding box center [263, 252] width 8 height 8
radio input "true"
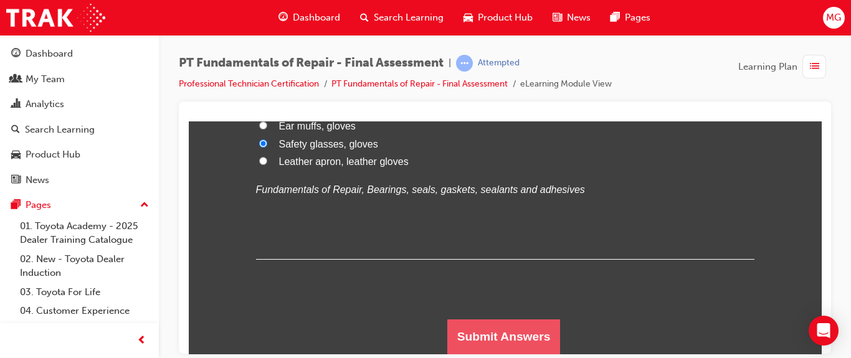
click at [524, 338] on button "Submit Answers" at bounding box center [503, 336] width 113 height 35
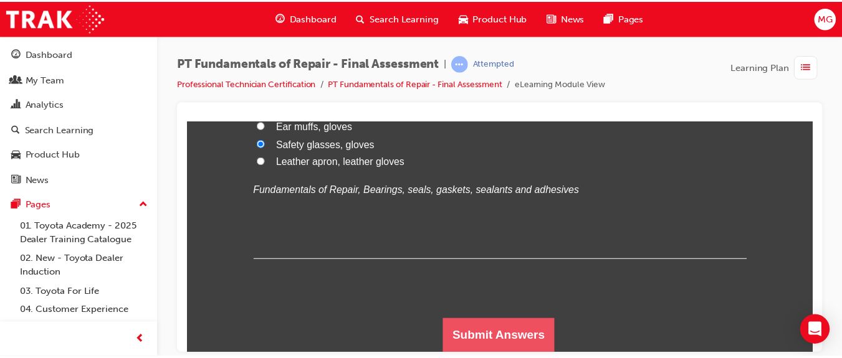
scroll to position [0, 0]
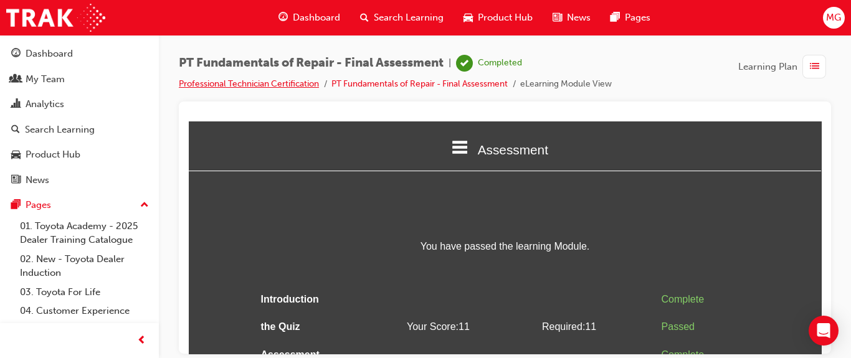
click at [257, 80] on link "Professional Technician Certification" at bounding box center [249, 84] width 140 height 11
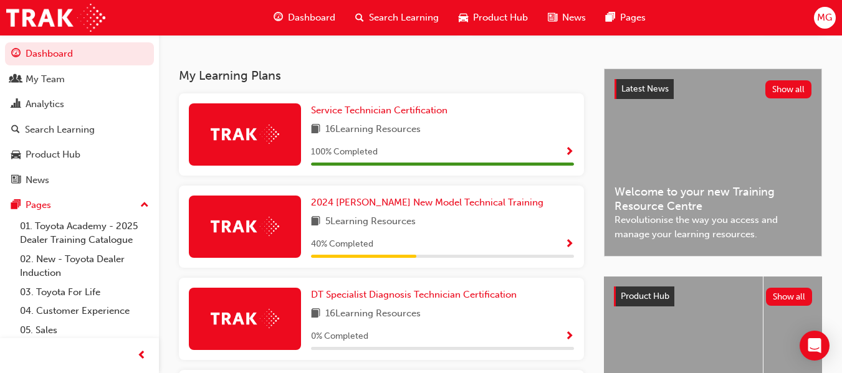
scroll to position [249, 0]
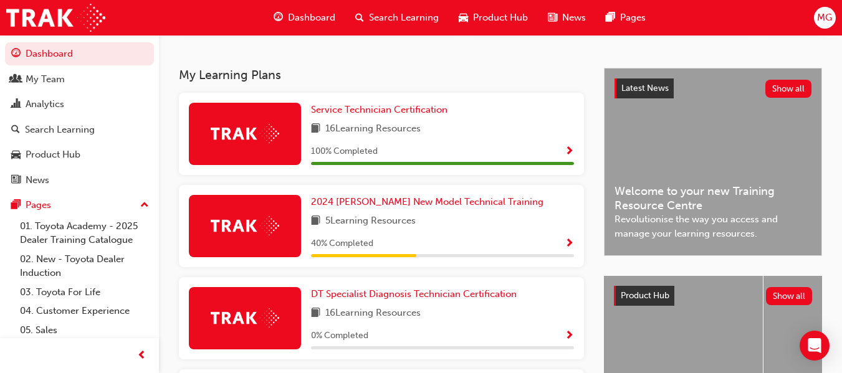
click at [510, 226] on div "5 Learning Resources" at bounding box center [442, 222] width 263 height 16
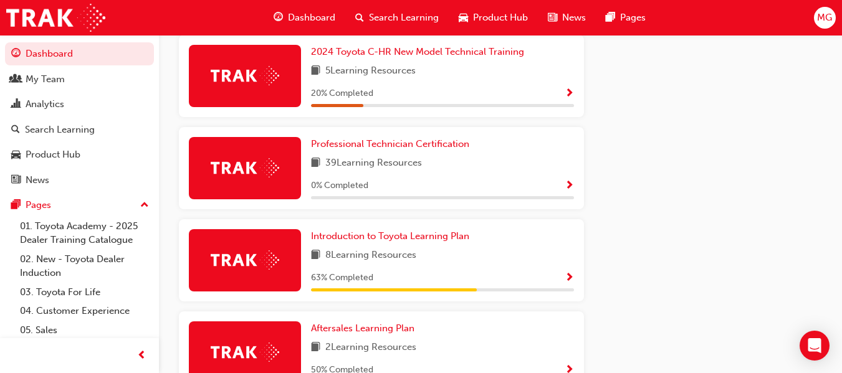
scroll to position [677, 0]
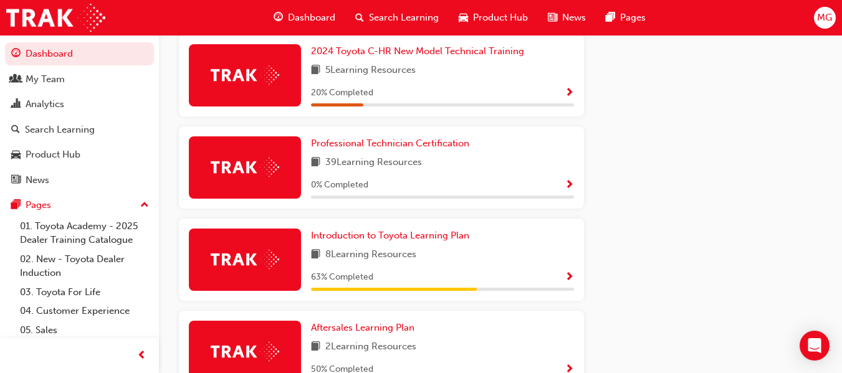
click at [573, 187] on span "Show Progress" at bounding box center [569, 185] width 9 height 11
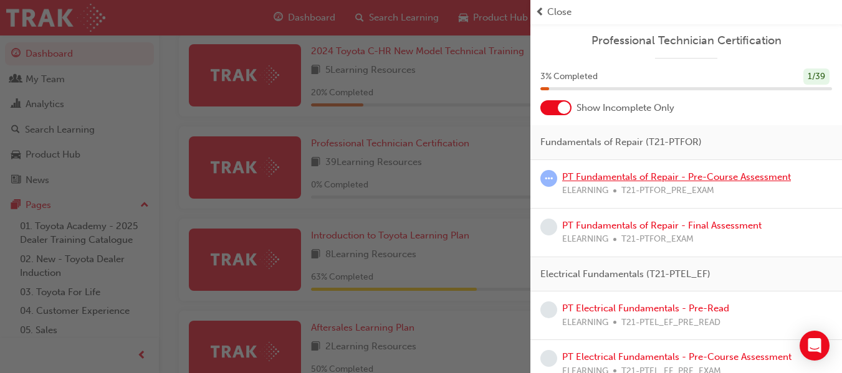
click at [634, 175] on link "PT Fundamentals of Repair - Pre-Course Assessment" at bounding box center [676, 176] width 229 height 11
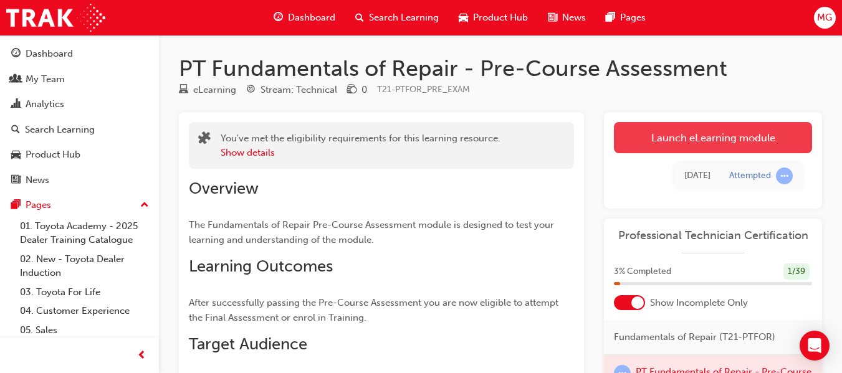
click at [720, 133] on link "Launch eLearning module" at bounding box center [713, 137] width 198 height 31
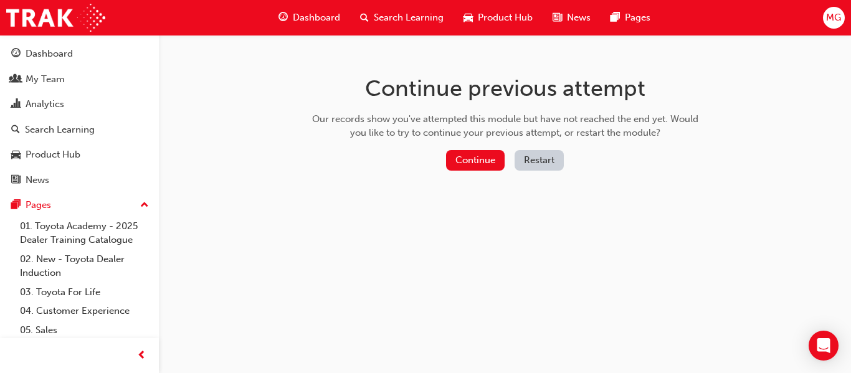
click at [299, 16] on span "Dashboard" at bounding box center [316, 18] width 47 height 14
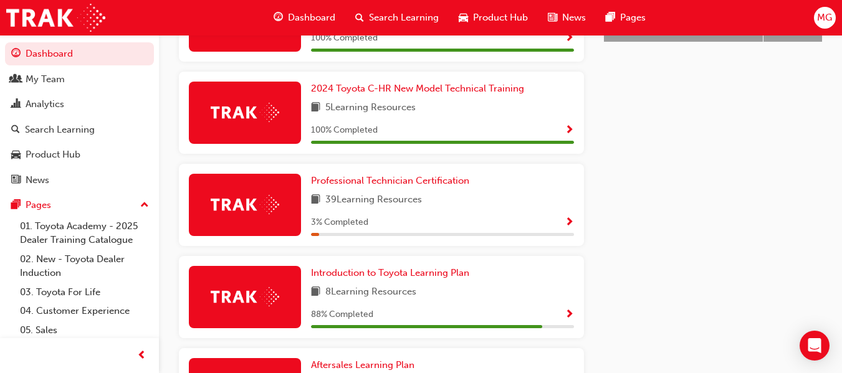
scroll to position [641, 0]
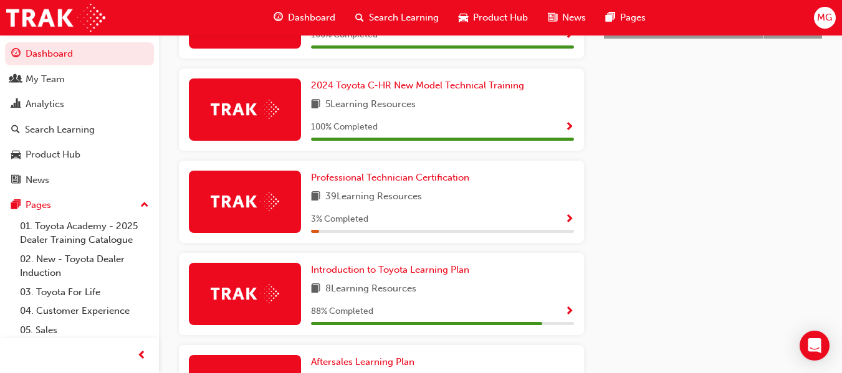
click at [570, 226] on span "Show Progress" at bounding box center [569, 219] width 9 height 11
